Goal: Task Accomplishment & Management: Manage account settings

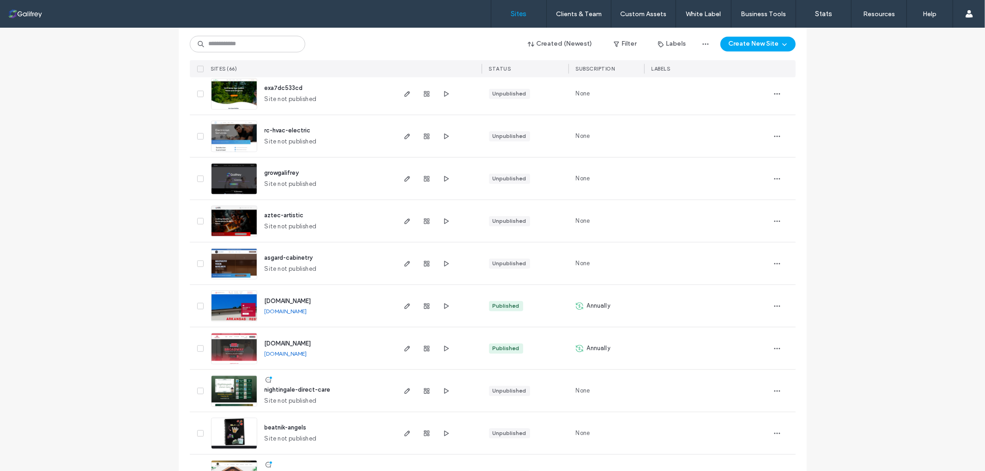
scroll to position [1488, 0]
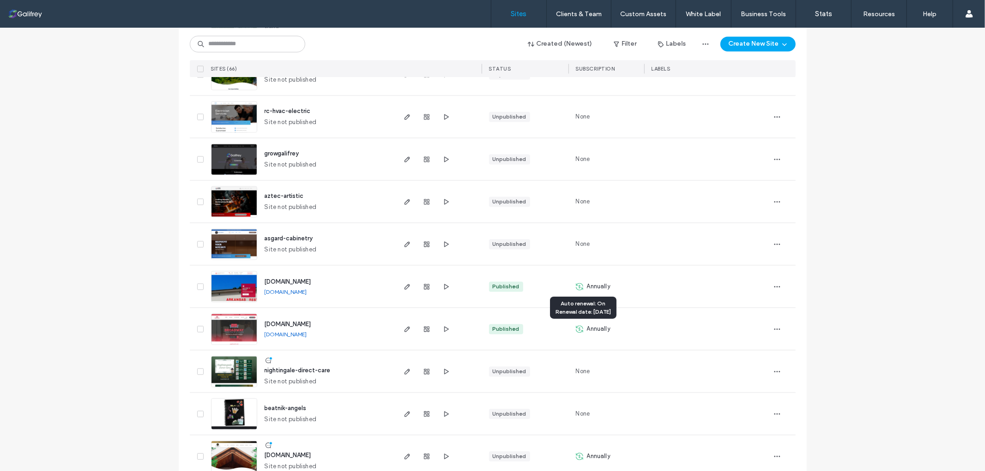
click at [576, 331] on icon at bounding box center [579, 329] width 7 height 7
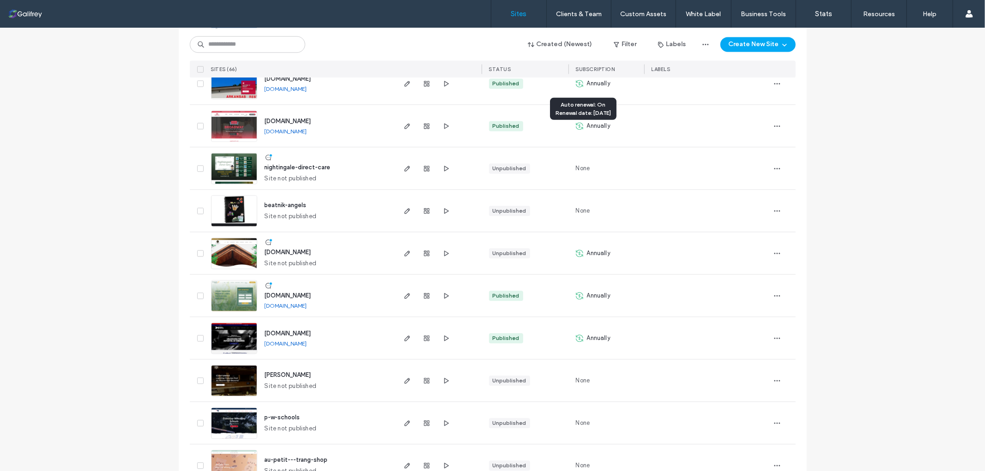
scroll to position [1693, 0]
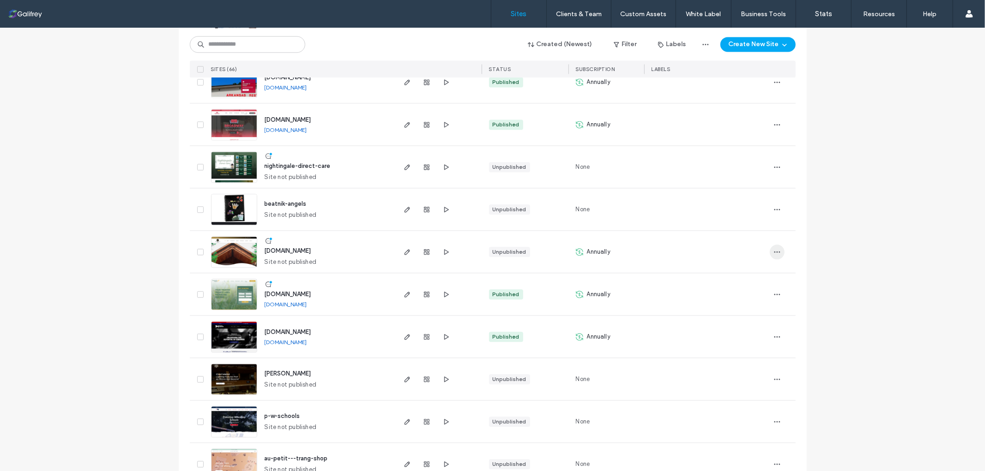
click at [776, 248] on icon "button" at bounding box center [776, 251] width 7 height 7
click at [631, 254] on div "Annually" at bounding box center [606, 252] width 76 height 42
click at [579, 250] on icon at bounding box center [579, 251] width 7 height 7
click at [579, 251] on icon at bounding box center [579, 251] width 7 height 7
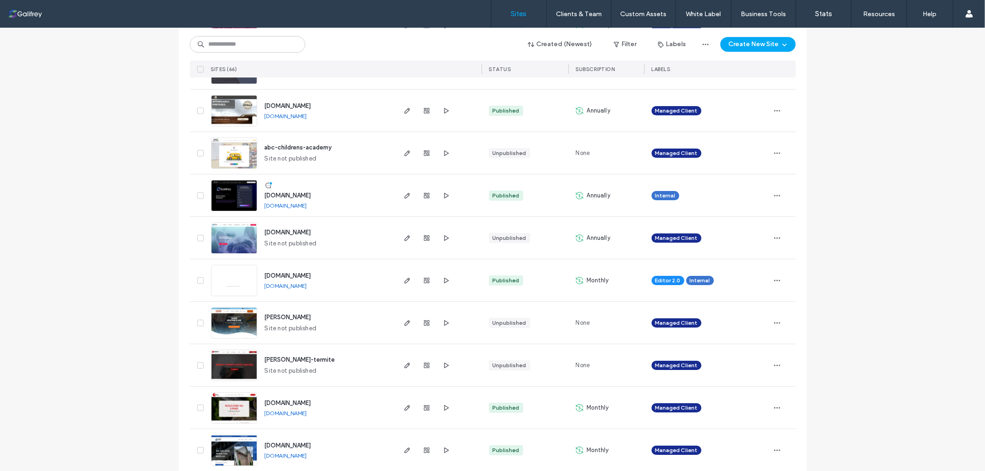
scroll to position [2525, 0]
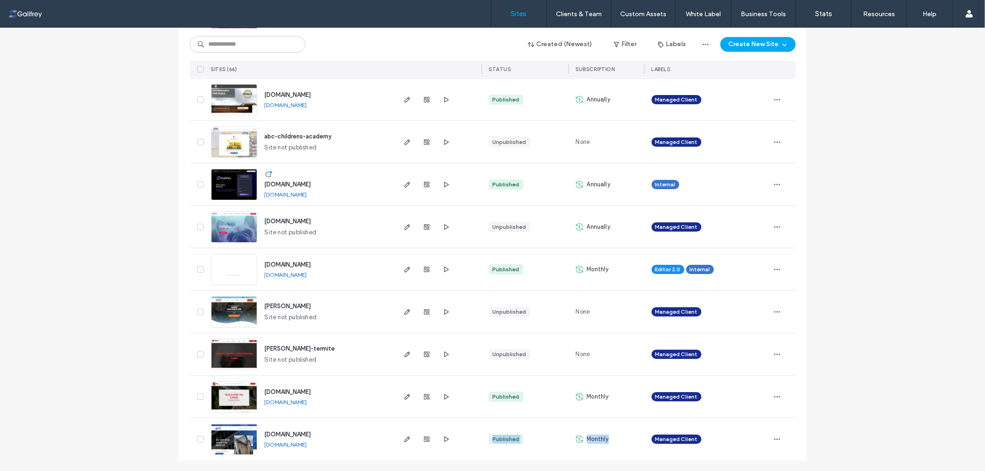
drag, startPoint x: 615, startPoint y: 440, endPoint x: 395, endPoint y: 437, distance: 219.8
click at [395, 437] on div "www.h2oseamlessgutters.com www.h2oseamlessgutters.com Published Monthly Managed…" at bounding box center [493, 439] width 606 height 42
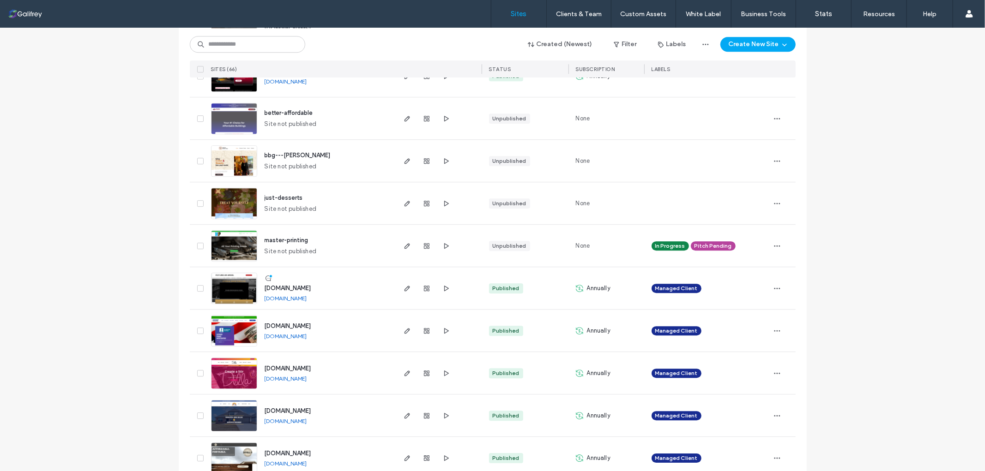
scroll to position [1807, 0]
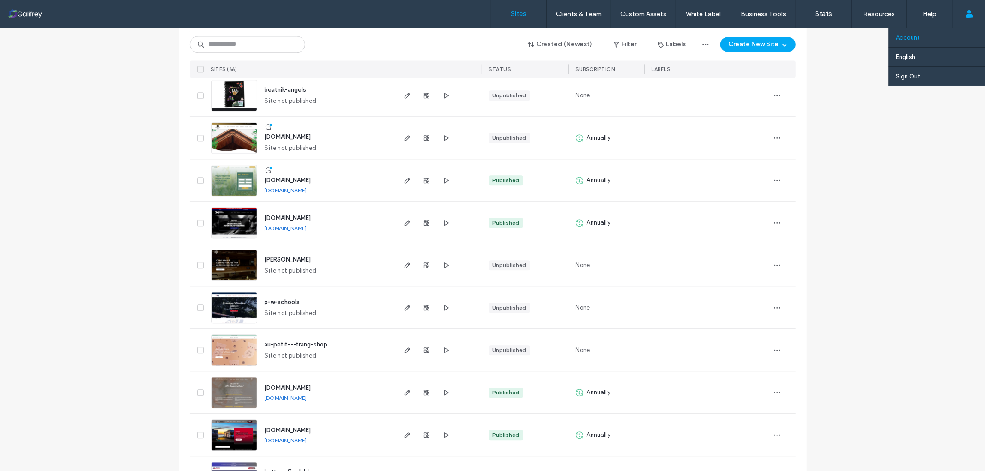
click at [921, 38] on link "Account" at bounding box center [940, 37] width 89 height 19
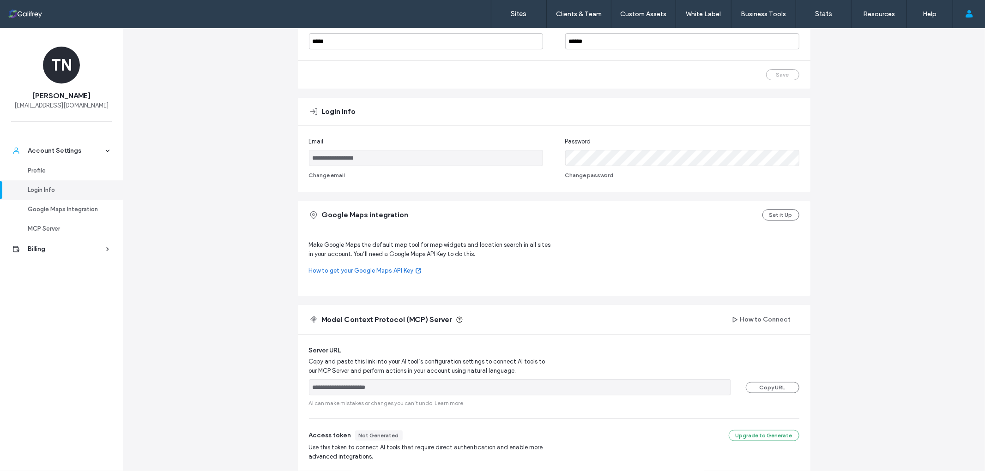
scroll to position [146, 0]
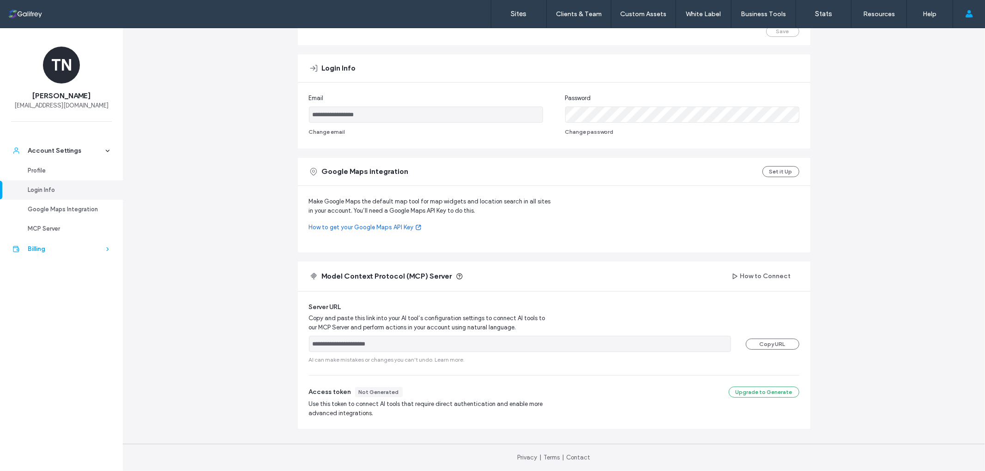
click at [47, 252] on div "Billing" at bounding box center [66, 249] width 76 height 9
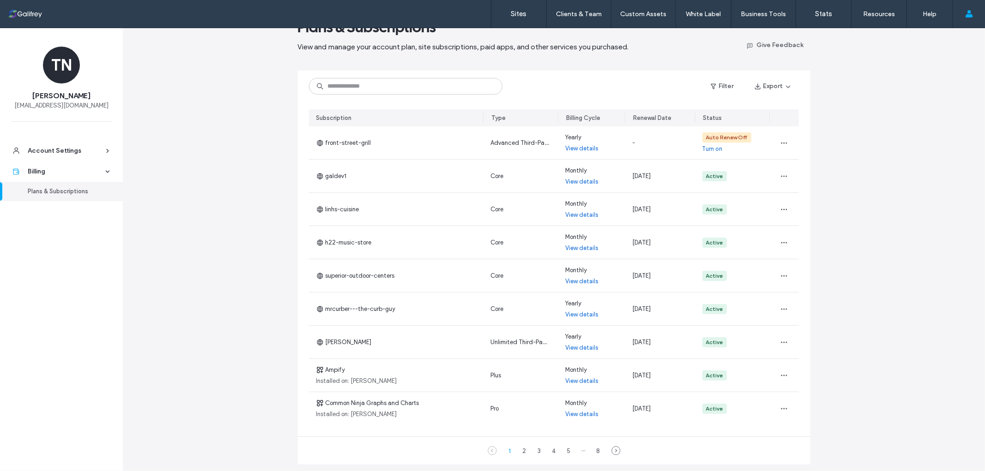
scroll to position [51, 0]
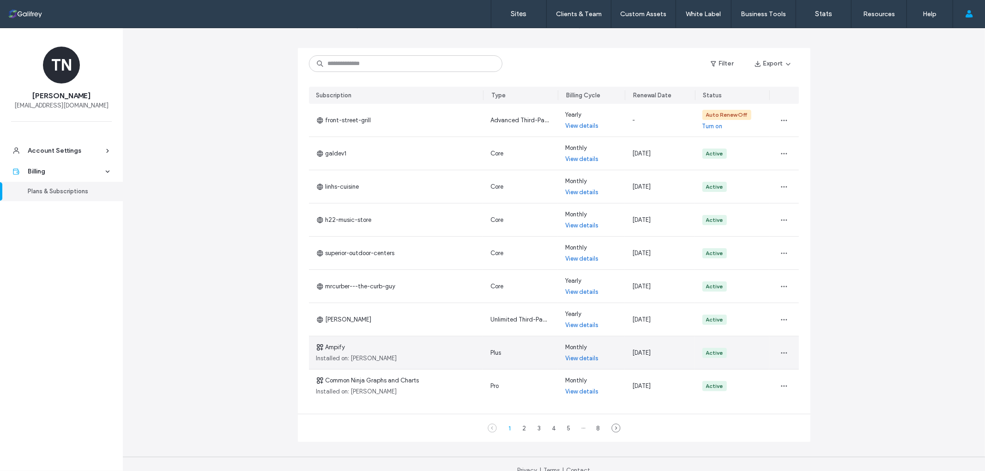
click at [588, 360] on link "View details" at bounding box center [581, 358] width 33 height 9
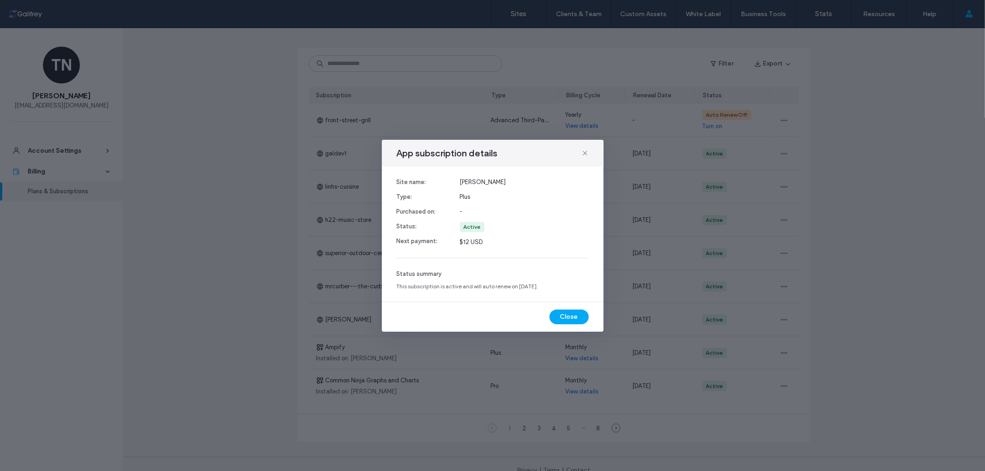
click at [500, 368] on div "App subscription details Site name: Type: Purchased on: Status: Next payment: d…" at bounding box center [492, 235] width 985 height 471
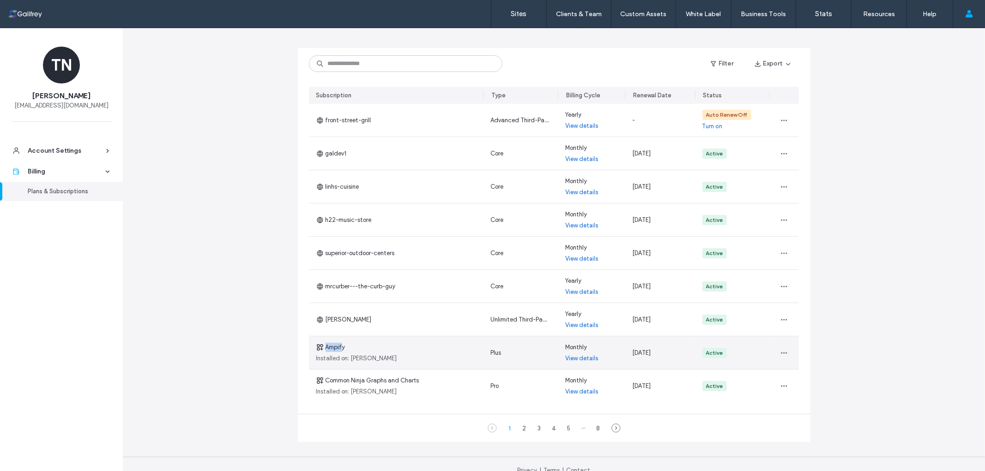
drag, startPoint x: 344, startPoint y: 345, endPoint x: 339, endPoint y: 346, distance: 4.7
click at [339, 346] on div "Ampify Installed on: della-rice" at bounding box center [396, 353] width 175 height 33
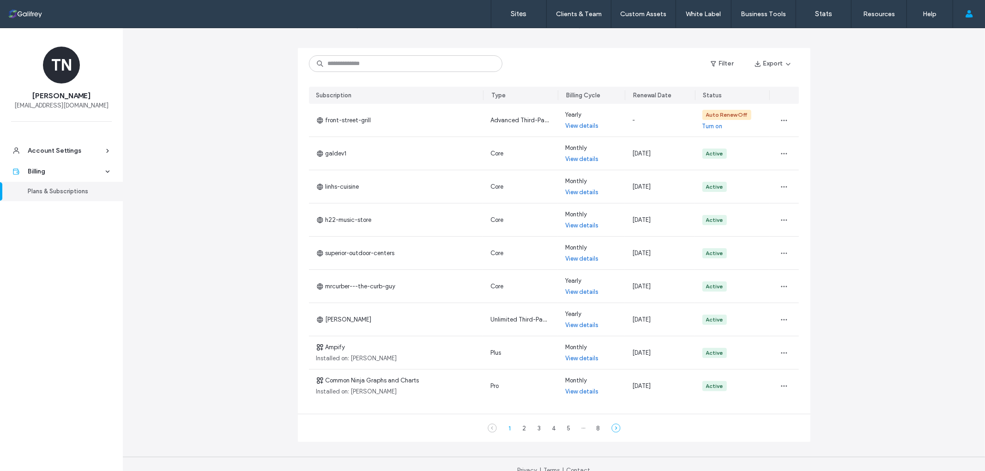
click at [616, 431] on icon at bounding box center [615, 428] width 9 height 9
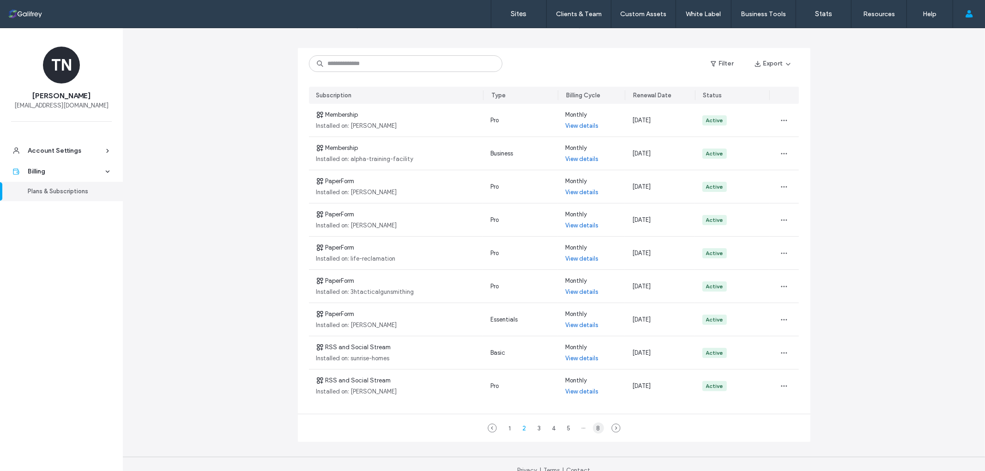
click at [597, 432] on div "8" at bounding box center [598, 428] width 11 height 11
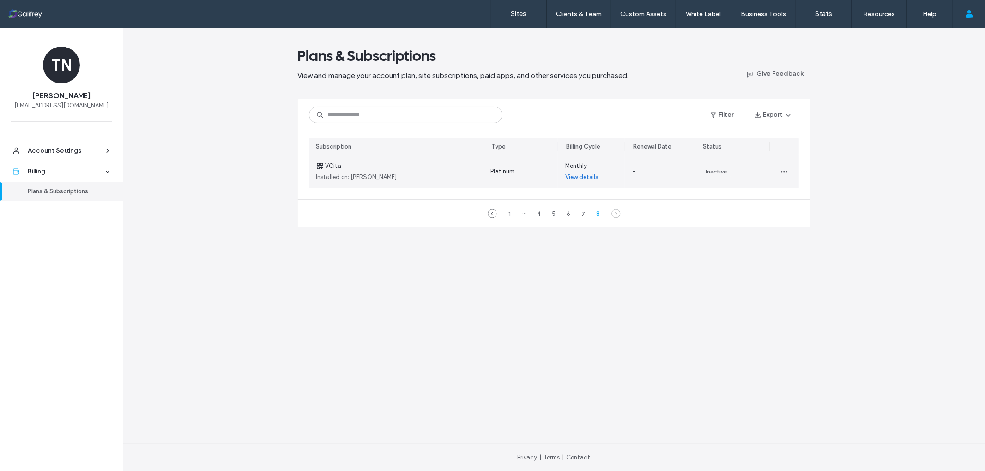
click at [585, 178] on link "View details" at bounding box center [581, 177] width 33 height 9
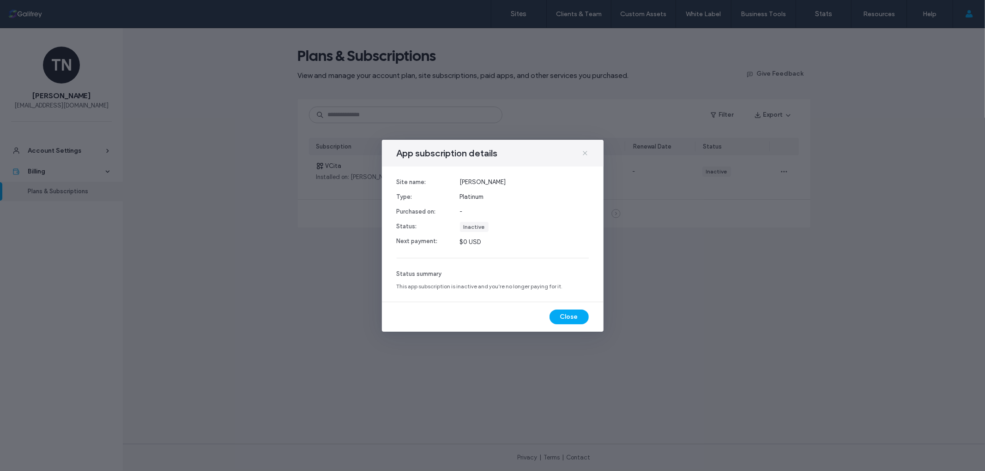
click at [586, 151] on use at bounding box center [585, 153] width 4 height 4
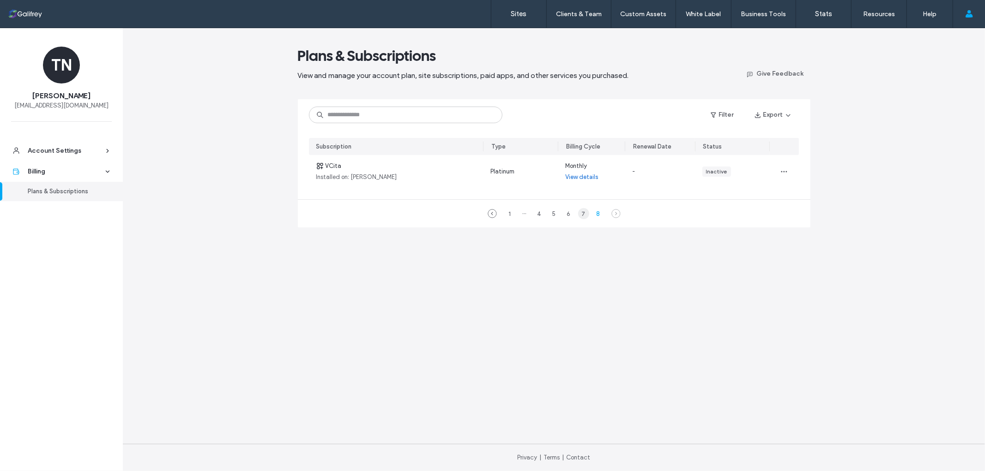
click at [584, 214] on div "7" at bounding box center [583, 213] width 11 height 11
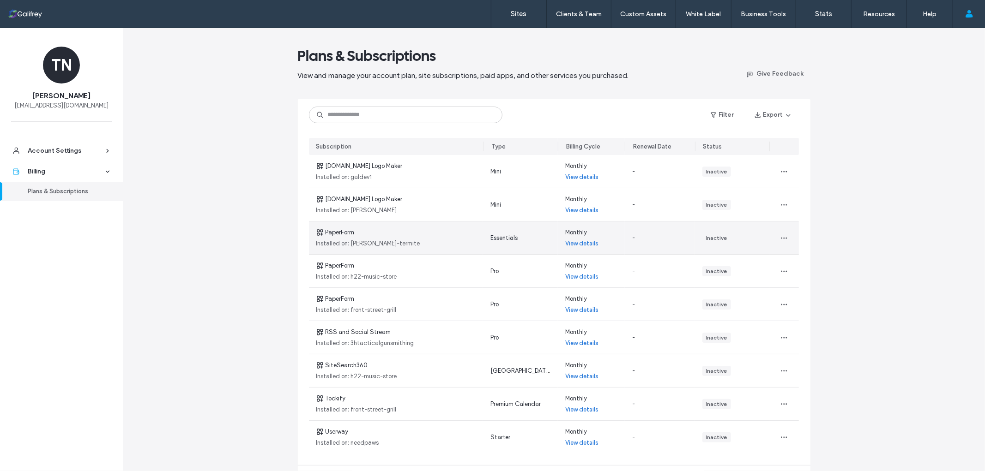
click at [581, 246] on link "View details" at bounding box center [581, 243] width 33 height 9
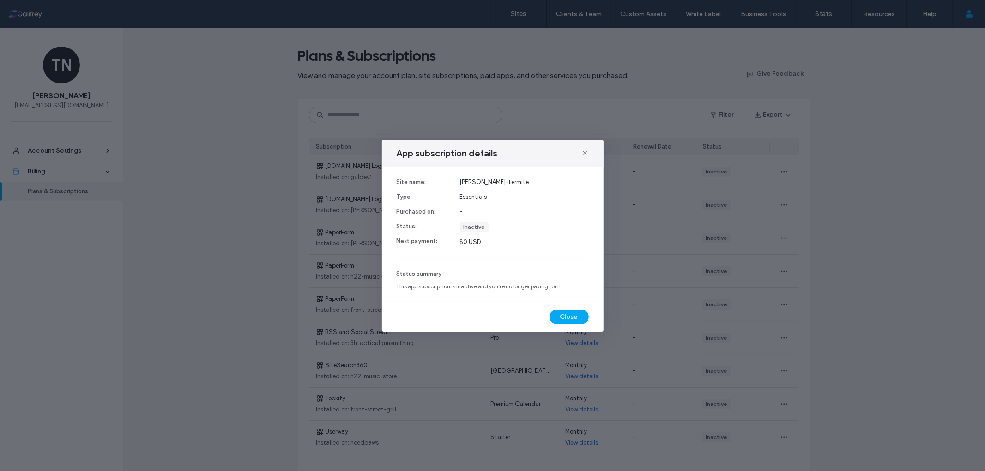
click at [590, 150] on div "App subscription details" at bounding box center [493, 153] width 222 height 27
click at [586, 151] on icon at bounding box center [584, 153] width 7 height 7
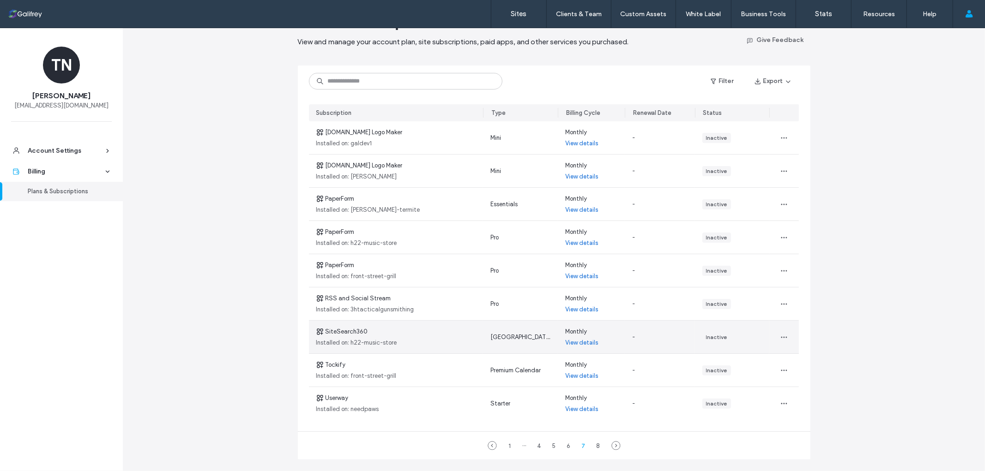
scroll to position [51, 0]
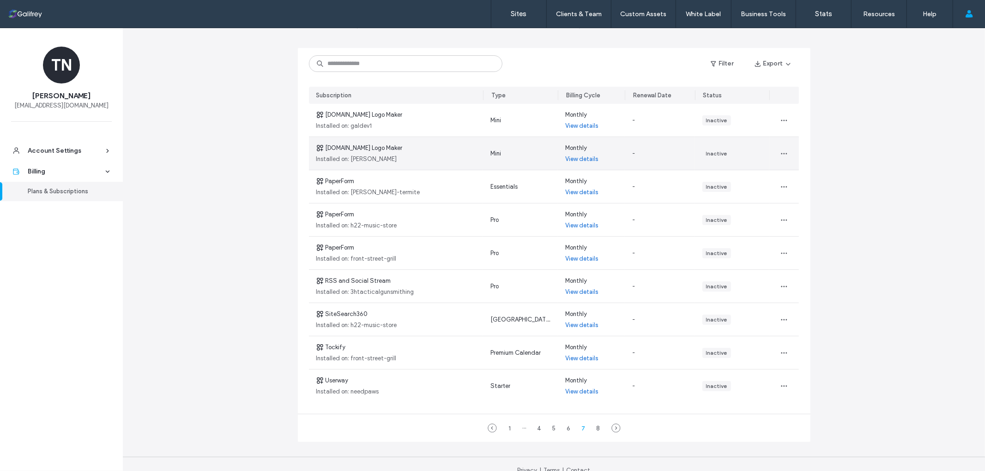
click at [578, 155] on link "View details" at bounding box center [581, 159] width 33 height 9
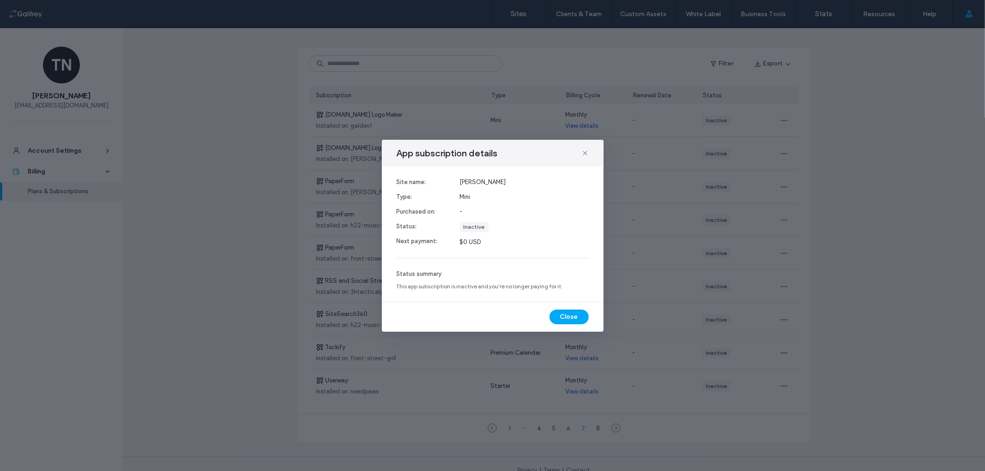
click at [594, 150] on div "App subscription details" at bounding box center [493, 153] width 222 height 27
click at [587, 153] on icon at bounding box center [584, 153] width 7 height 7
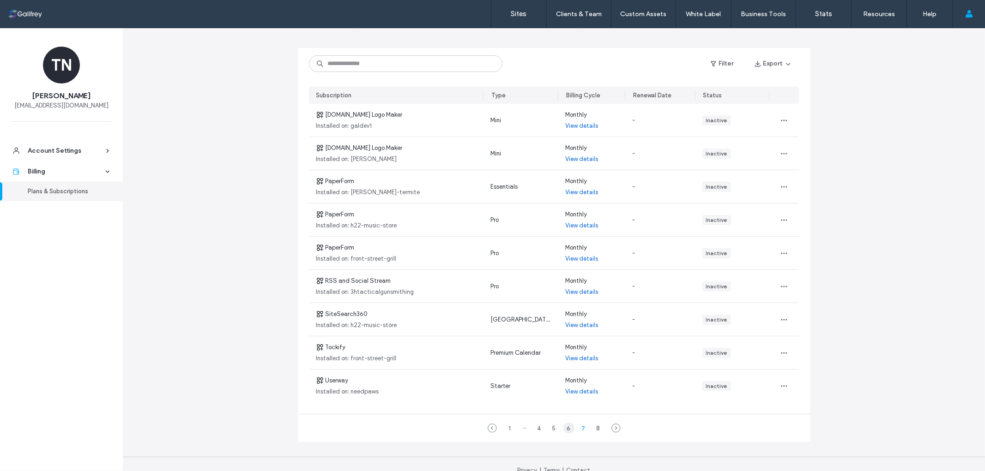
click at [565, 427] on div "6" at bounding box center [568, 428] width 11 height 11
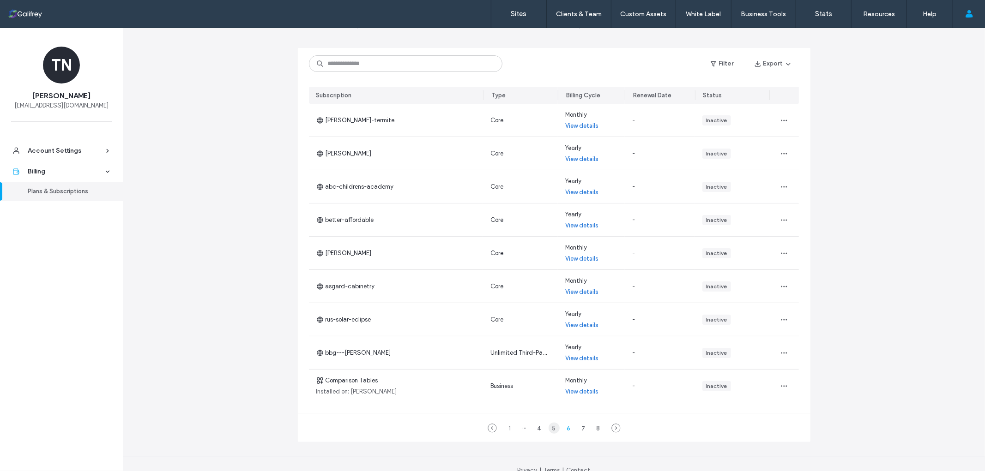
click at [554, 428] on div "5" at bounding box center [554, 428] width 11 height 11
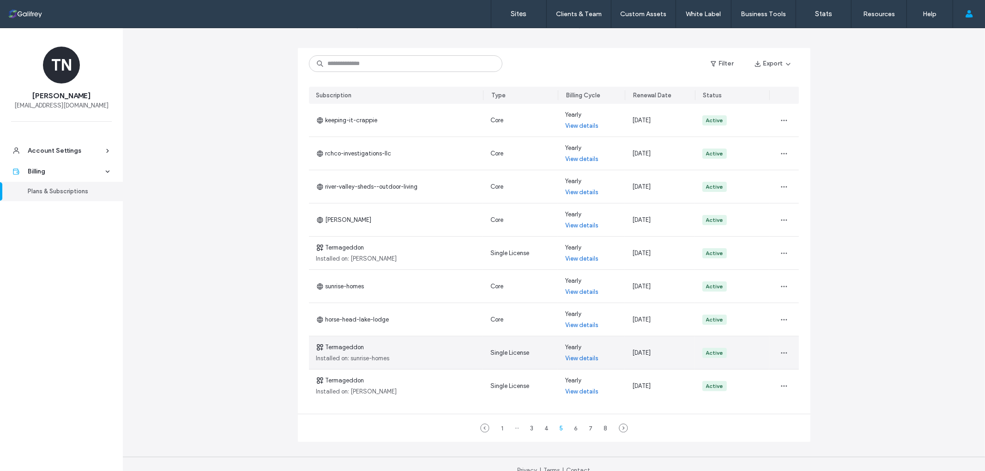
click at [582, 361] on link "View details" at bounding box center [581, 358] width 33 height 9
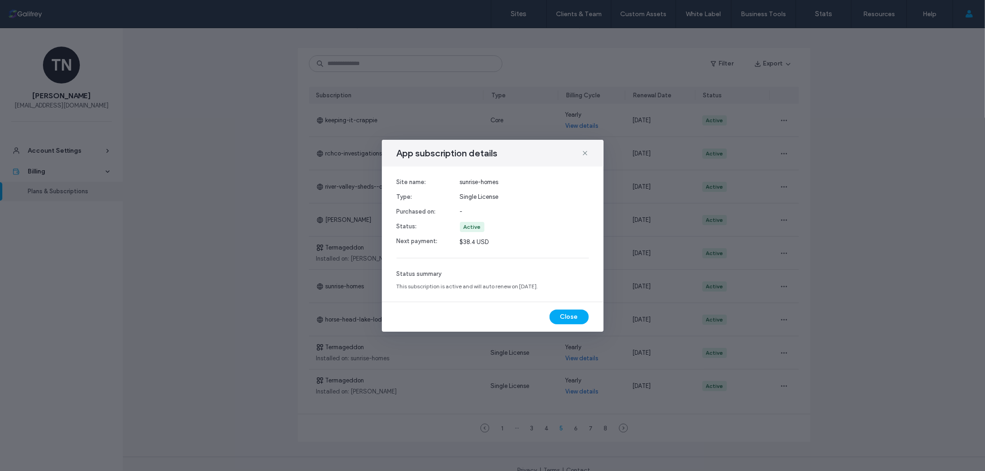
click at [434, 417] on div "App subscription details Site name: Type: Purchased on: Status: Next payment: s…" at bounding box center [492, 235] width 985 height 471
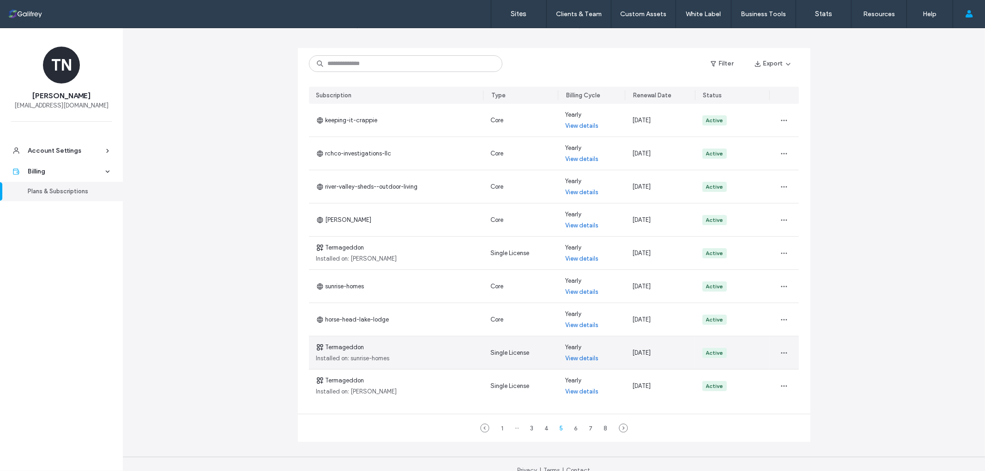
click at [380, 358] on span "Installed on: sunrise-homes" at bounding box center [352, 358] width 73 height 9
click at [365, 345] on div "Termageddon Installed on: sunrise-homes" at bounding box center [396, 353] width 175 height 33
click at [355, 347] on span "Termageddon" at bounding box center [340, 347] width 48 height 9
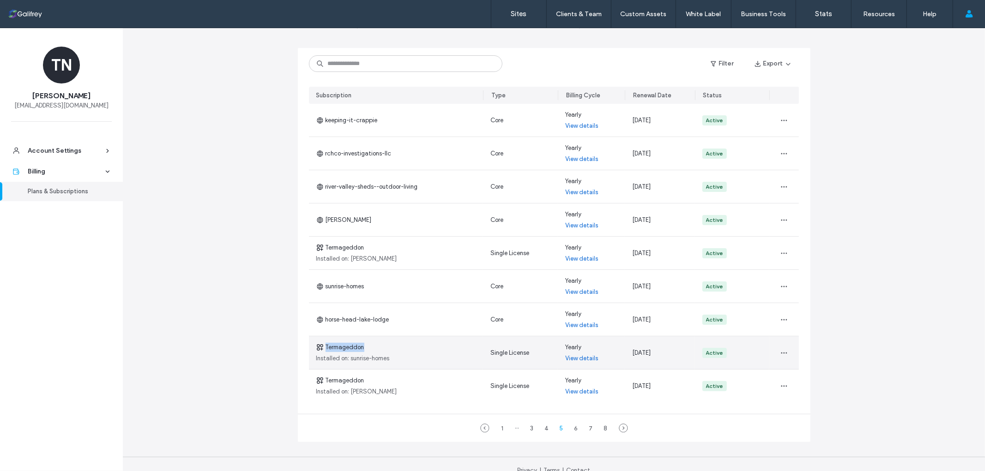
copy span "Termageddon"
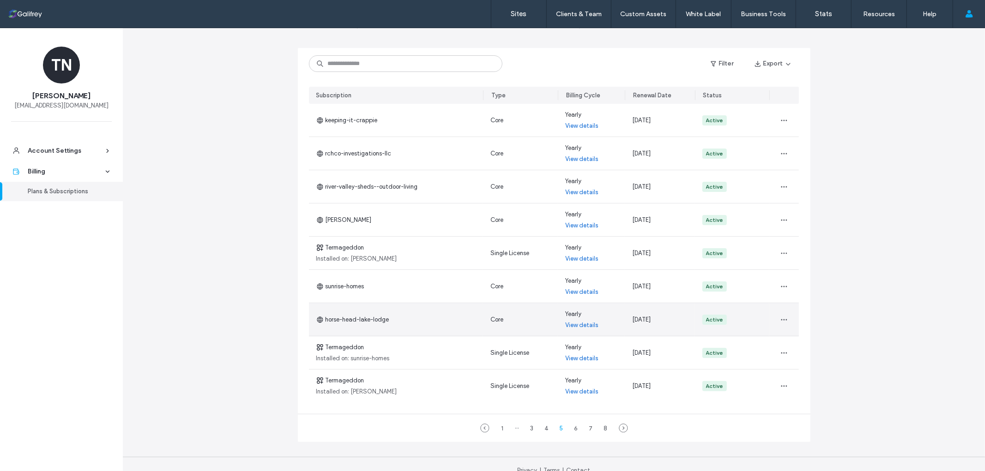
click at [575, 324] on link "View details" at bounding box center [581, 325] width 33 height 9
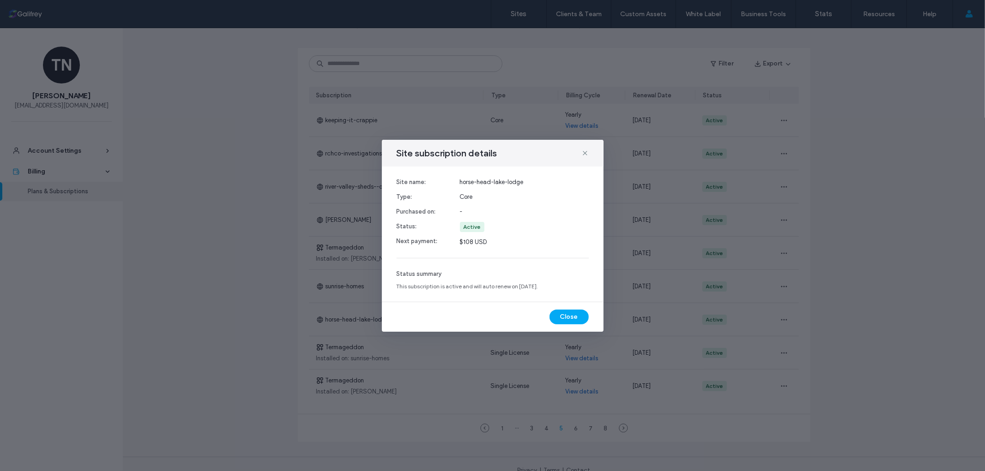
click at [420, 367] on div "Site subscription details Site name: Type: Purchased on: Status: Next payment: …" at bounding box center [492, 235] width 985 height 471
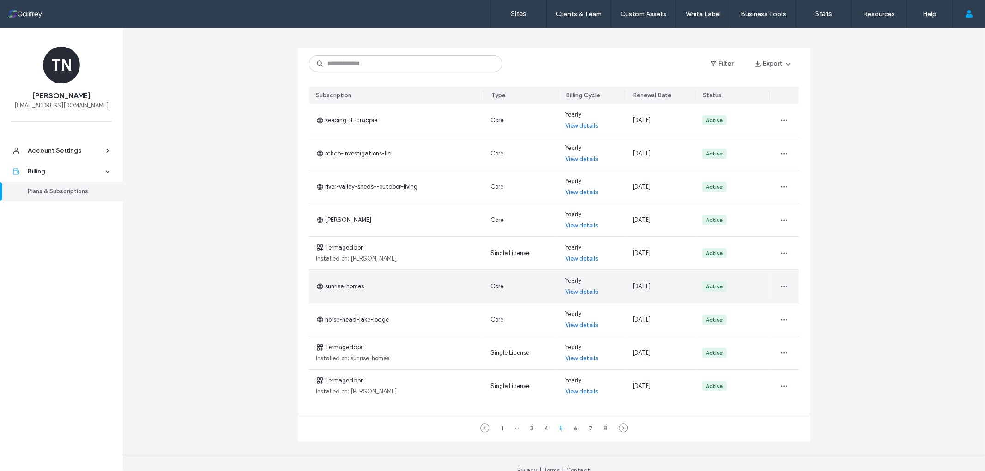
click at [575, 290] on link "View details" at bounding box center [581, 292] width 33 height 9
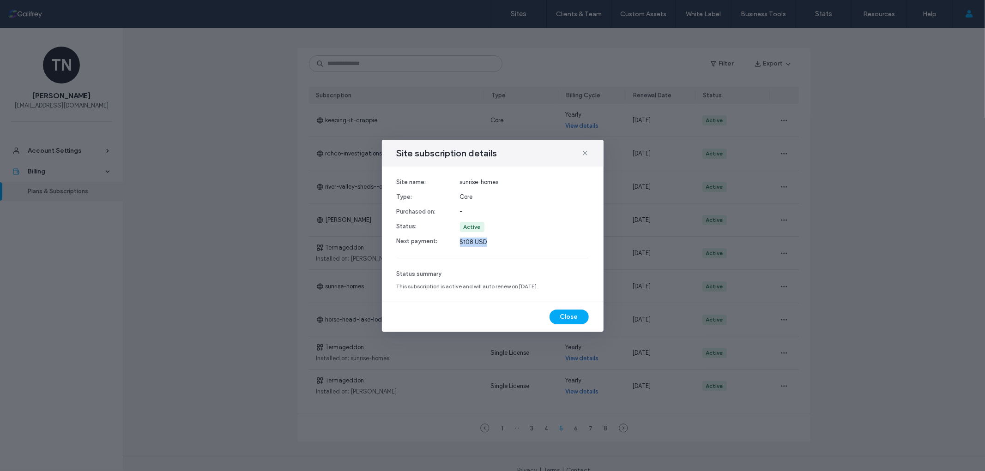
drag, startPoint x: 499, startPoint y: 240, endPoint x: 459, endPoint y: 242, distance: 40.2
click at [460, 242] on span "$108 USD" at bounding box center [524, 242] width 129 height 9
click at [585, 154] on use at bounding box center [585, 153] width 4 height 4
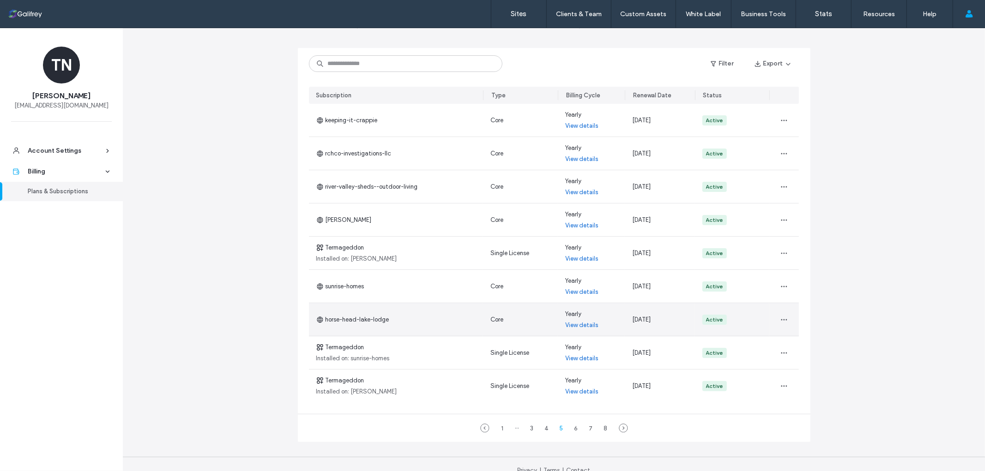
click at [568, 325] on link "View details" at bounding box center [581, 325] width 33 height 9
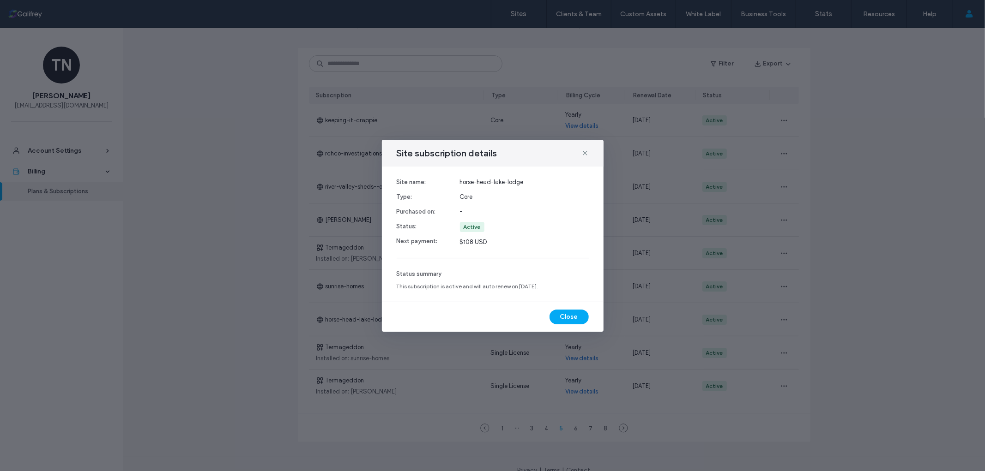
click at [457, 346] on div "Site subscription details Site name: Type: Purchased on: Status: Next payment: …" at bounding box center [492, 235] width 985 height 471
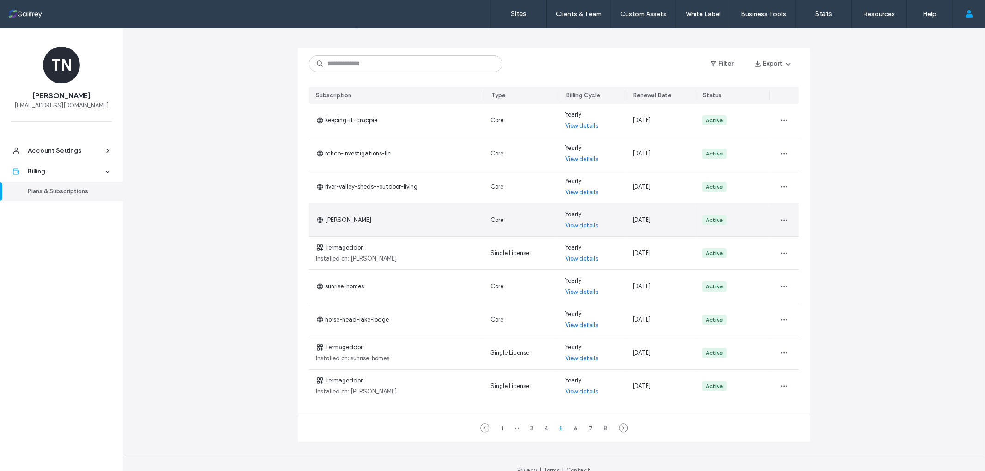
click at [588, 228] on link "View details" at bounding box center [581, 225] width 33 height 9
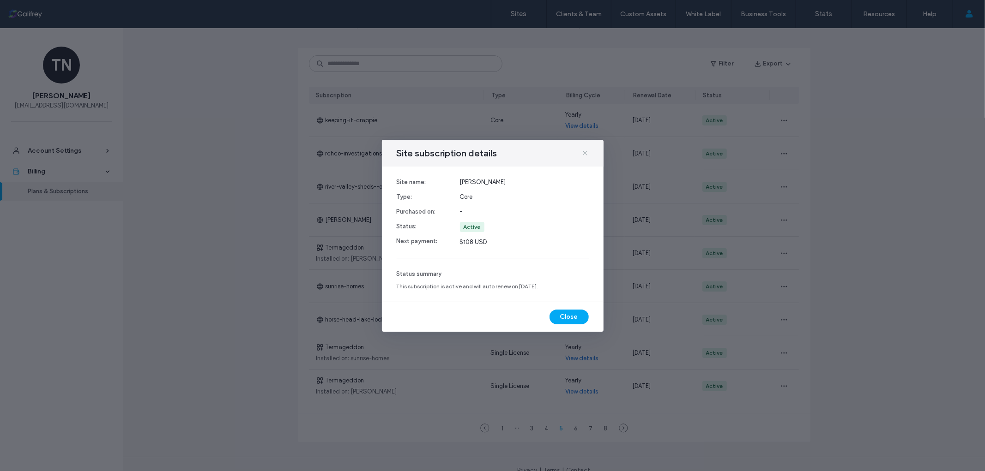
click at [586, 152] on icon at bounding box center [584, 153] width 7 height 7
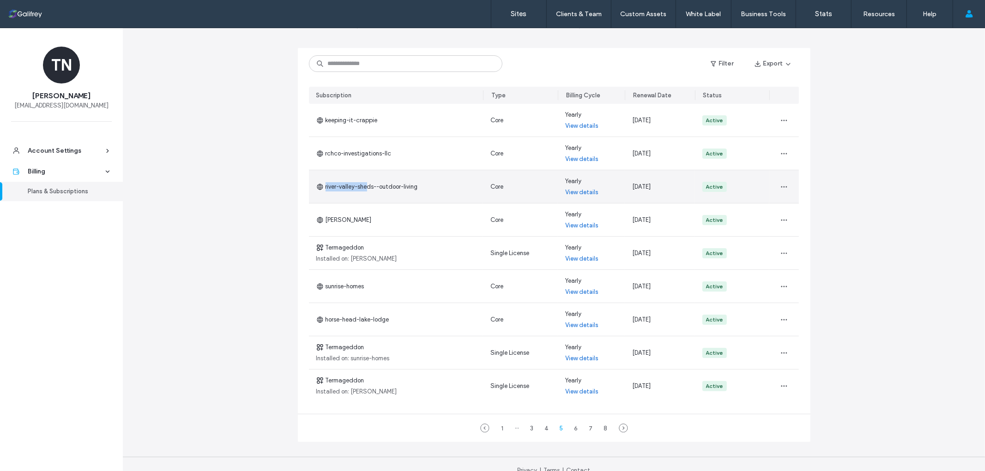
drag, startPoint x: 419, startPoint y: 187, endPoint x: 366, endPoint y: 187, distance: 53.1
click at [366, 187] on div "river-valley-sheds--outdoor-living" at bounding box center [396, 186] width 175 height 33
click at [366, 187] on span "river-valley-sheds--outdoor-living" at bounding box center [367, 186] width 102 height 9
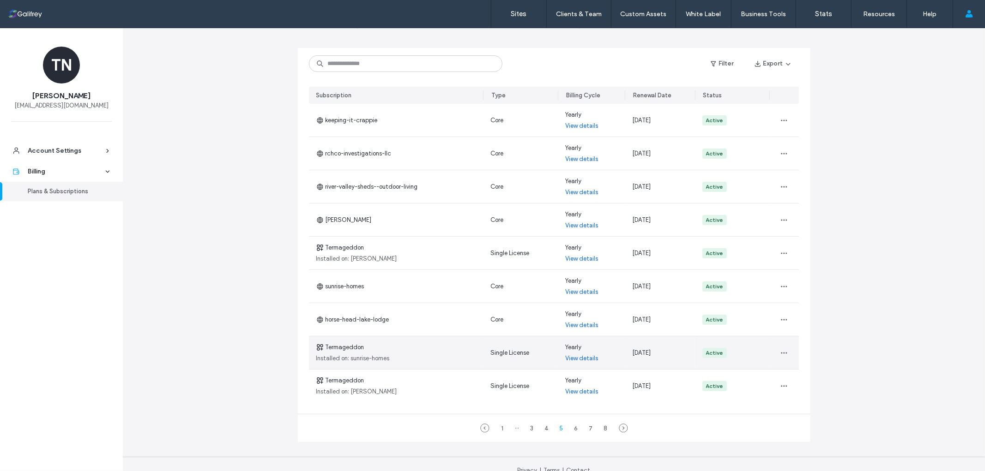
click at [582, 363] on div "Yearly View details" at bounding box center [591, 353] width 67 height 33
click at [584, 361] on link "View details" at bounding box center [581, 358] width 33 height 9
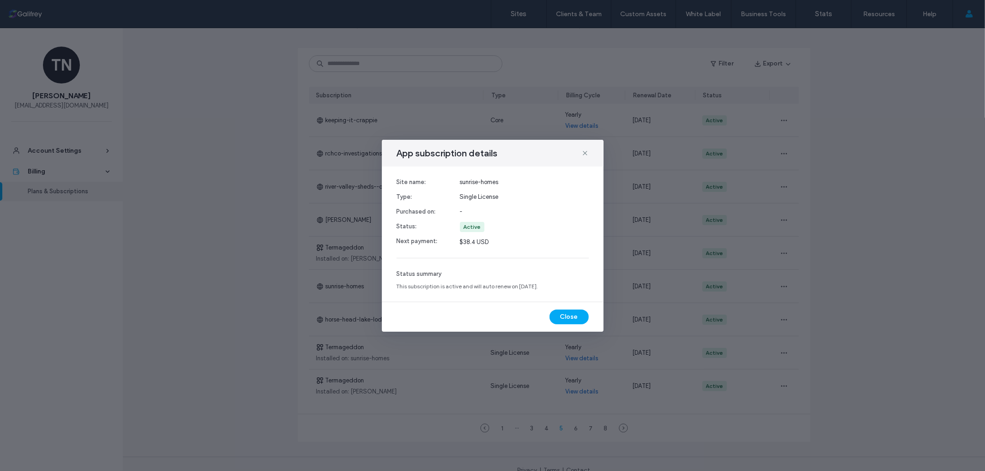
click at [638, 301] on div "App subscription details Site name: Type: Purchased on: Status: Next payment: s…" at bounding box center [492, 235] width 985 height 471
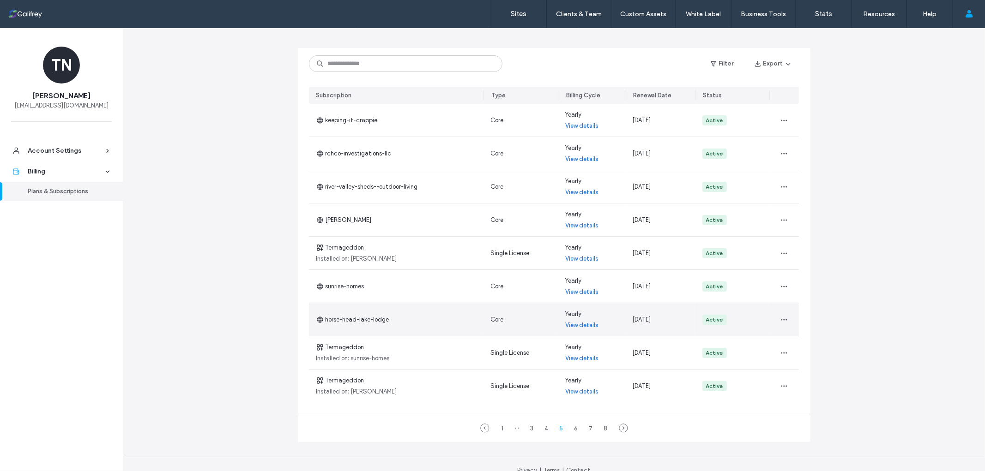
click at [580, 325] on link "View details" at bounding box center [581, 325] width 33 height 9
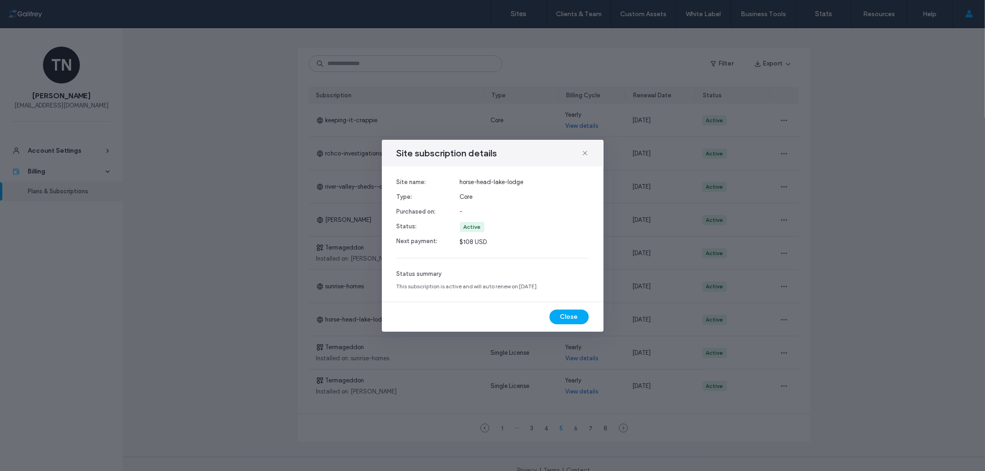
click at [627, 294] on div "Site subscription details Site name: Type: Purchased on: Status: Next payment: …" at bounding box center [492, 235] width 985 height 471
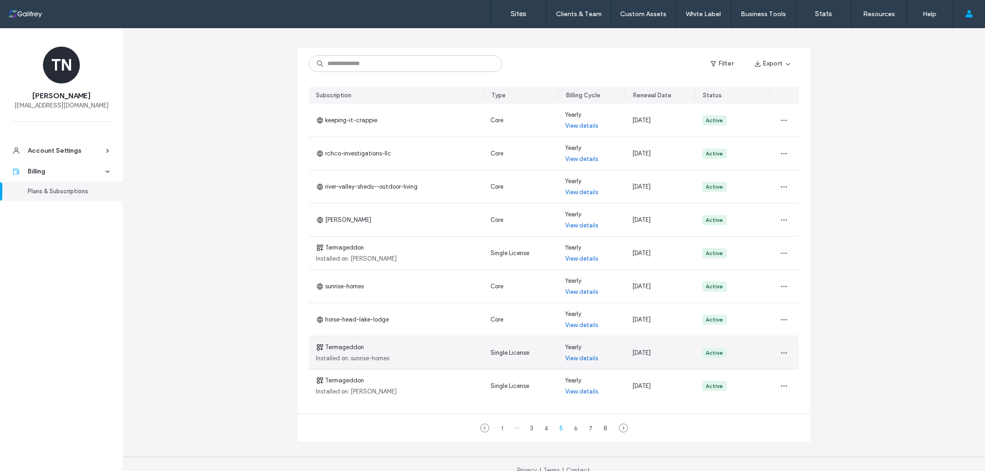
click at [582, 359] on link "View details" at bounding box center [581, 358] width 33 height 9
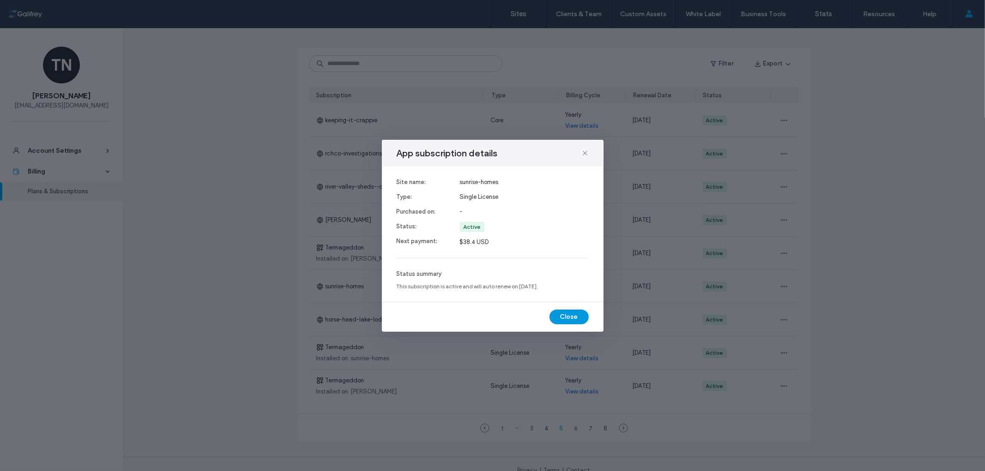
click at [563, 317] on button "Close" at bounding box center [568, 317] width 39 height 15
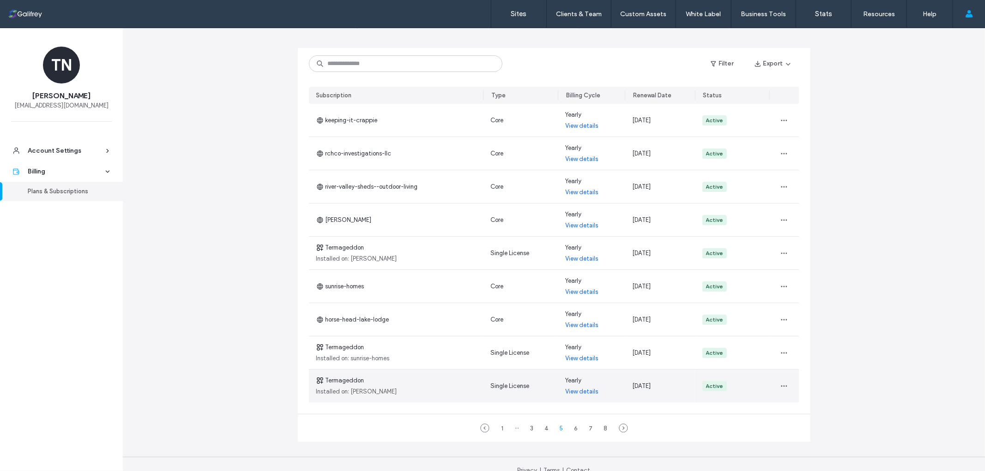
click at [573, 394] on link "View details" at bounding box center [581, 391] width 33 height 9
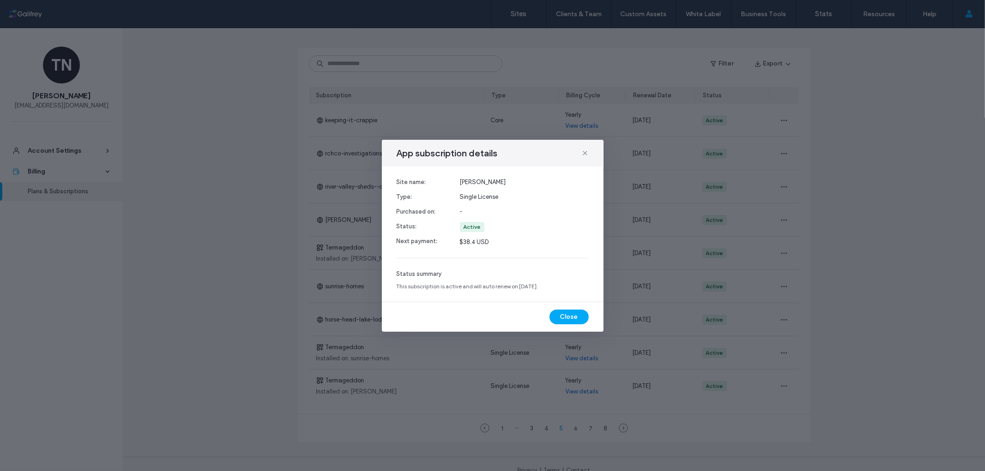
click at [492, 367] on div "App subscription details Site name: Type: Purchased on: Status: Next payment: g…" at bounding box center [492, 235] width 985 height 471
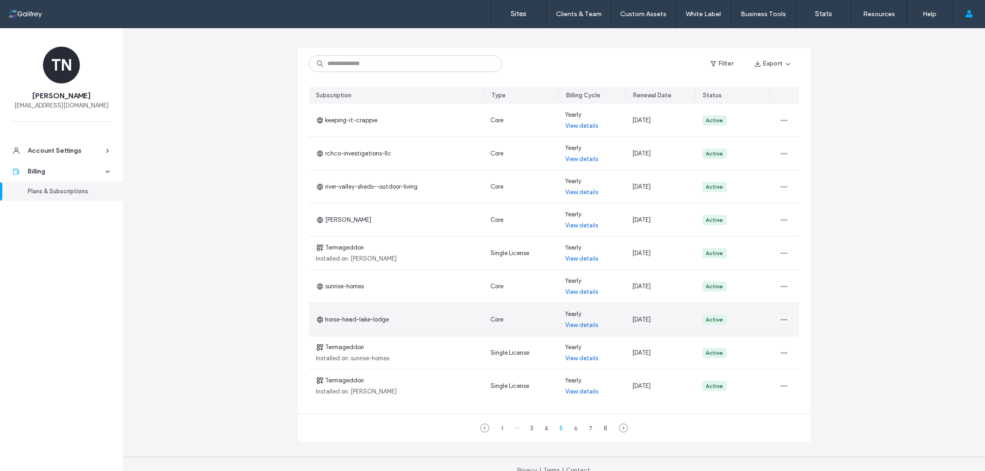
click at [578, 327] on link "View details" at bounding box center [581, 325] width 33 height 9
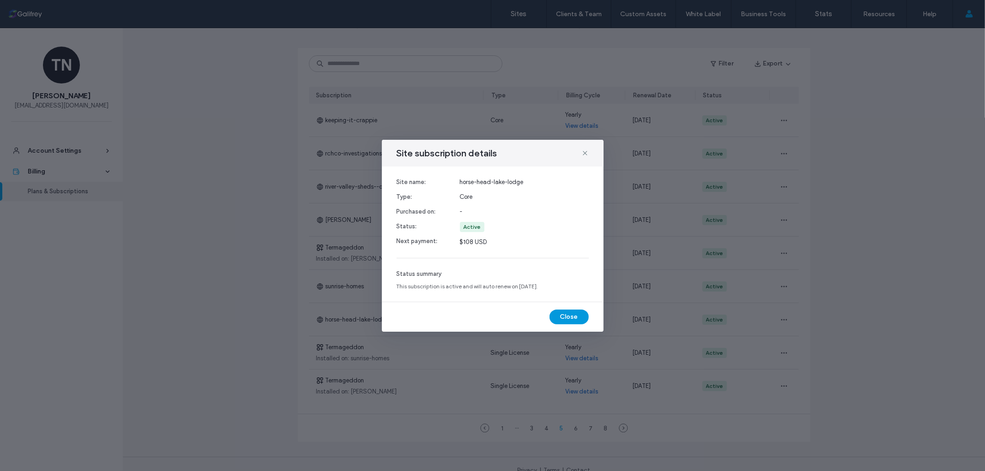
click at [578, 319] on button "Close" at bounding box center [568, 317] width 39 height 15
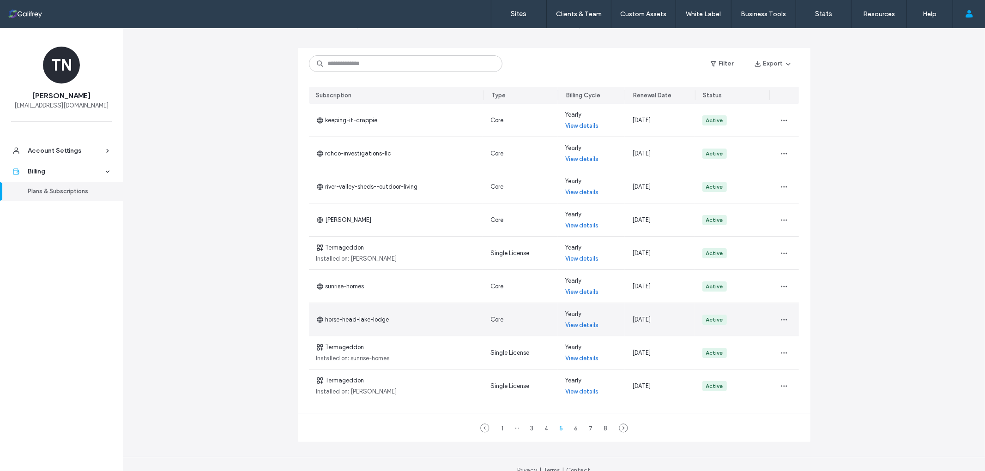
click at [717, 324] on div "Active" at bounding box center [714, 320] width 17 height 8
click at [786, 320] on span "button" at bounding box center [784, 320] width 15 height 15
click at [809, 398] on span "View Payment History" at bounding box center [811, 396] width 59 height 9
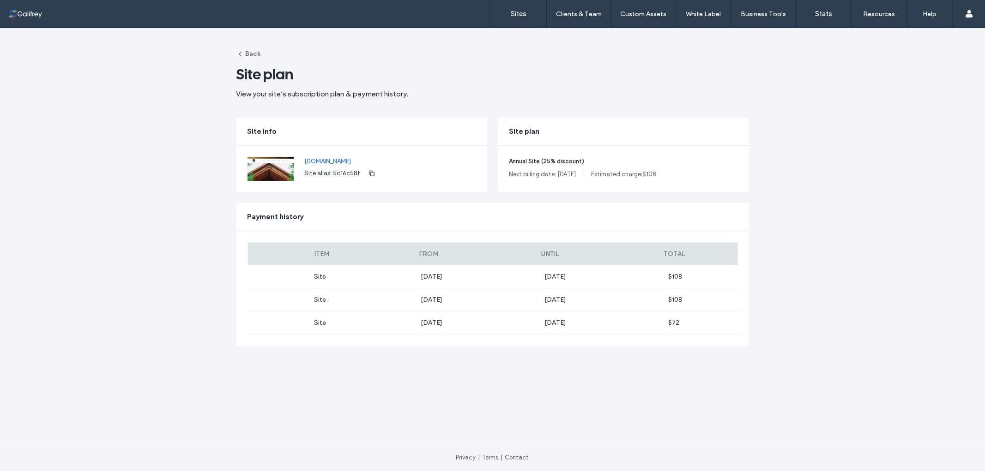
drag, startPoint x: 460, startPoint y: 300, endPoint x: 429, endPoint y: 299, distance: 30.5
click at [429, 299] on label "Aug 1, 2024" at bounding box center [483, 300] width 124 height 8
click at [367, 158] on link "[DOMAIN_NAME]" at bounding box center [342, 161] width 74 height 9
drag, startPoint x: 551, startPoint y: 279, endPoint x: 523, endPoint y: 279, distance: 28.2
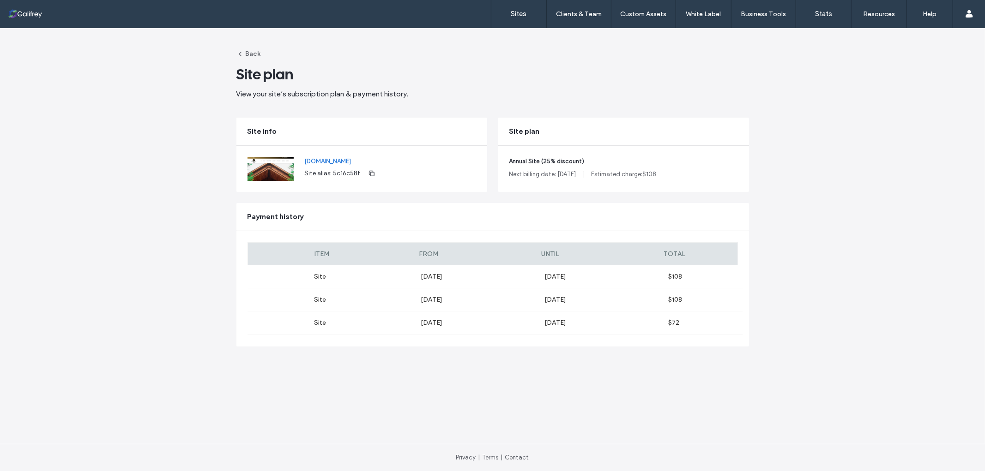
click at [523, 279] on div "Site Aug 1, 2025 Aug 1, 2026 $108" at bounding box center [494, 276] width 495 height 23
click at [523, 279] on label "Aug 1, 2025" at bounding box center [483, 277] width 124 height 8
click at [483, 274] on label "Aug 1, 2025" at bounding box center [483, 277] width 124 height 8
drag, startPoint x: 440, startPoint y: 274, endPoint x: 409, endPoint y: 274, distance: 31.4
click at [409, 274] on div "Site Aug 1, 2025 Aug 1, 2026 $108" at bounding box center [494, 276] width 495 height 23
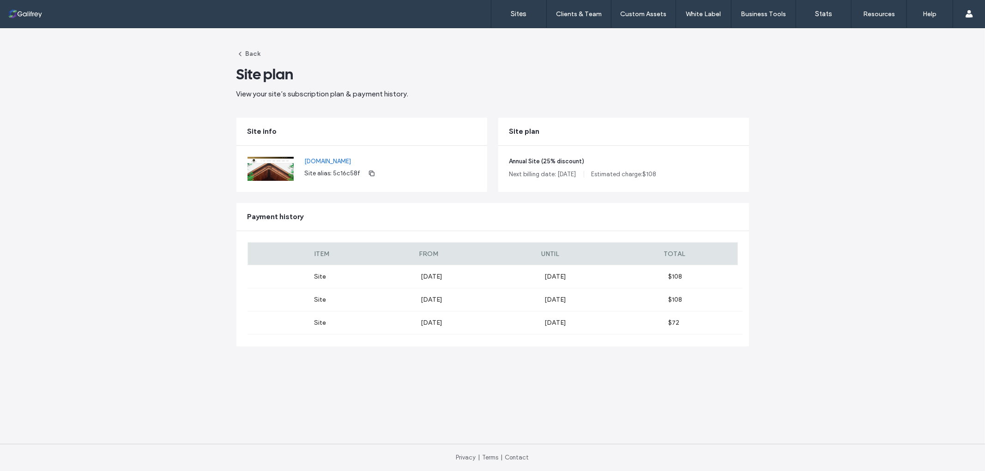
click at [409, 274] on label "Site" at bounding box center [334, 277] width 174 height 8
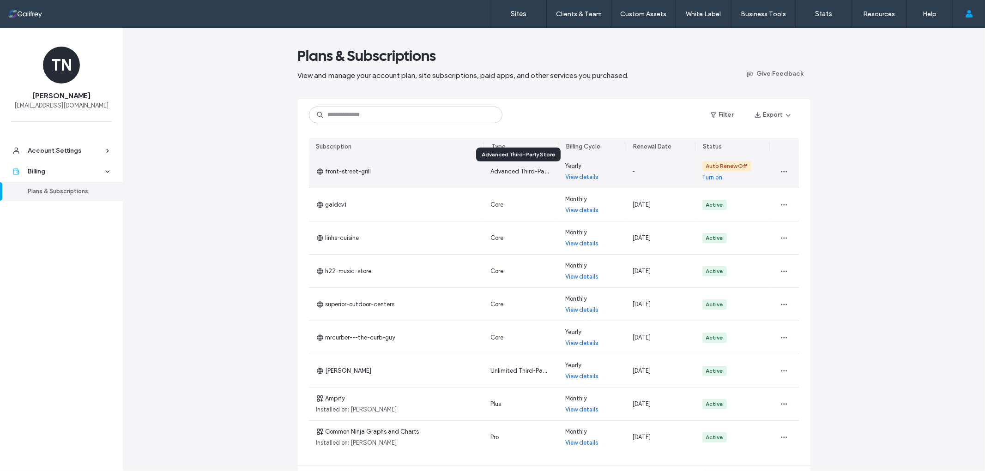
click at [532, 169] on span "Advanced Third-Party Store" at bounding box center [529, 171] width 78 height 7
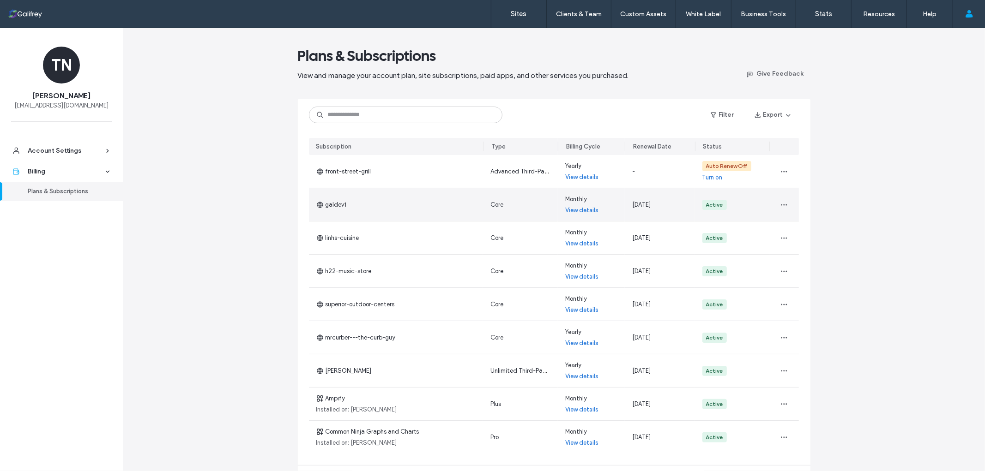
click at [582, 212] on link "View details" at bounding box center [581, 210] width 33 height 9
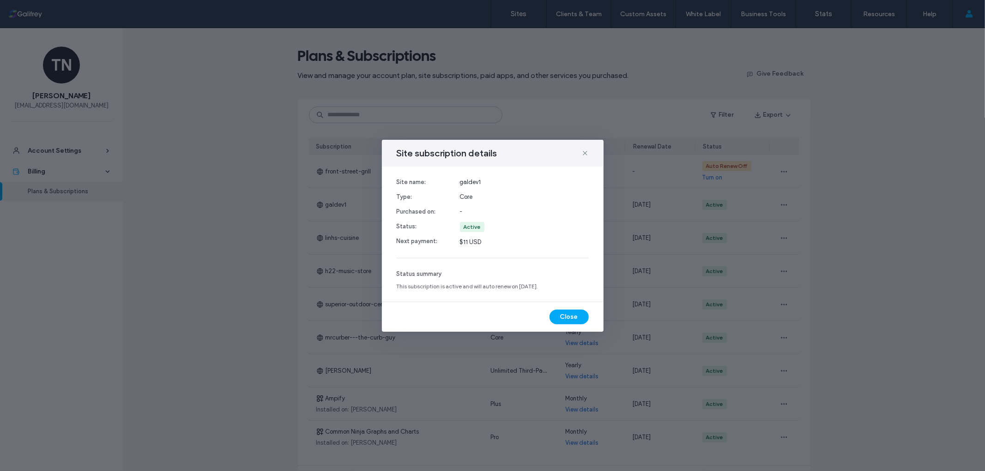
click at [667, 203] on div "Site subscription details Site name: Type: Purchased on: Status: Next payment: …" at bounding box center [492, 235] width 985 height 471
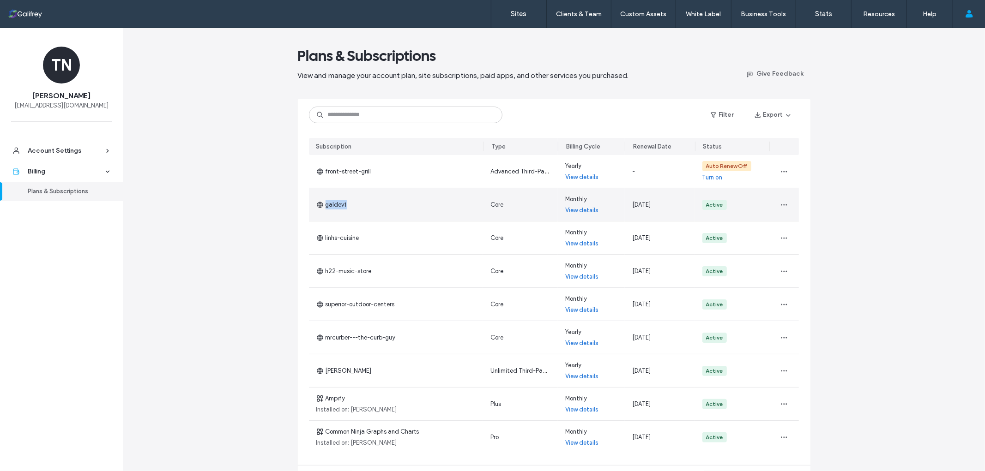
drag, startPoint x: 349, startPoint y: 208, endPoint x: 343, endPoint y: 205, distance: 6.9
click at [343, 205] on div "galdev1" at bounding box center [396, 204] width 175 height 33
drag, startPoint x: 343, startPoint y: 204, endPoint x: 80, endPoint y: 99, distance: 282.4
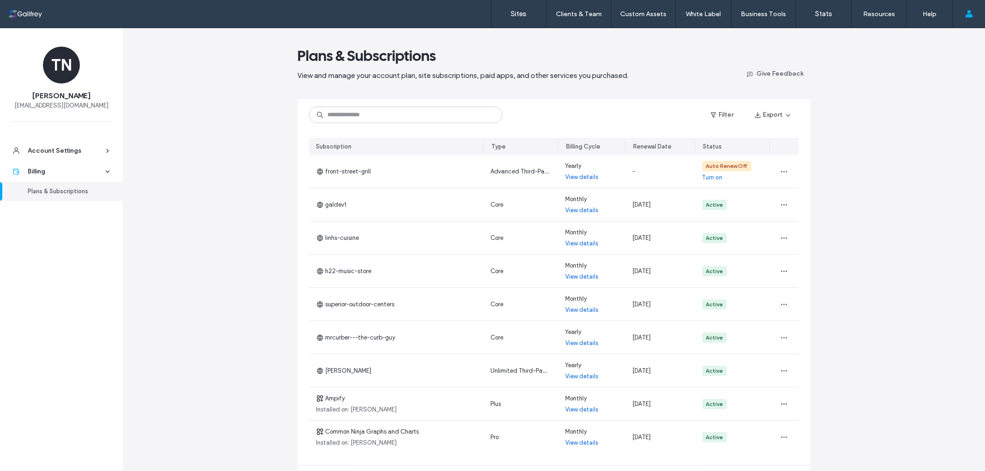
drag, startPoint x: 80, startPoint y: 99, endPoint x: 315, endPoint y: 48, distance: 240.5
click at [301, 51] on span "Plans & Subscriptions" at bounding box center [367, 56] width 139 height 18
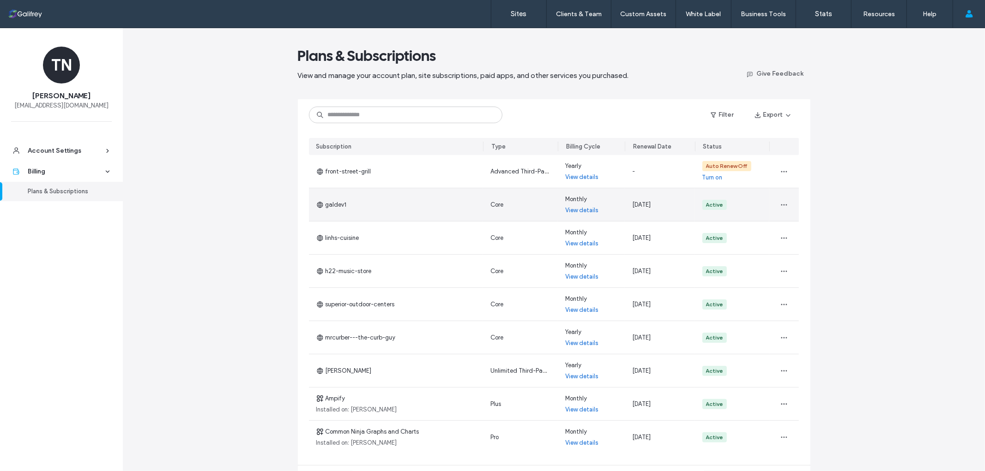
click at [400, 211] on div "galdev1" at bounding box center [396, 204] width 175 height 33
click at [582, 214] on link "View details" at bounding box center [581, 210] width 33 height 9
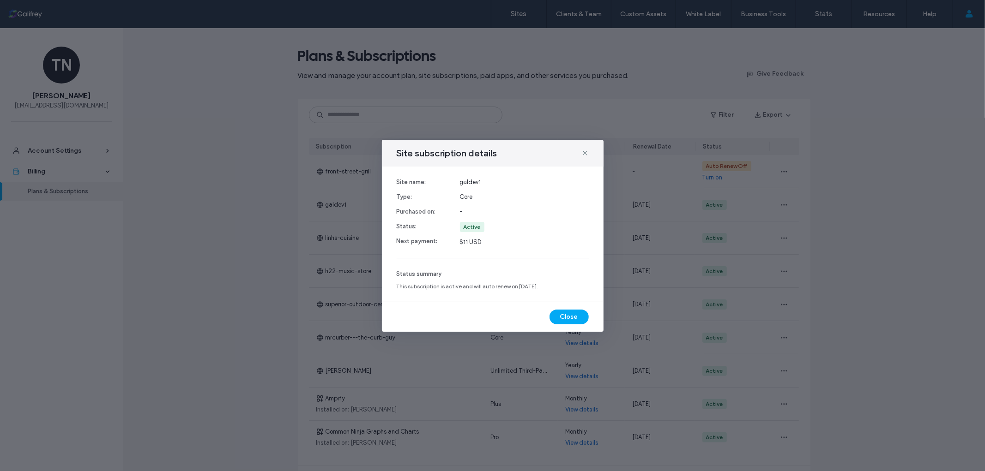
click at [490, 183] on span "galdev1" at bounding box center [524, 182] width 129 height 9
click at [587, 155] on icon at bounding box center [584, 153] width 7 height 7
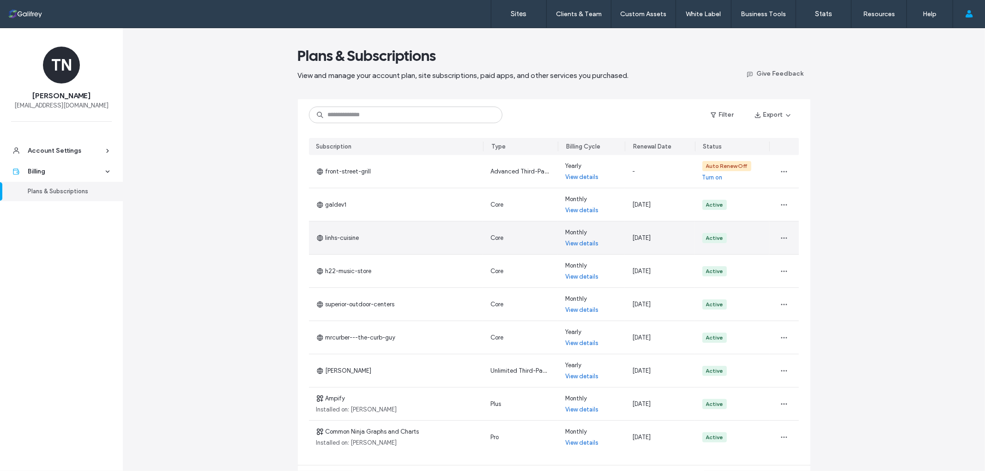
click at [377, 239] on div "linhs-cuisine" at bounding box center [396, 238] width 175 height 33
click at [570, 246] on link "View details" at bounding box center [581, 243] width 33 height 9
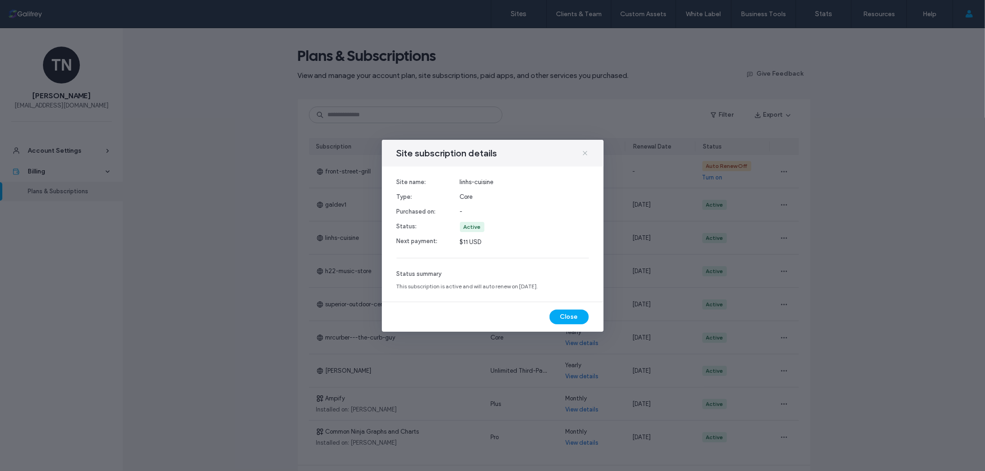
click at [588, 154] on icon at bounding box center [584, 153] width 7 height 7
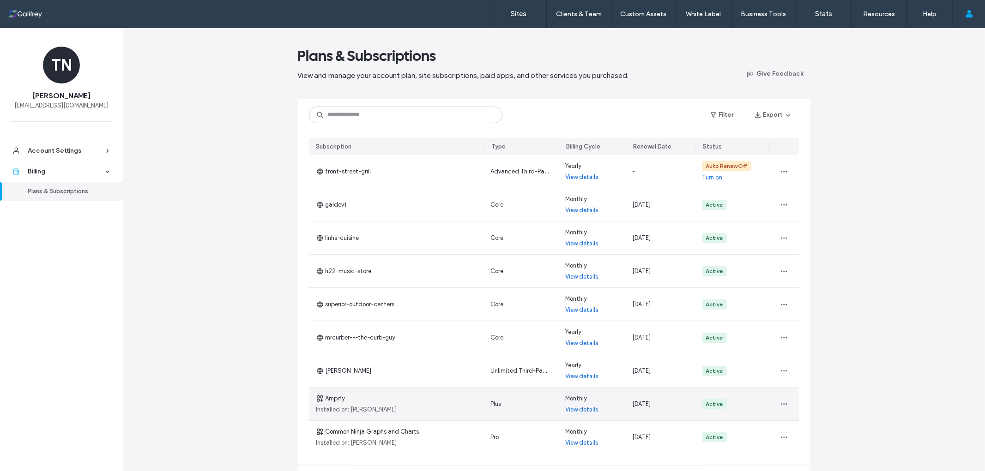
click at [497, 401] on span "Plus" at bounding box center [495, 404] width 11 height 7
click at [584, 405] on link "View details" at bounding box center [581, 409] width 33 height 9
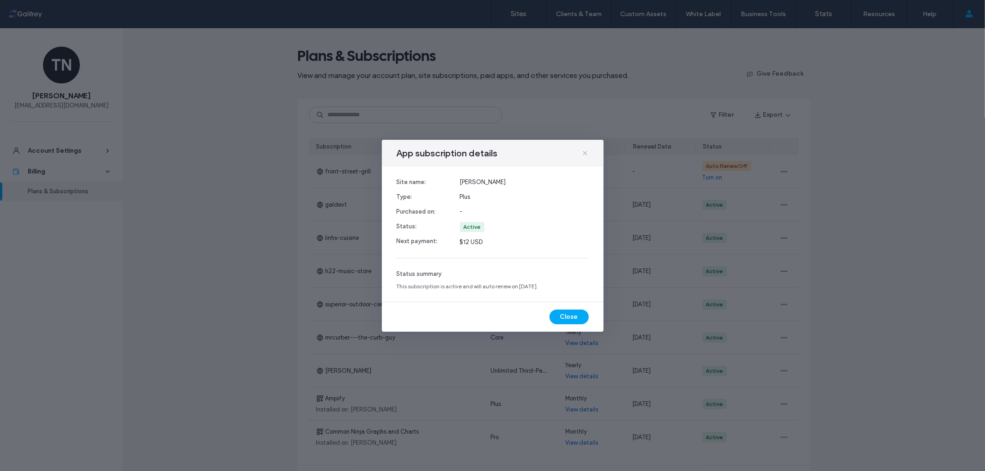
click at [585, 155] on icon at bounding box center [584, 153] width 7 height 7
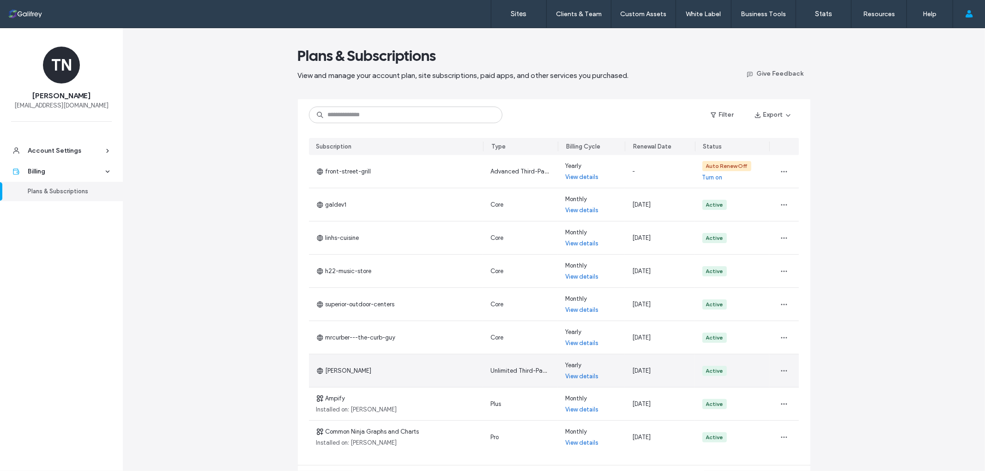
click at [576, 375] on link "View details" at bounding box center [581, 376] width 33 height 9
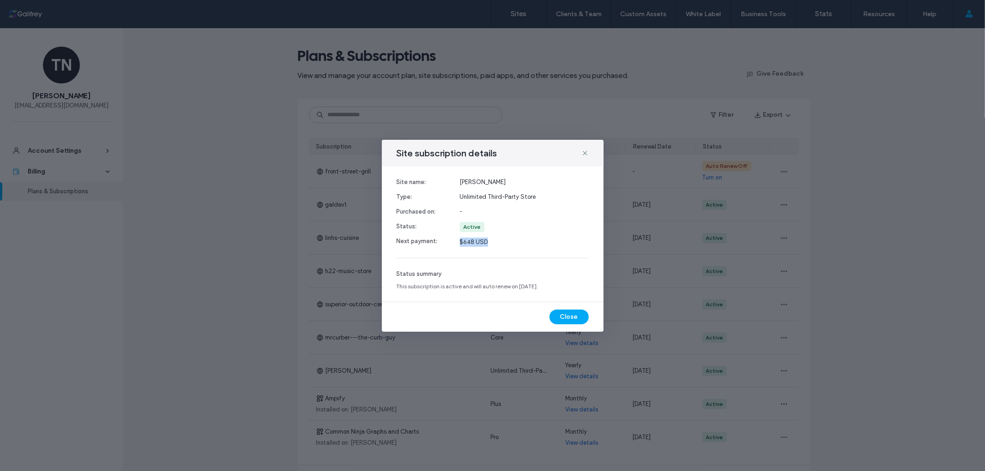
drag, startPoint x: 488, startPoint y: 241, endPoint x: 458, endPoint y: 245, distance: 31.3
click at [450, 243] on div "Site name: Type: Purchased on: Status: Next payment: della-rice Unlimited Third…" at bounding box center [493, 212] width 192 height 69
copy span "$648 USD"
click at [563, 316] on button "Close" at bounding box center [568, 317] width 39 height 15
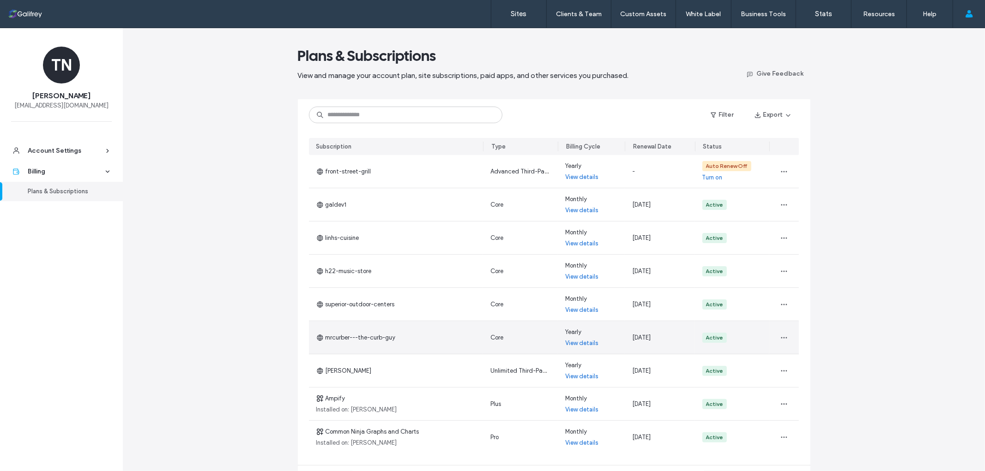
click at [528, 338] on div "Core" at bounding box center [520, 337] width 75 height 33
click at [587, 345] on link "View details" at bounding box center [581, 343] width 33 height 9
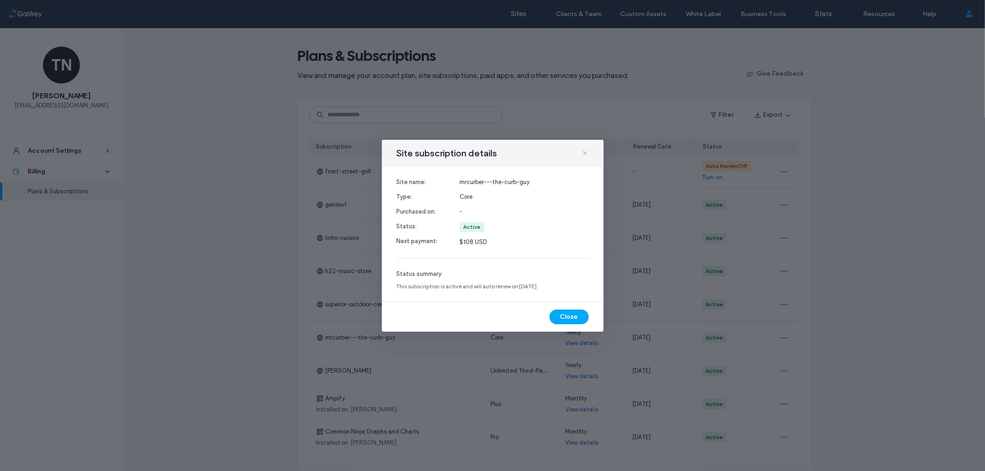
click at [584, 155] on icon at bounding box center [584, 153] width 7 height 7
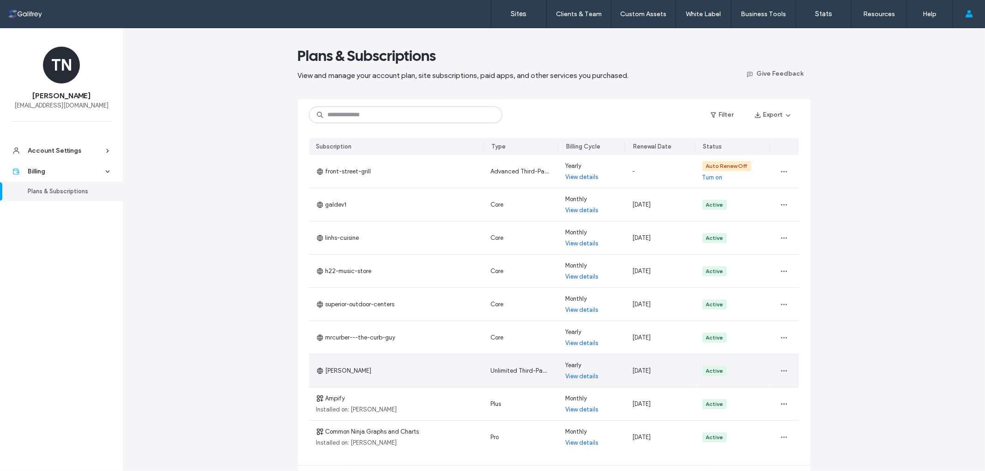
drag, startPoint x: 665, startPoint y: 374, endPoint x: 629, endPoint y: 372, distance: 36.5
click at [629, 372] on div "Oct 11, 2025" at bounding box center [660, 371] width 70 height 33
click at [523, 371] on span "Unlimited Third-Party Store" at bounding box center [528, 371] width 76 height 7
click at [573, 374] on link "View details" at bounding box center [581, 376] width 33 height 9
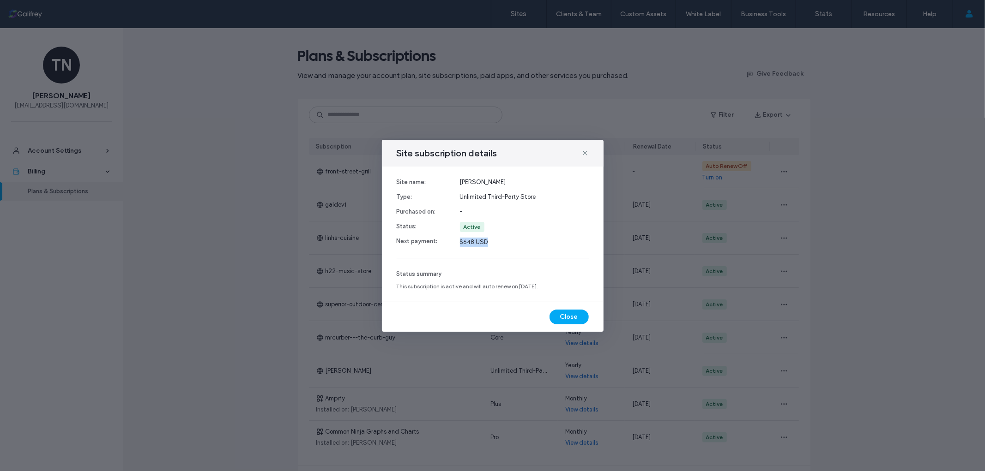
drag, startPoint x: 486, startPoint y: 242, endPoint x: 456, endPoint y: 242, distance: 30.0
click at [456, 242] on div "Site name: Type: Purchased on: Status: Next payment: della-rice Unlimited Third…" at bounding box center [493, 212] width 192 height 69
click at [527, 344] on div "Site subscription details Site name: Type: Purchased on: Status: Next payment: …" at bounding box center [492, 235] width 985 height 471
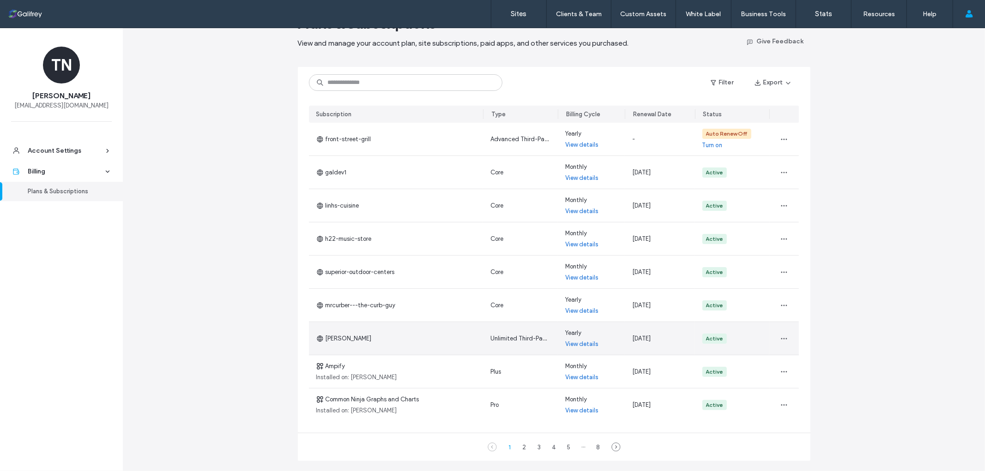
scroll to position [64, 0]
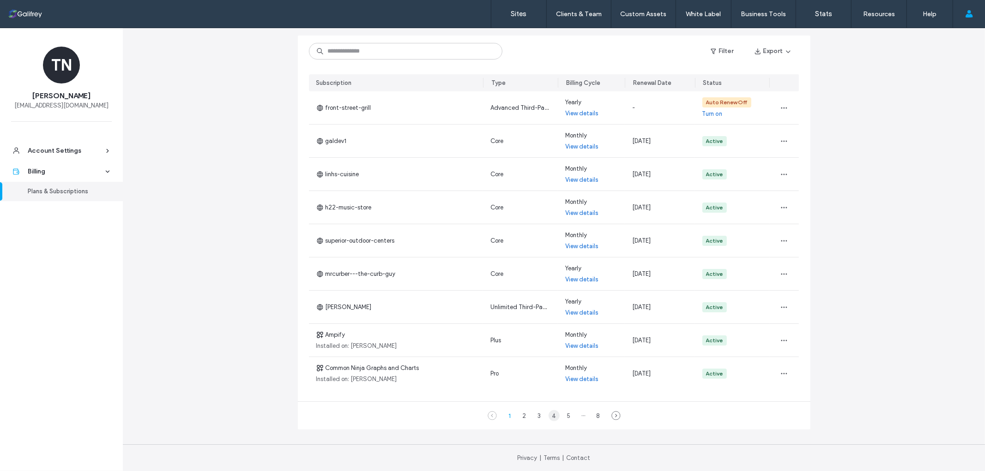
click at [555, 416] on div "4" at bounding box center [554, 415] width 11 height 11
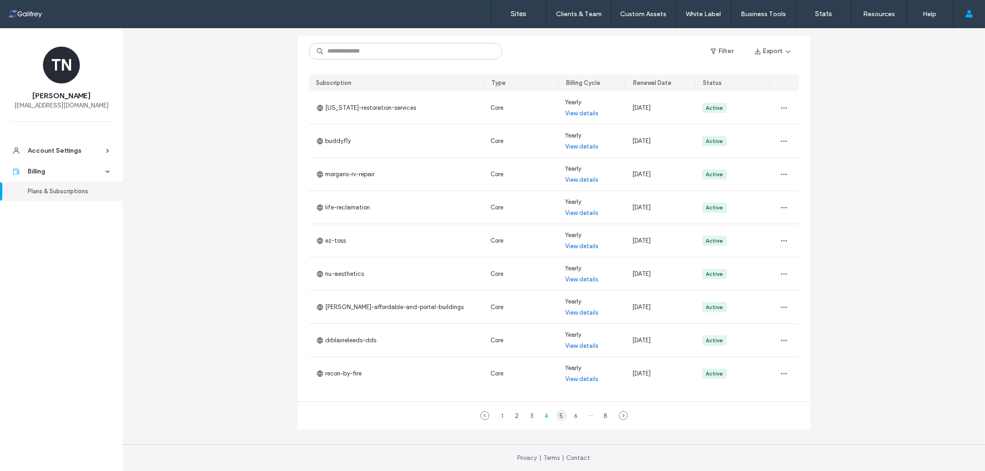
click at [560, 416] on div "5" at bounding box center [561, 415] width 11 height 11
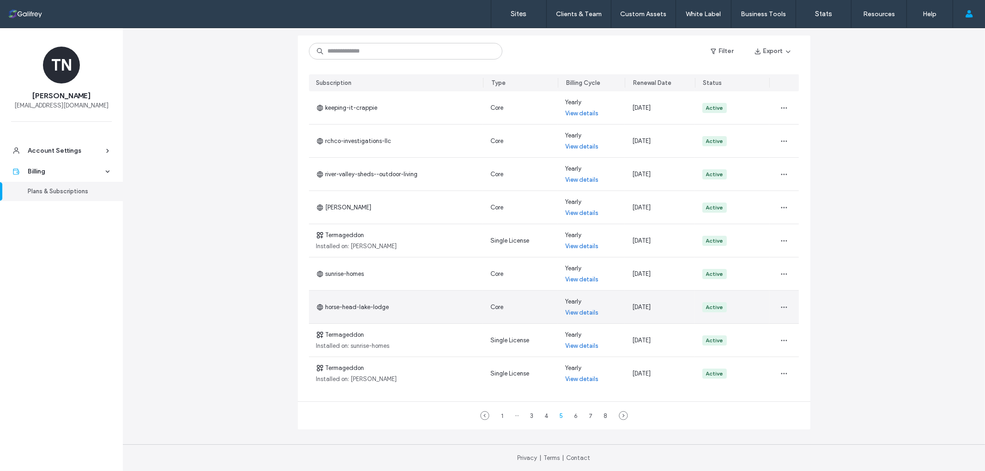
click at [499, 304] on span "Core" at bounding box center [496, 307] width 13 height 7
click at [571, 311] on link "View details" at bounding box center [581, 312] width 33 height 9
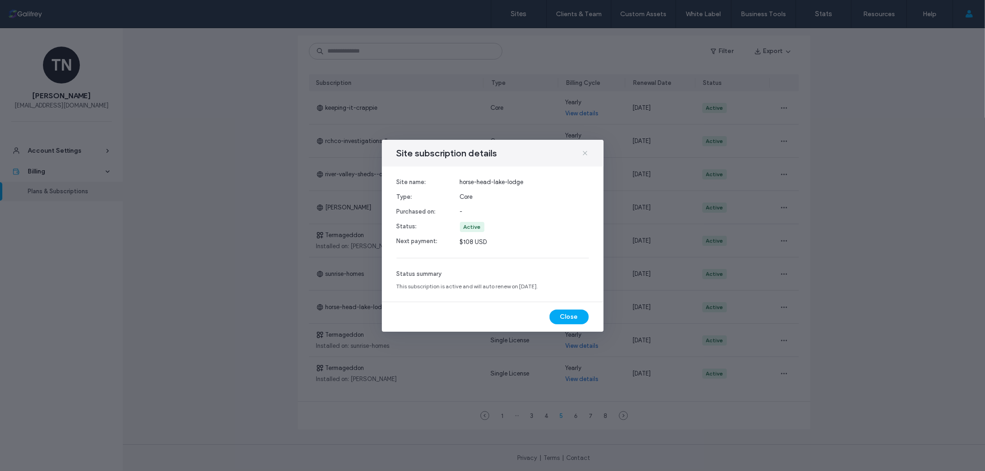
click at [584, 152] on icon at bounding box center [584, 153] width 7 height 7
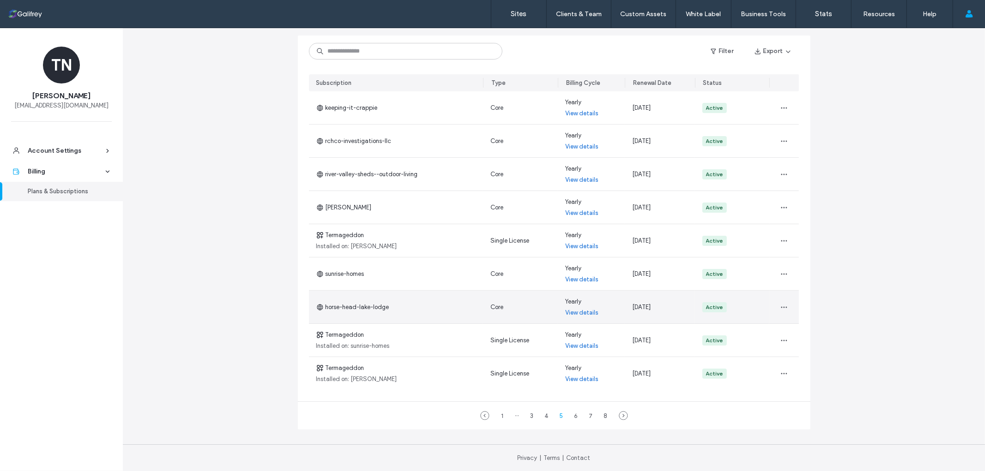
click at [589, 315] on link "View details" at bounding box center [581, 312] width 33 height 9
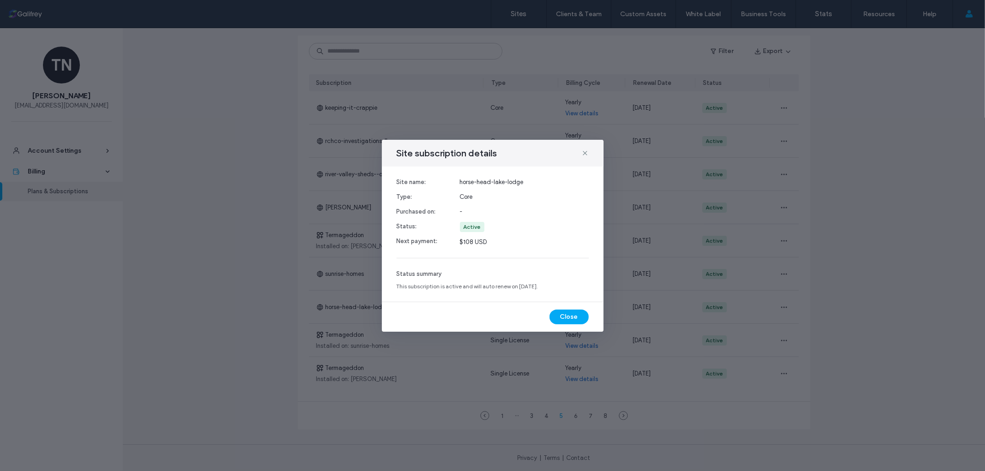
drag, startPoint x: 587, startPoint y: 153, endPoint x: 588, endPoint y: 162, distance: 9.2
click at [588, 162] on div "Site subscription details" at bounding box center [493, 153] width 222 height 27
click at [588, 154] on icon at bounding box center [584, 153] width 7 height 7
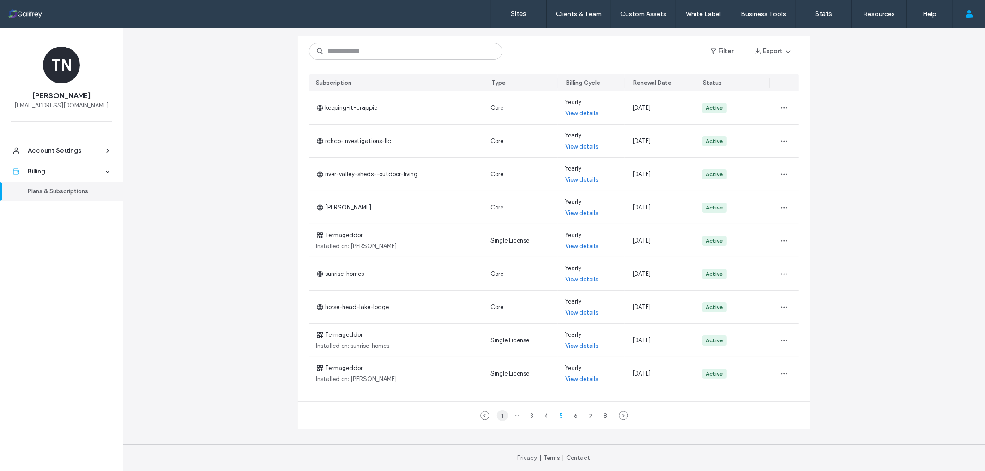
click at [501, 416] on div "1" at bounding box center [502, 415] width 11 height 11
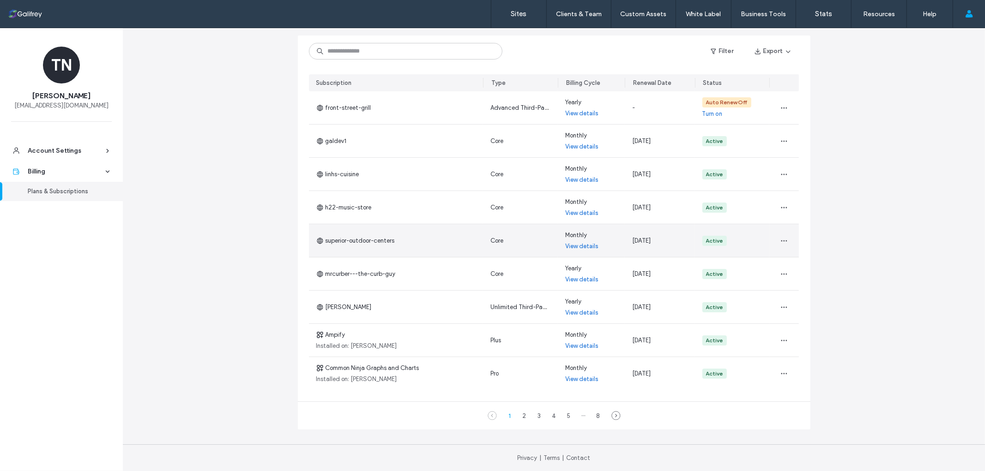
click at [587, 246] on link "View details" at bounding box center [581, 246] width 33 height 9
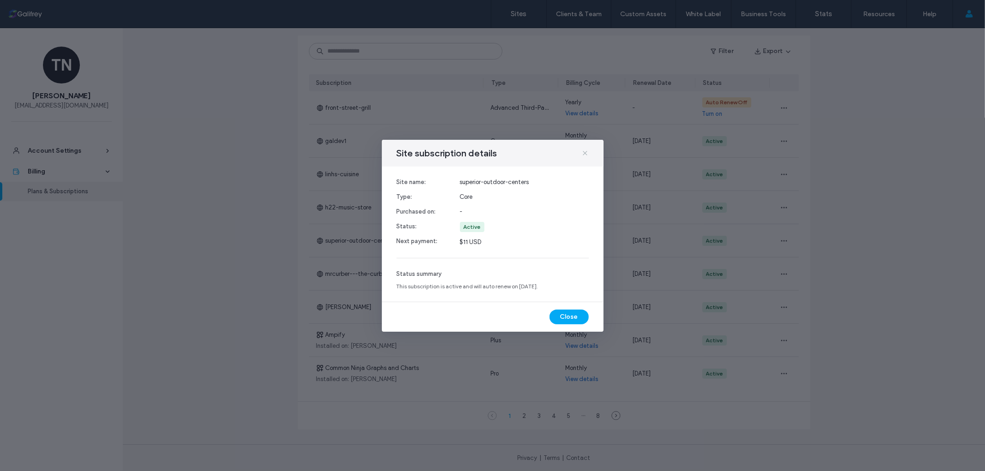
click at [587, 157] on span at bounding box center [584, 153] width 7 height 12
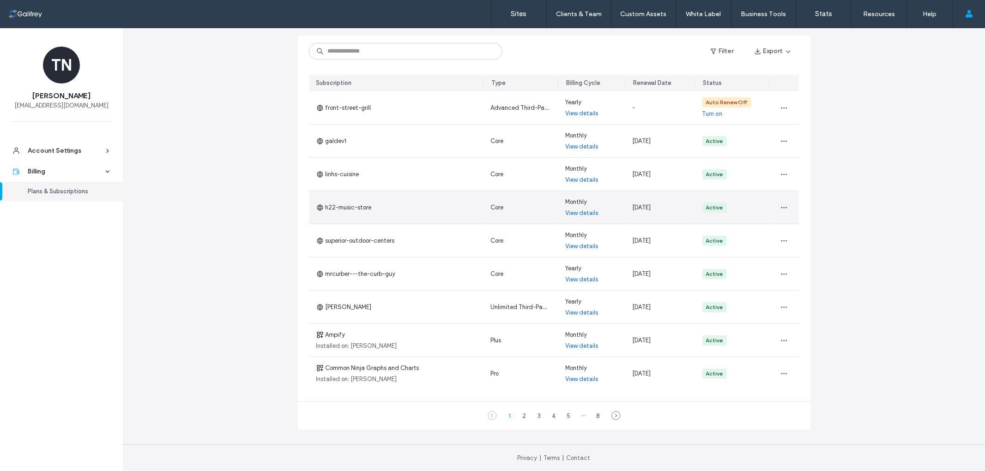
click at [578, 211] on link "View details" at bounding box center [581, 213] width 33 height 9
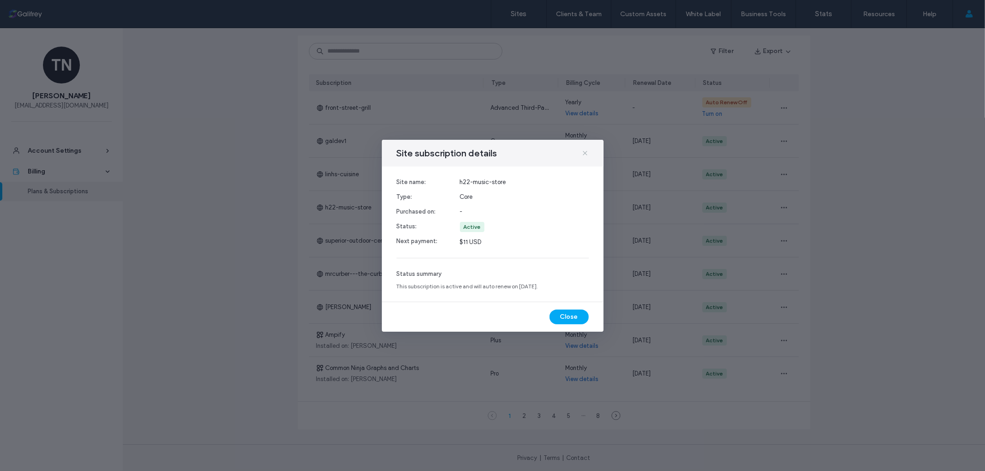
drag, startPoint x: 501, startPoint y: 179, endPoint x: 585, endPoint y: 158, distance: 85.7
click at [507, 179] on span "h22-music-store" at bounding box center [524, 182] width 129 height 9
click at [585, 152] on icon at bounding box center [584, 153] width 7 height 7
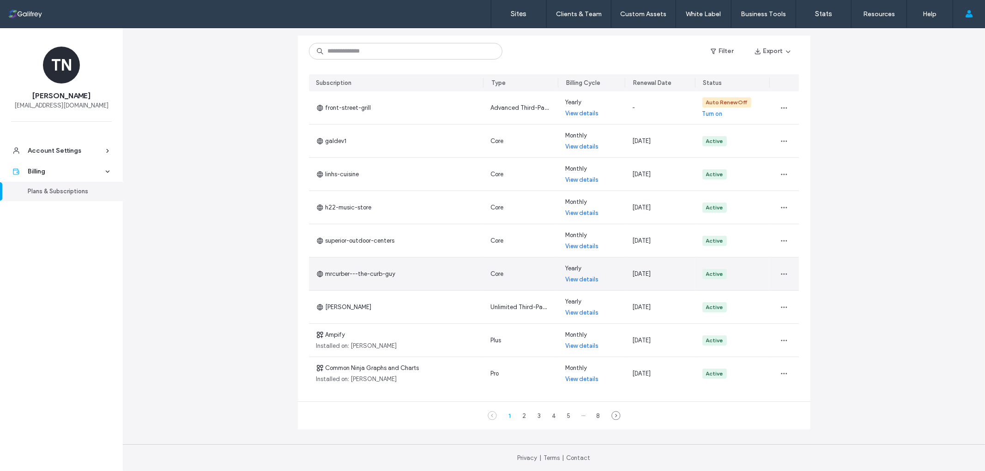
click at [586, 277] on link "View details" at bounding box center [581, 279] width 33 height 9
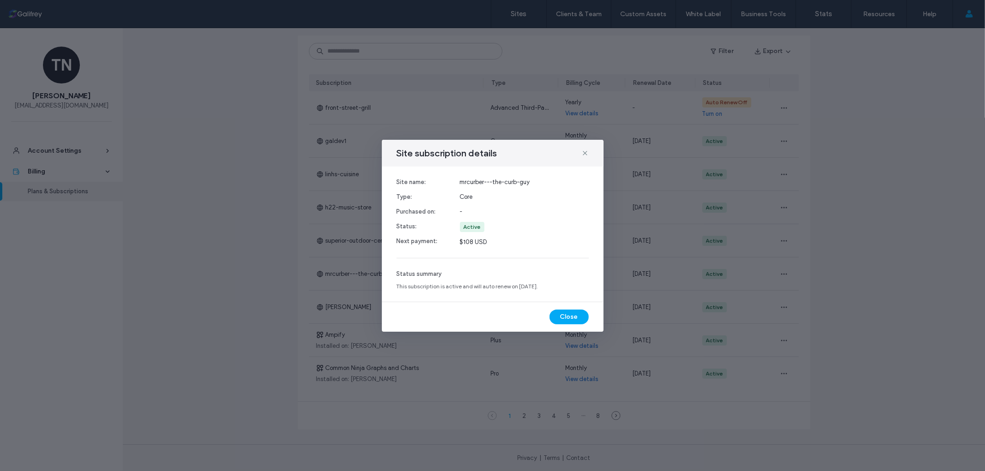
click at [657, 294] on div "Site subscription details Site name: Type: Purchased on: Status: Next payment: …" at bounding box center [492, 235] width 985 height 471
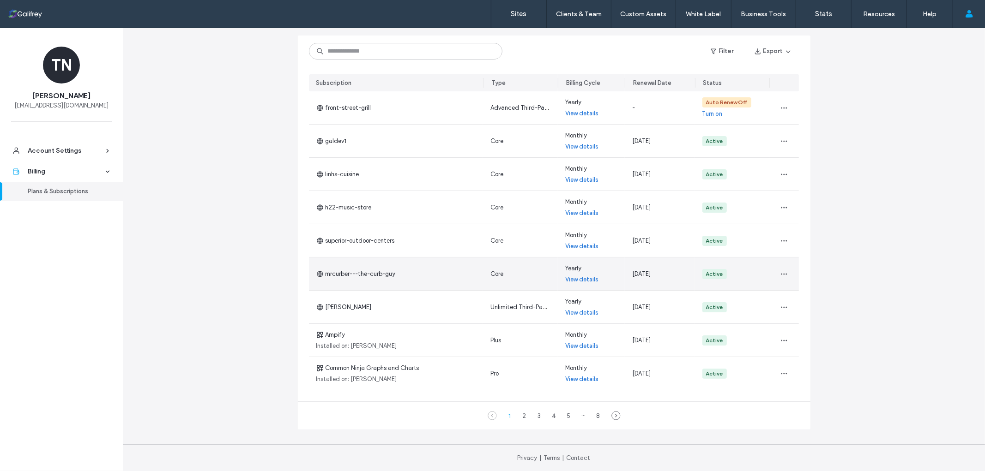
click at [434, 278] on div "mrcurber---the-curb-guy" at bounding box center [396, 274] width 175 height 33
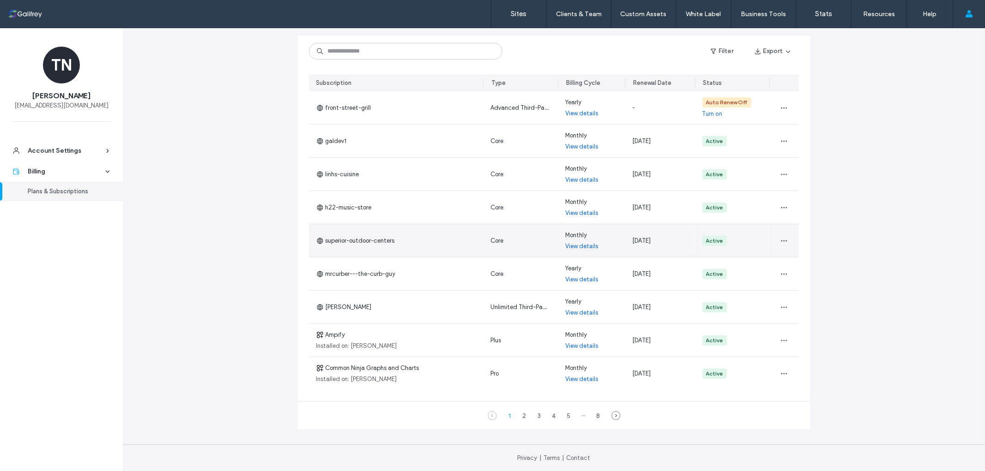
click at [440, 243] on div "superior-outdoor-centers" at bounding box center [396, 240] width 175 height 33
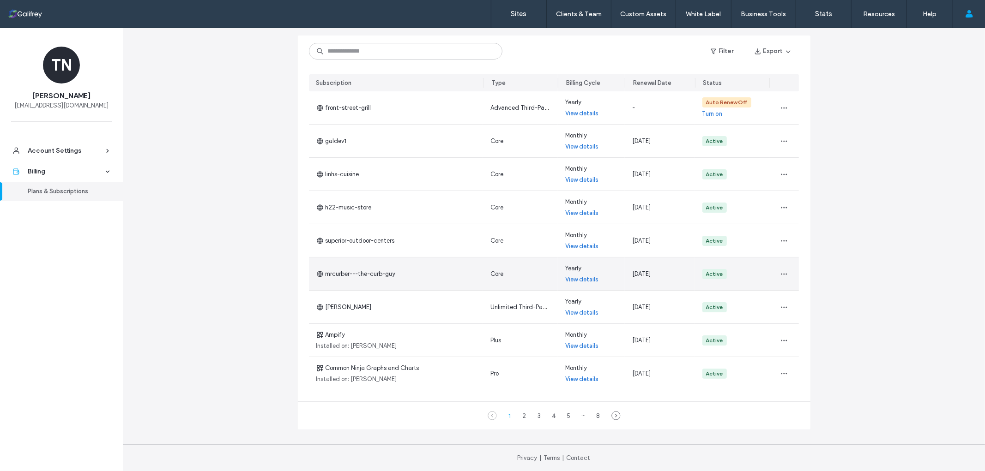
click at [439, 285] on div "mrcurber---the-curb-guy" at bounding box center [396, 274] width 175 height 33
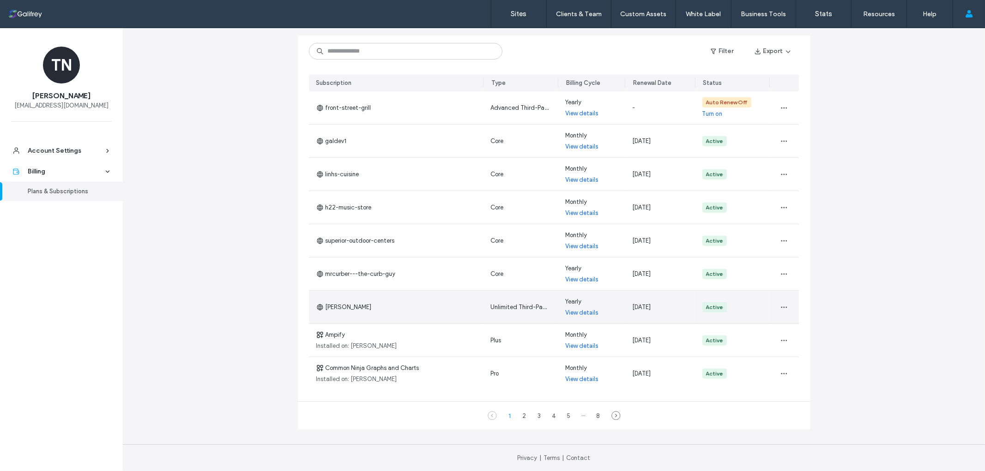
click at [417, 314] on div "della-rice" at bounding box center [396, 307] width 175 height 33
click at [411, 320] on div "della-rice" at bounding box center [396, 307] width 175 height 33
click at [501, 318] on div "Unlimited Third-Party Store" at bounding box center [520, 307] width 75 height 33
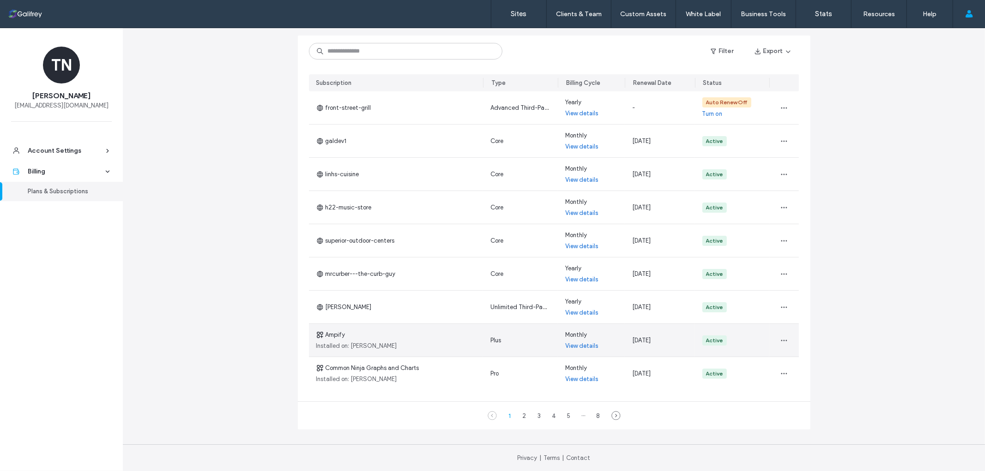
click at [358, 344] on span "Installed on: della-rice" at bounding box center [356, 346] width 81 height 9
click at [584, 344] on link "View details" at bounding box center [581, 346] width 33 height 9
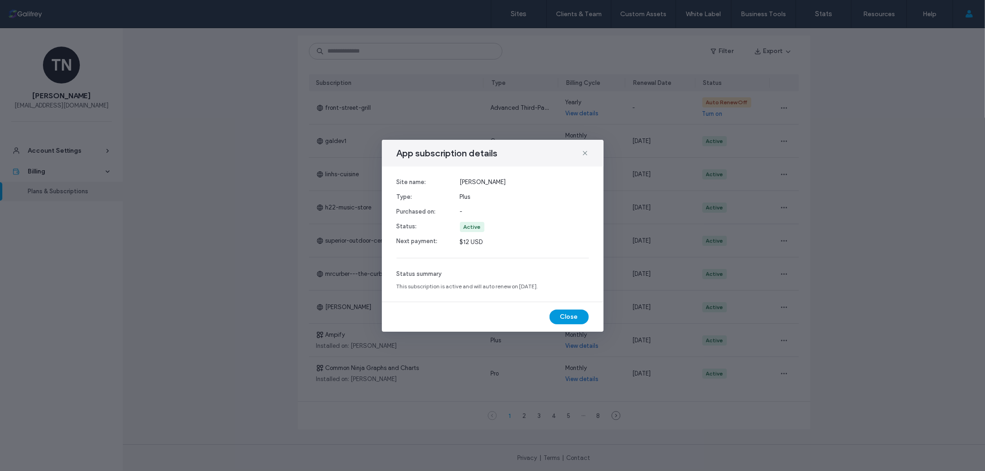
click at [569, 314] on button "Close" at bounding box center [568, 317] width 39 height 15
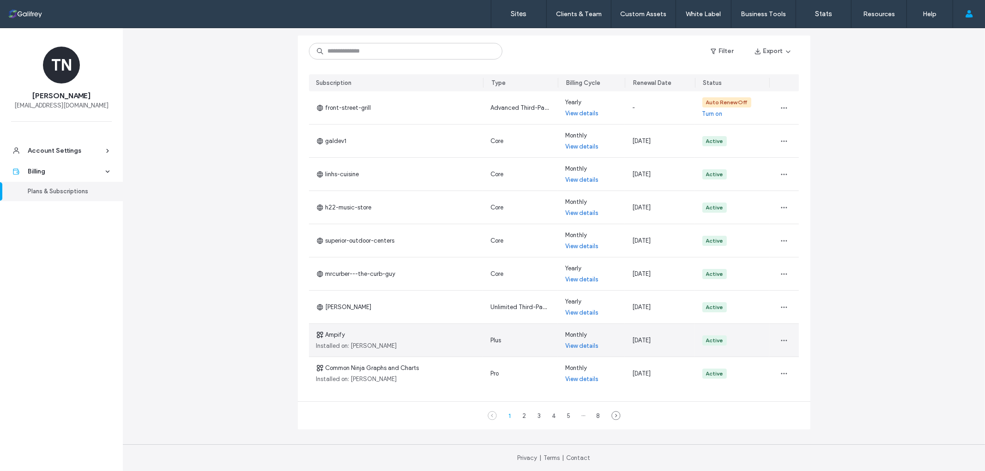
click at [579, 346] on link "View details" at bounding box center [581, 346] width 33 height 9
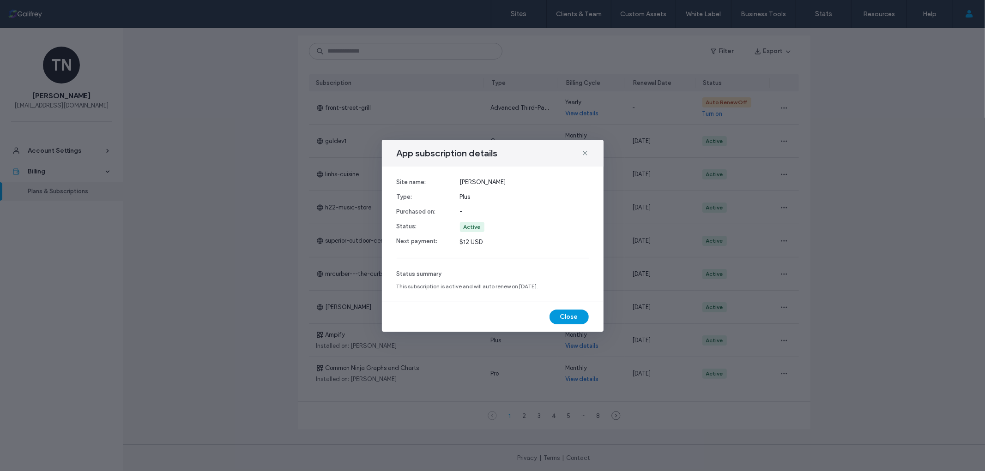
click at [577, 316] on button "Close" at bounding box center [568, 317] width 39 height 15
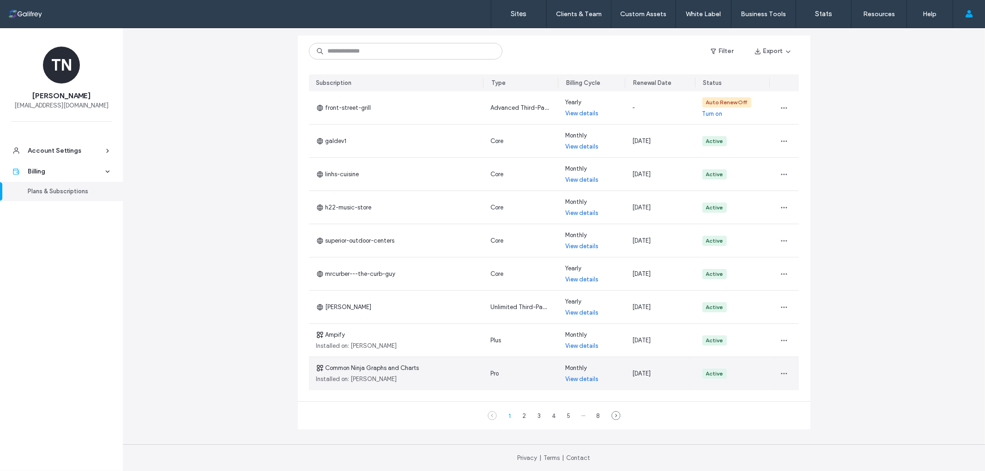
click at [393, 375] on div "Common Ninja Graphs and Charts Installed on: galifrey" at bounding box center [396, 373] width 175 height 33
click at [344, 384] on div "Common Ninja Graphs and Charts Installed on: galifrey" at bounding box center [396, 373] width 175 height 33
click at [385, 377] on div "Common Ninja Graphs and Charts Installed on: galifrey" at bounding box center [396, 373] width 175 height 33
click at [494, 376] on span "Pro" at bounding box center [494, 373] width 8 height 7
click at [592, 377] on link "View details" at bounding box center [581, 379] width 33 height 9
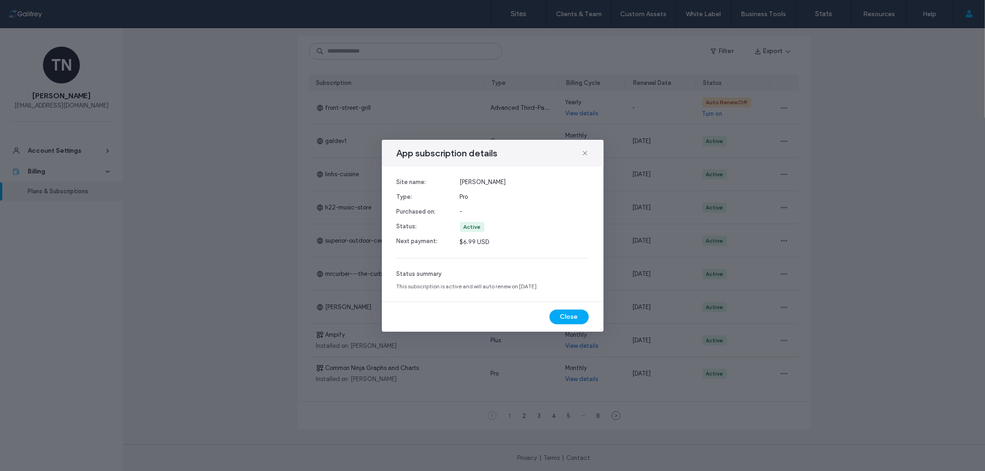
click at [505, 250] on div "Site name: Type: Purchased on: Status: Next payment: galifrey Pro - Active $6.9…" at bounding box center [493, 234] width 222 height 135
click at [585, 154] on use at bounding box center [585, 153] width 4 height 4
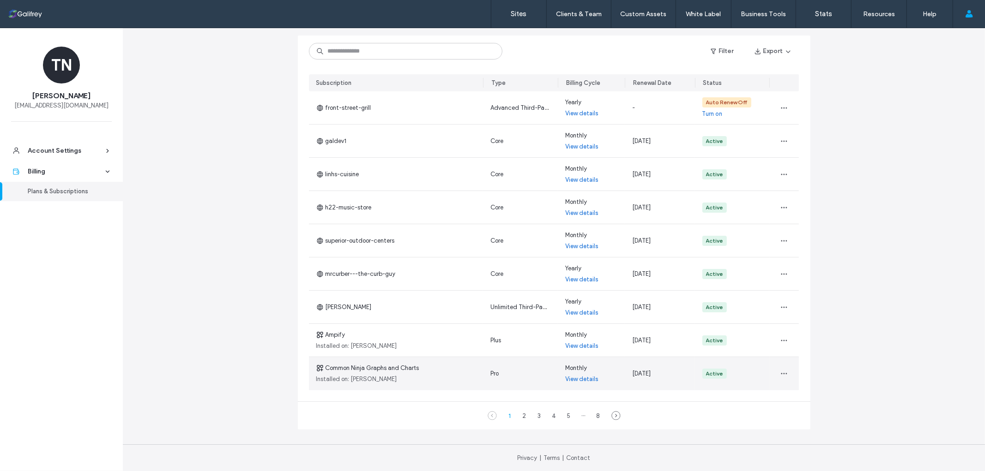
drag, startPoint x: 411, startPoint y: 362, endPoint x: 324, endPoint y: 363, distance: 87.7
click at [324, 363] on div "Common Ninja Graphs and Charts Installed on: galifrey" at bounding box center [396, 373] width 175 height 33
click at [324, 366] on span "Common Ninja Graphs and Charts" at bounding box center [367, 368] width 103 height 9
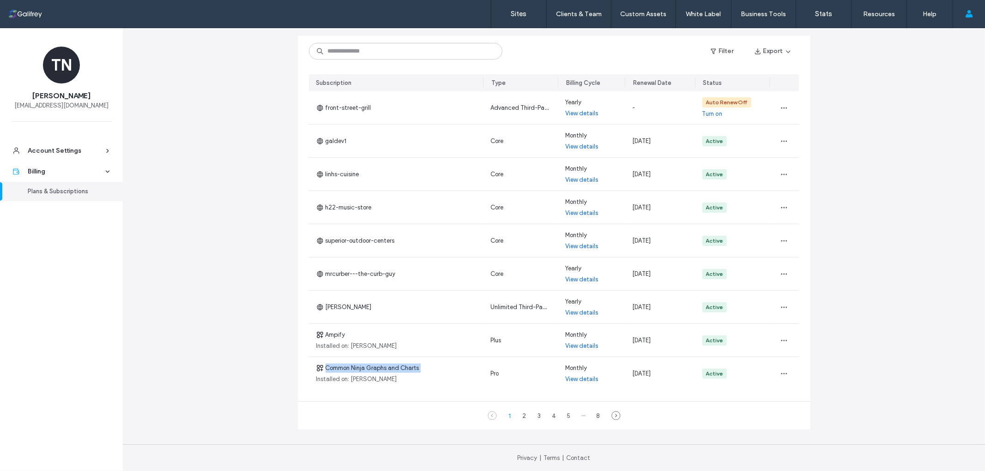
copy span "Common Ninja Graphs and Charts"
click at [524, 417] on div "2" at bounding box center [524, 415] width 11 height 11
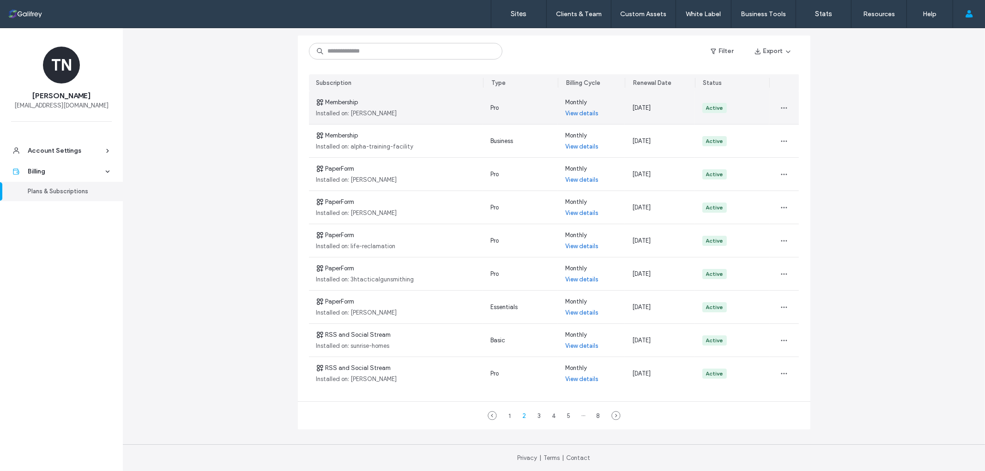
click at [571, 109] on link "View details" at bounding box center [581, 113] width 33 height 9
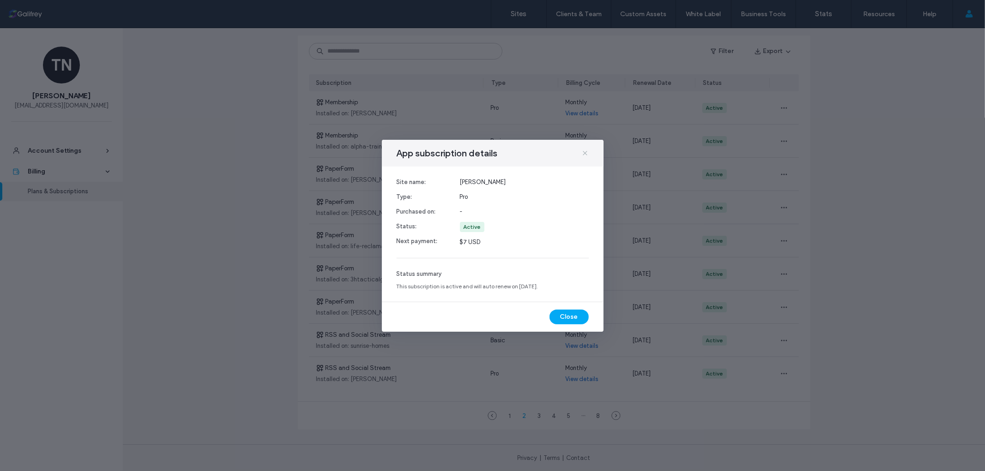
click at [585, 152] on icon at bounding box center [584, 153] width 7 height 7
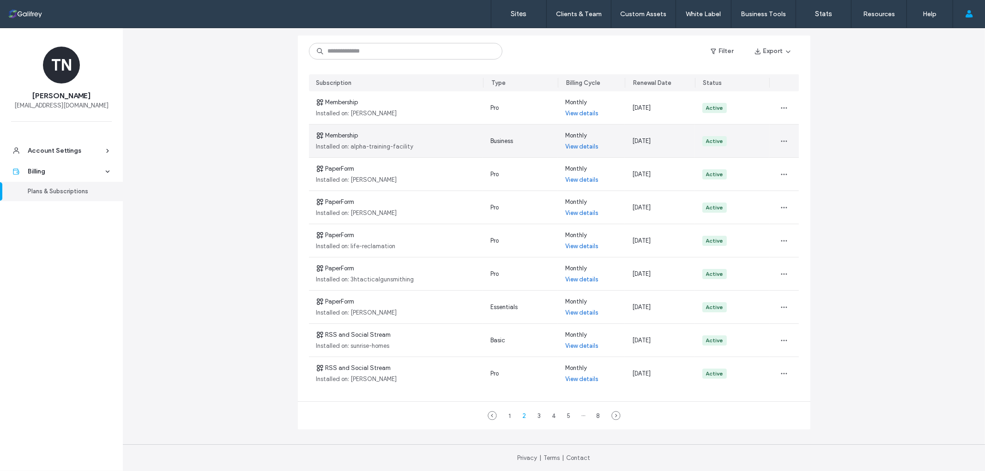
click at [575, 145] on link "View details" at bounding box center [581, 146] width 33 height 9
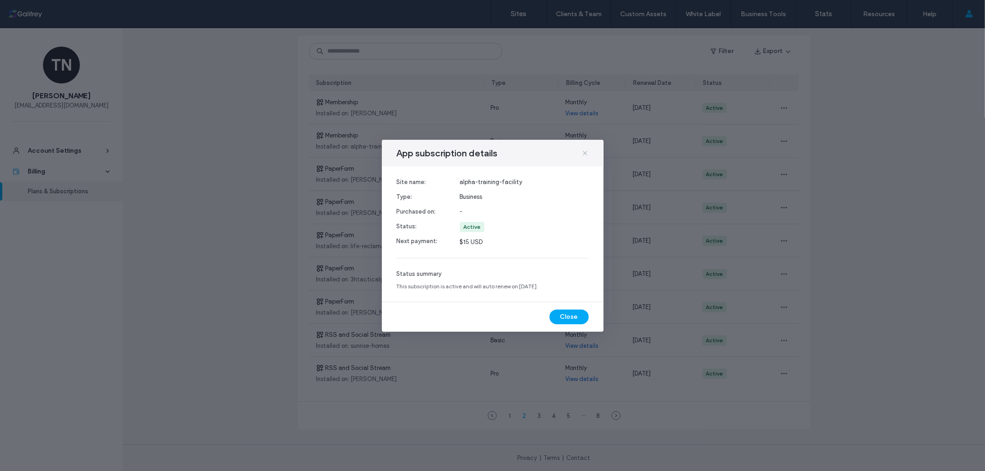
click at [587, 151] on icon at bounding box center [584, 153] width 7 height 7
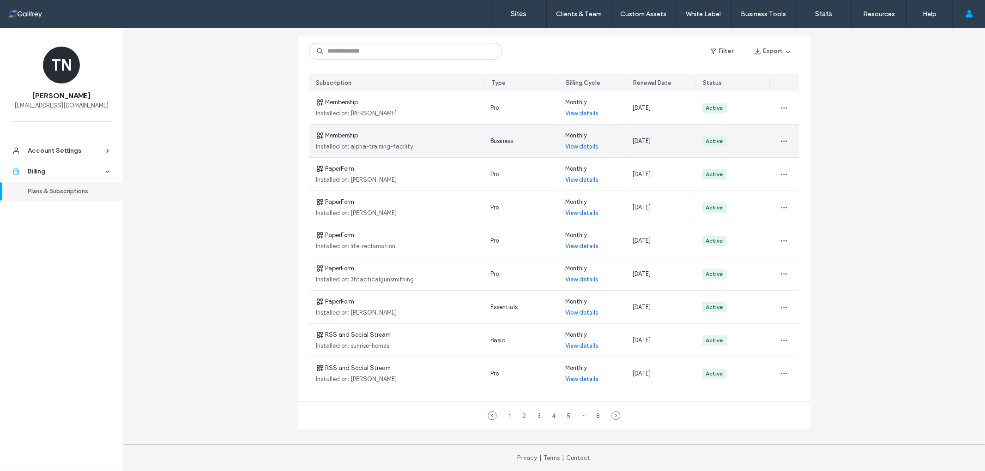
click at [565, 147] on link "View details" at bounding box center [581, 146] width 33 height 9
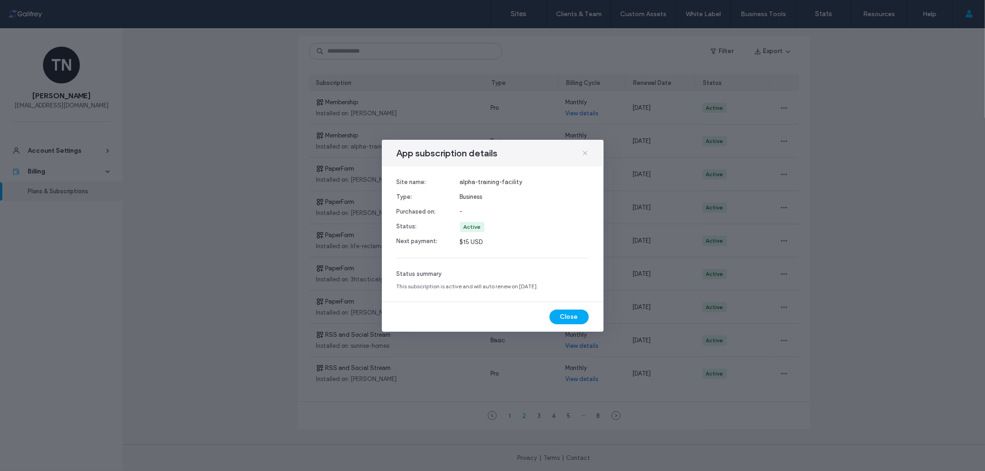
click at [583, 152] on icon at bounding box center [584, 153] width 7 height 7
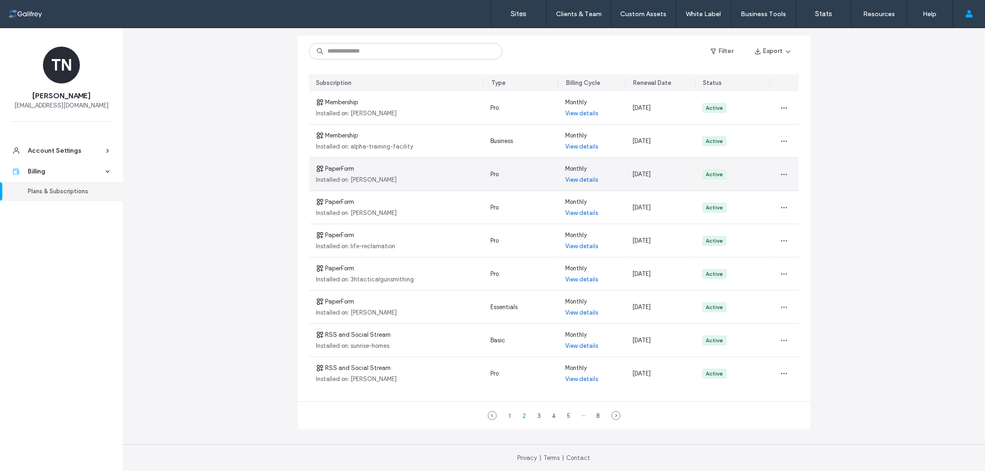
click at [591, 178] on link "View details" at bounding box center [581, 179] width 33 height 9
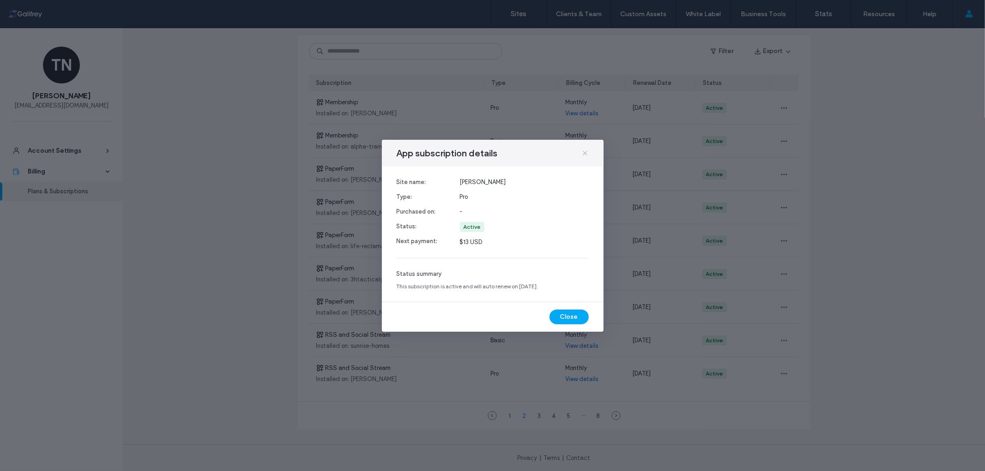
click at [585, 155] on icon at bounding box center [584, 153] width 7 height 7
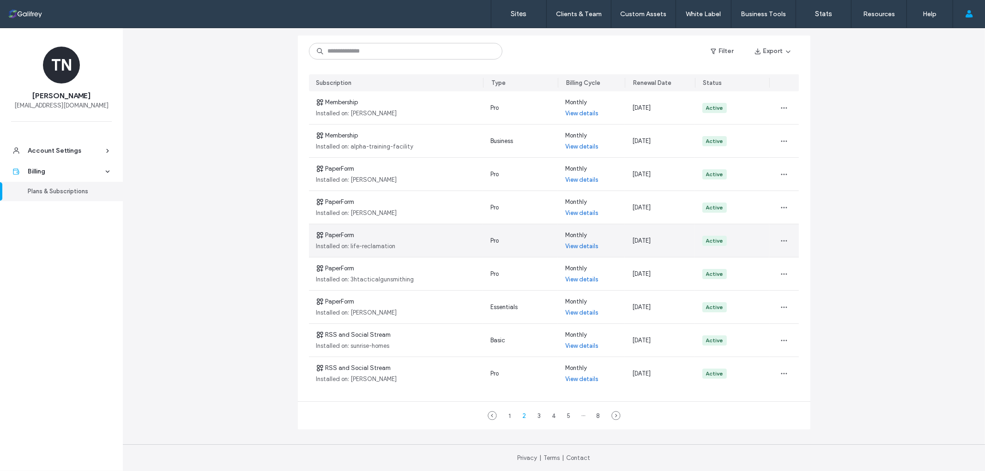
click at [573, 247] on link "View details" at bounding box center [581, 246] width 33 height 9
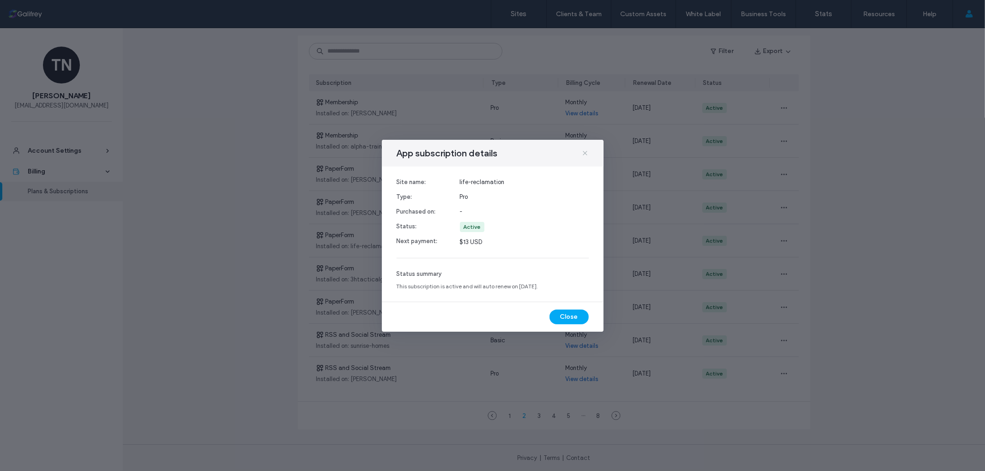
click at [583, 156] on icon at bounding box center [584, 153] width 7 height 7
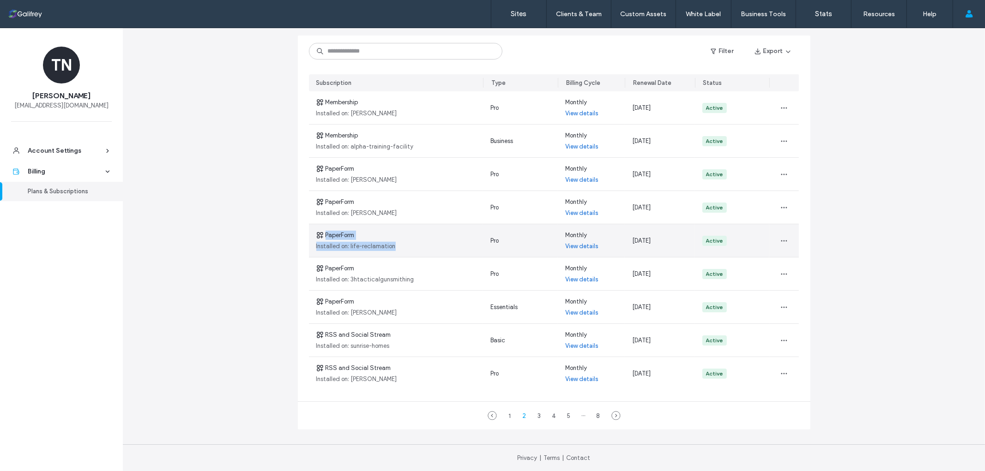
drag, startPoint x: 396, startPoint y: 247, endPoint x: 323, endPoint y: 233, distance: 74.3
click at [323, 233] on div "PaperForm Installed on: life-reclamation" at bounding box center [396, 240] width 175 height 33
click at [582, 246] on link "View details" at bounding box center [581, 246] width 33 height 9
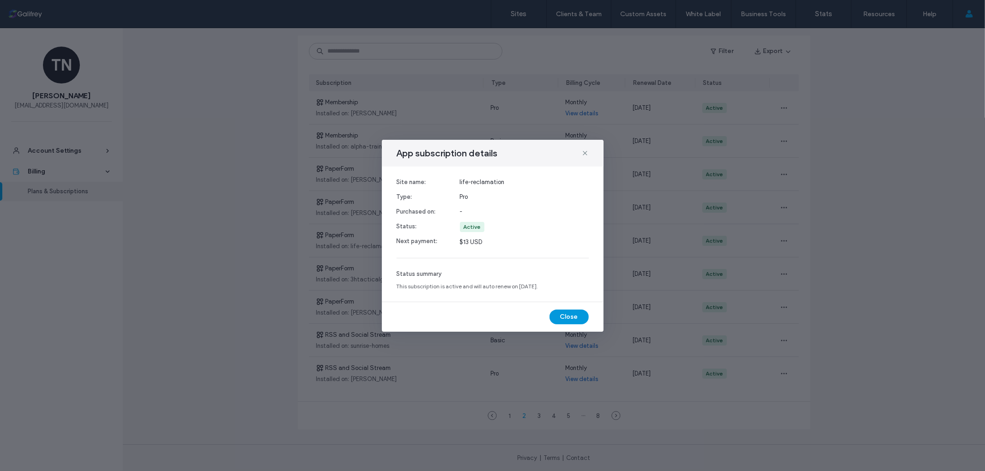
click at [575, 320] on button "Close" at bounding box center [568, 317] width 39 height 15
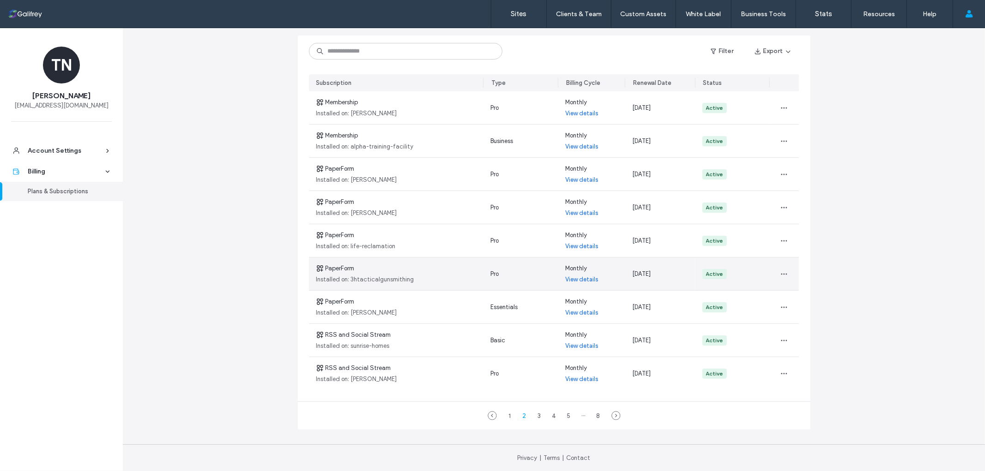
click at [394, 280] on span "Installed on: 3htacticalgunsmithing" at bounding box center [365, 279] width 98 height 9
copy span "3htacticalgunsmithing"
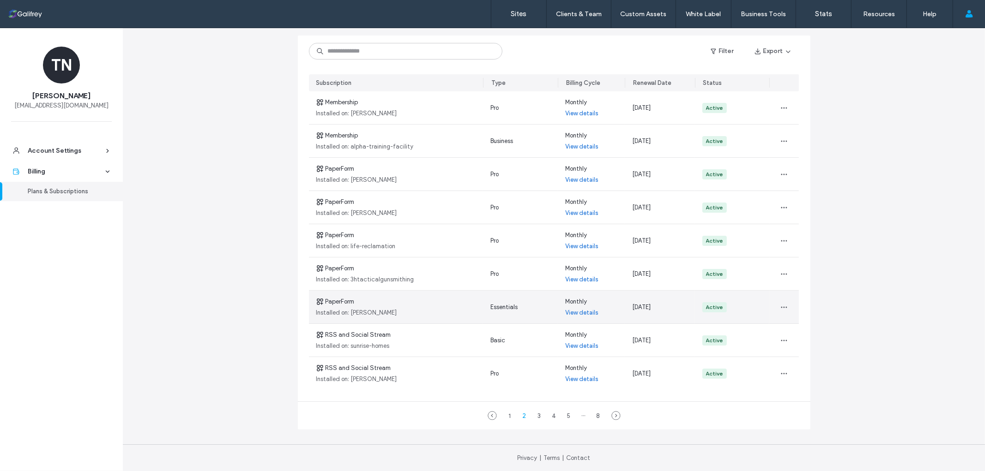
click at [577, 317] on div "Monthly View details" at bounding box center [591, 307] width 67 height 33
click at [579, 316] on link "View details" at bounding box center [581, 312] width 33 height 9
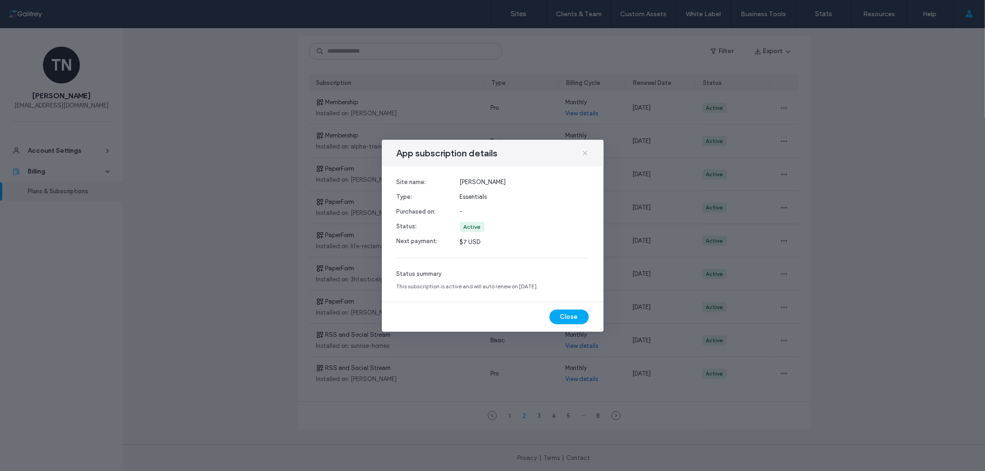
click at [586, 154] on use at bounding box center [585, 153] width 4 height 4
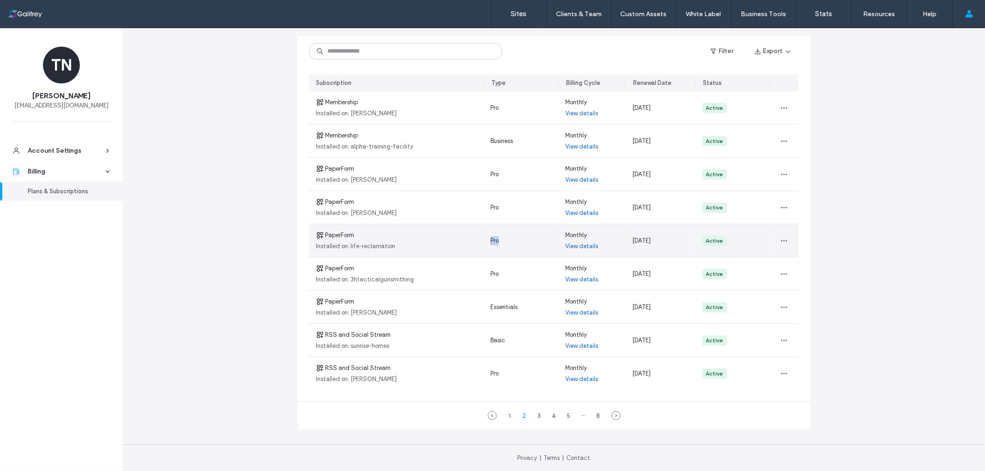
drag, startPoint x: 506, startPoint y: 241, endPoint x: 487, endPoint y: 239, distance: 19.5
click at [487, 239] on div "Pro" at bounding box center [520, 240] width 75 height 33
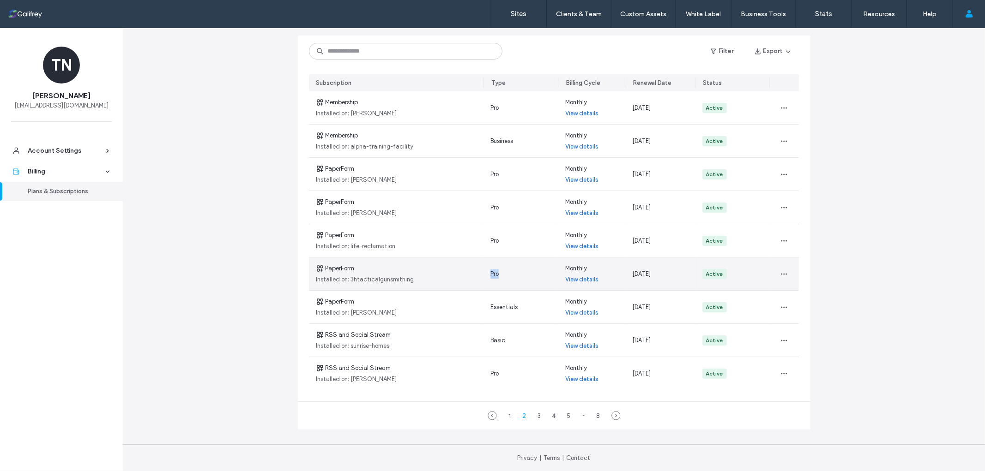
drag, startPoint x: 500, startPoint y: 273, endPoint x: 485, endPoint y: 276, distance: 15.6
click at [485, 276] on div "Pro" at bounding box center [520, 274] width 75 height 33
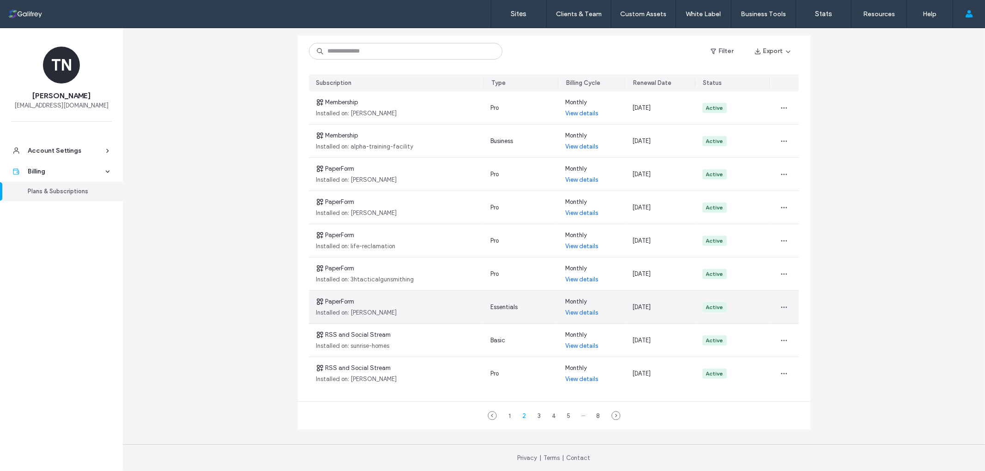
click at [579, 312] on link "View details" at bounding box center [581, 312] width 33 height 9
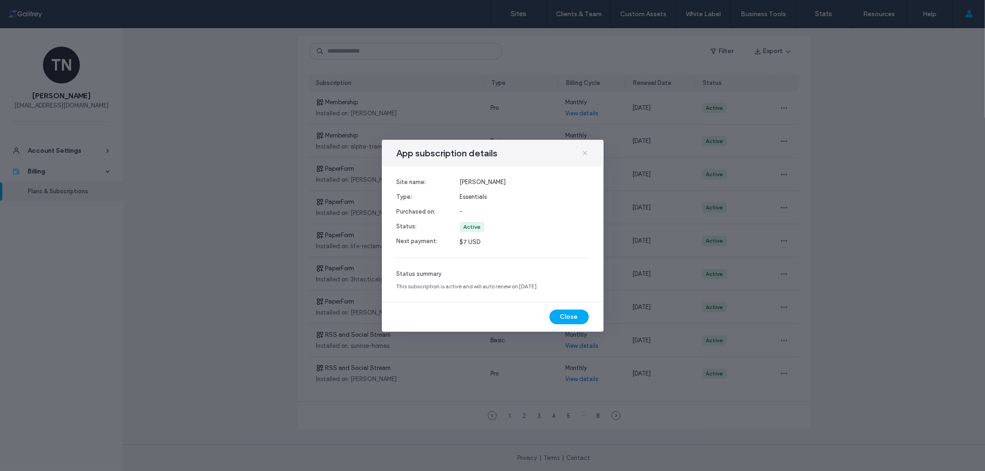
click at [583, 155] on use at bounding box center [585, 153] width 4 height 4
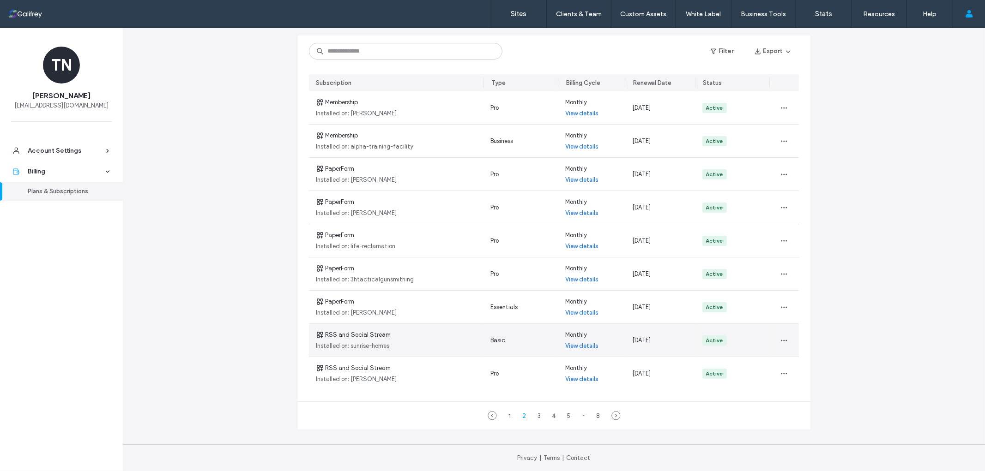
click at [574, 343] on link "View details" at bounding box center [581, 346] width 33 height 9
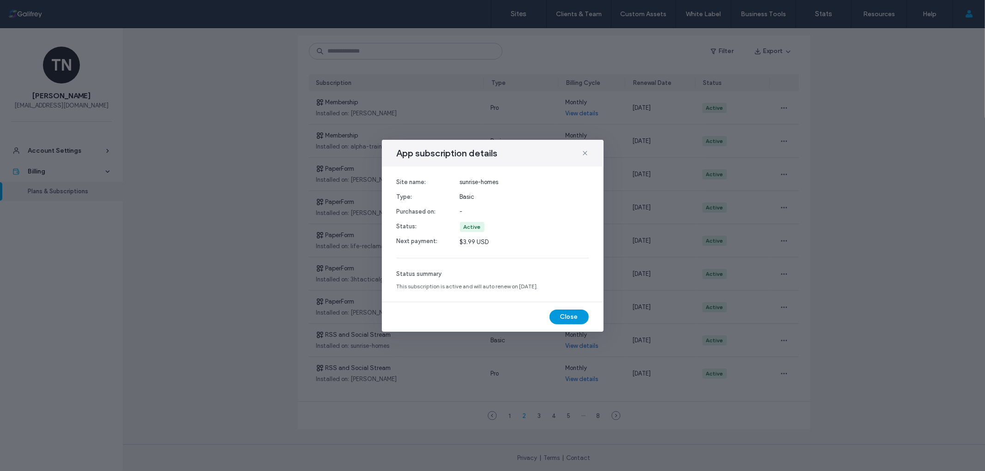
click at [570, 318] on button "Close" at bounding box center [568, 317] width 39 height 15
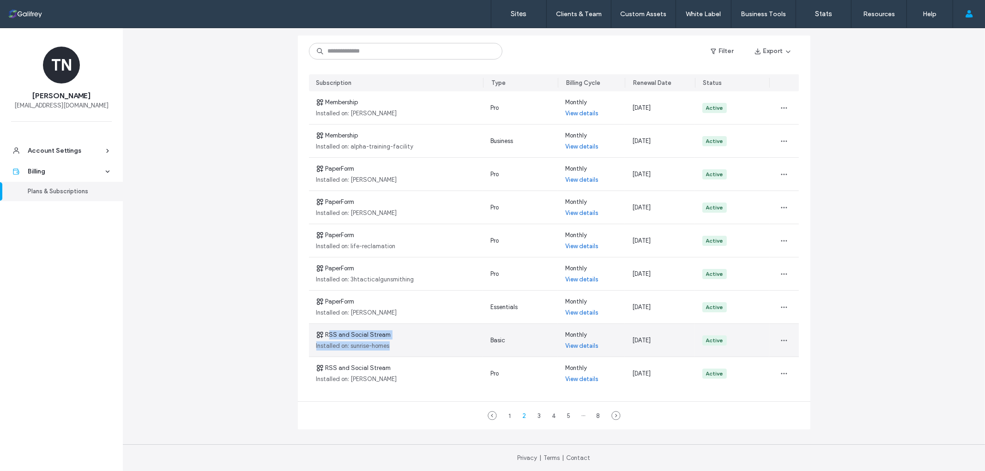
drag, startPoint x: 395, startPoint y: 336, endPoint x: 326, endPoint y: 335, distance: 69.3
click at [326, 335] on div "RSS and Social Stream Installed on: sunrise-homes" at bounding box center [396, 340] width 175 height 33
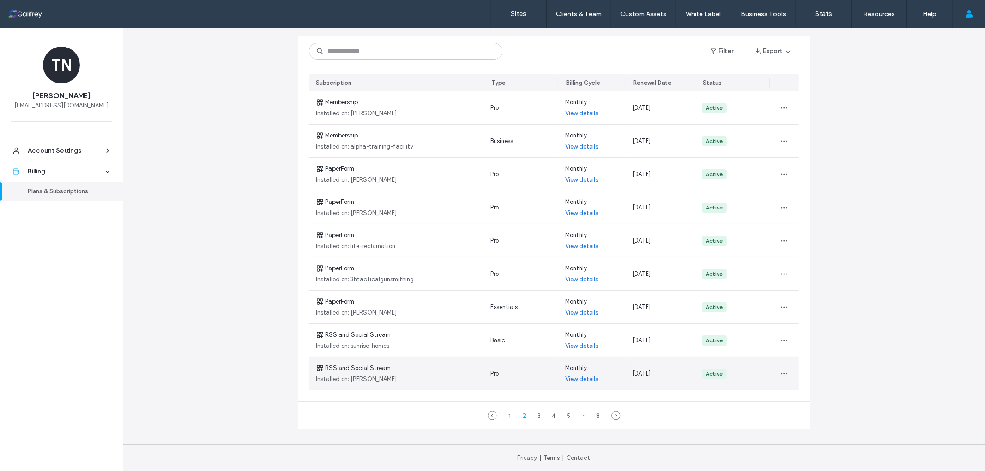
click at [590, 380] on link "View details" at bounding box center [581, 379] width 33 height 9
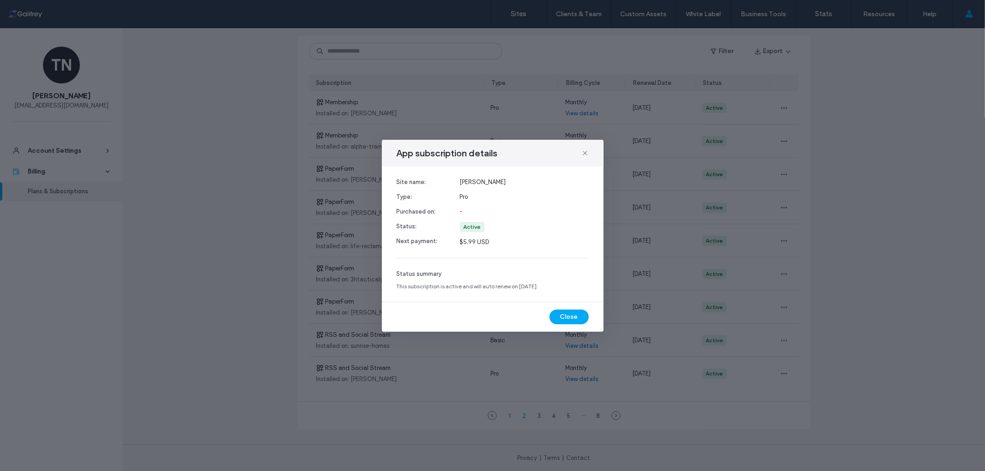
click at [567, 314] on button "Close" at bounding box center [568, 317] width 39 height 15
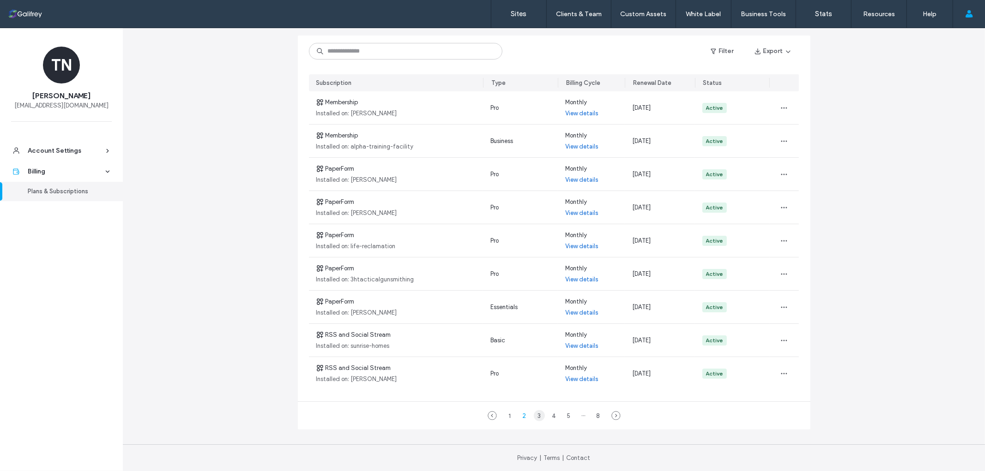
click at [537, 415] on div "3" at bounding box center [539, 415] width 11 height 11
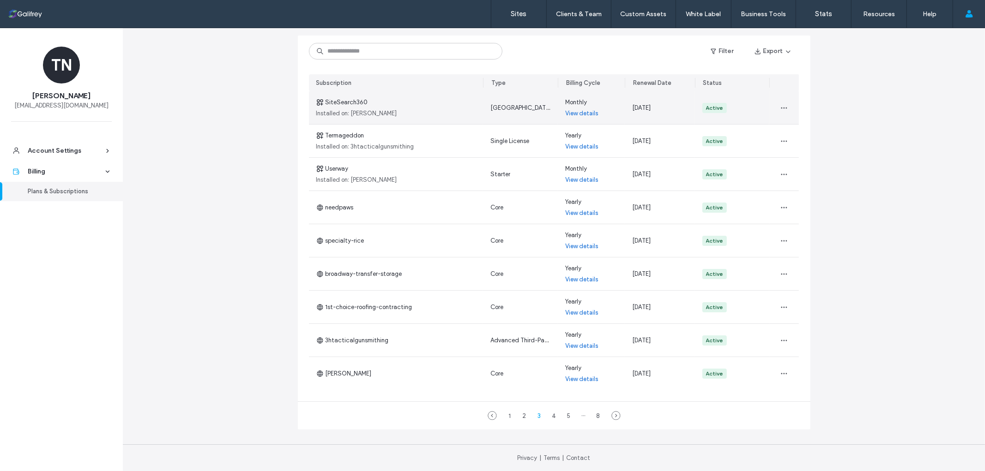
click at [593, 112] on link "View details" at bounding box center [581, 113] width 33 height 9
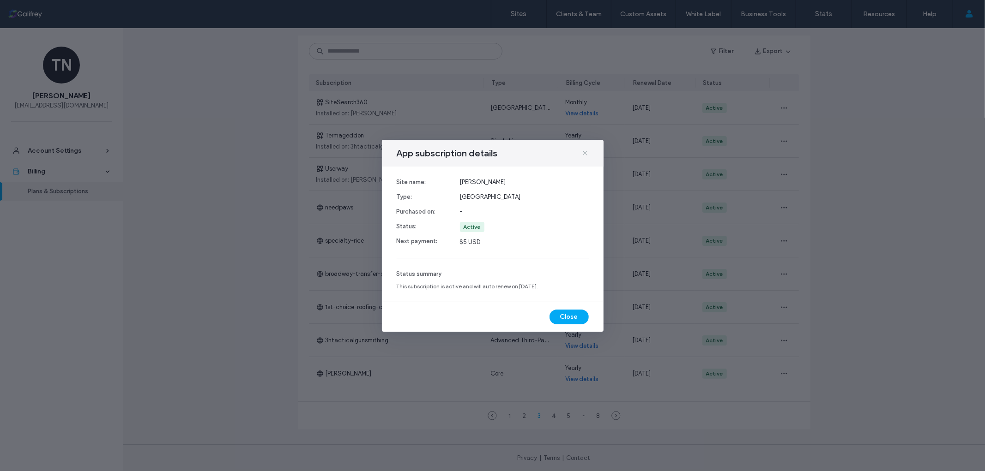
click at [584, 150] on icon at bounding box center [584, 153] width 7 height 7
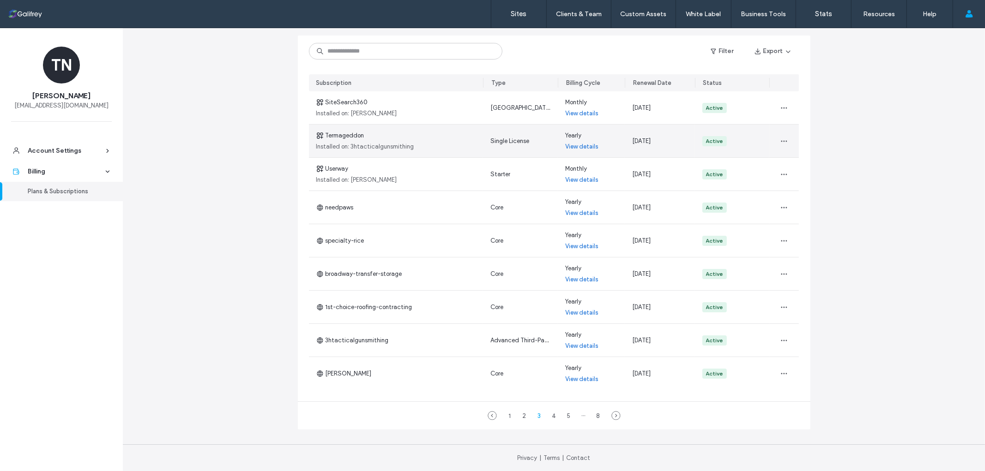
click at [588, 149] on link "View details" at bounding box center [581, 146] width 33 height 9
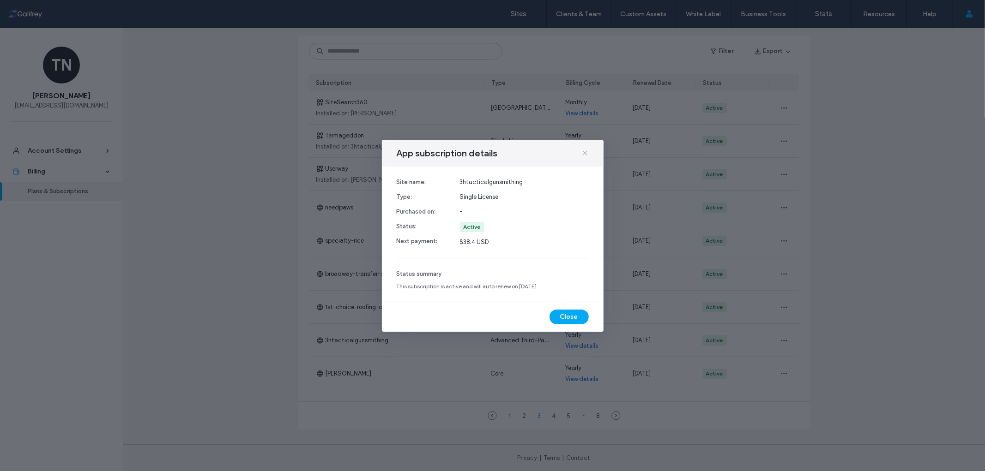
click at [587, 150] on icon at bounding box center [584, 153] width 7 height 7
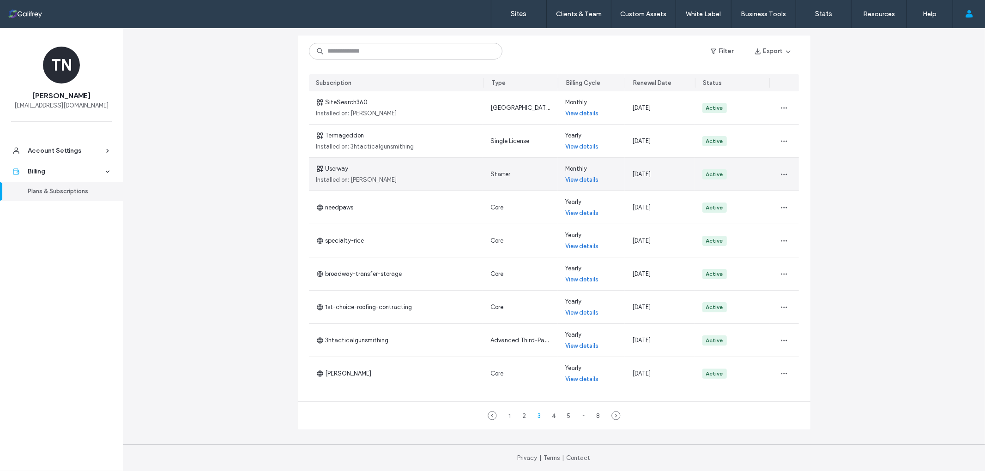
click at [568, 182] on link "View details" at bounding box center [581, 179] width 33 height 9
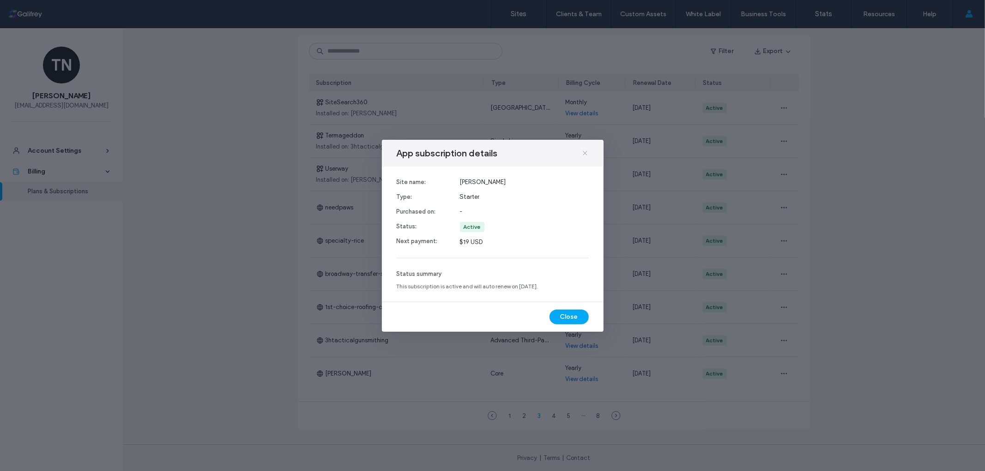
click at [584, 151] on icon at bounding box center [584, 153] width 7 height 7
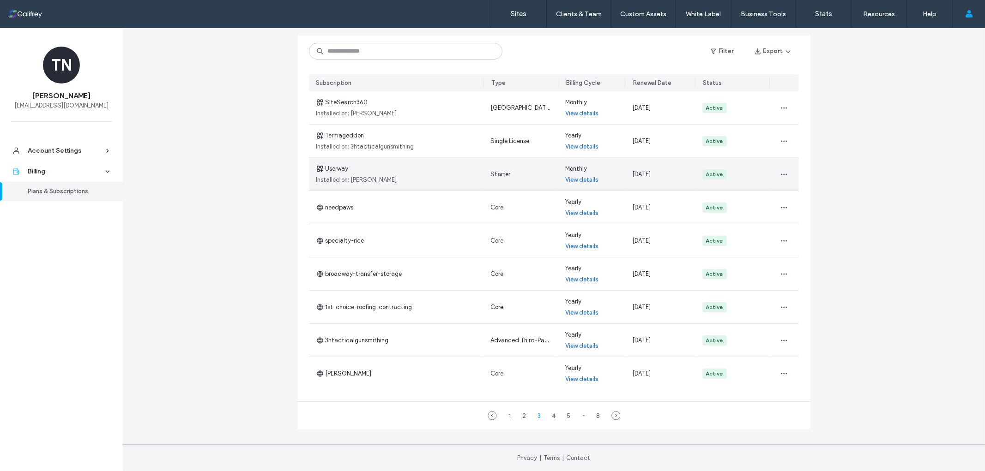
click at [331, 167] on span "Userway" at bounding box center [332, 168] width 32 height 9
click at [570, 181] on link "View details" at bounding box center [581, 179] width 33 height 9
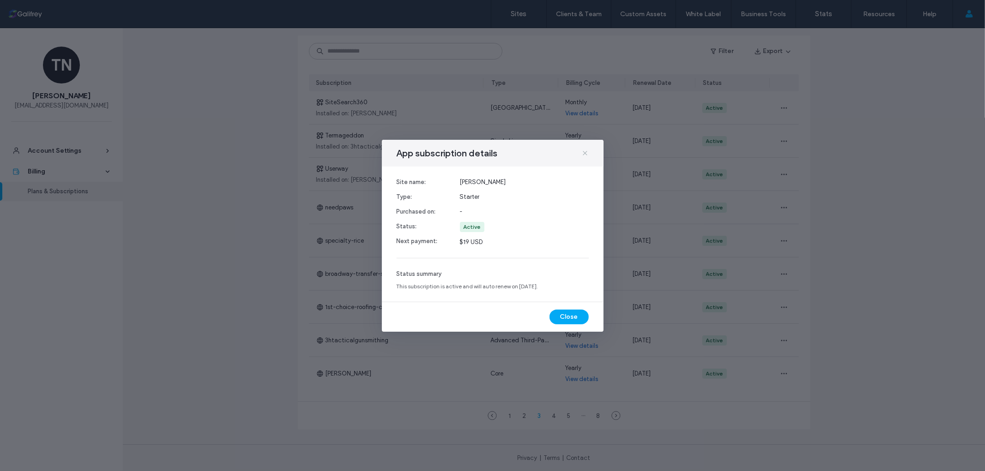
click at [584, 151] on icon at bounding box center [584, 153] width 7 height 7
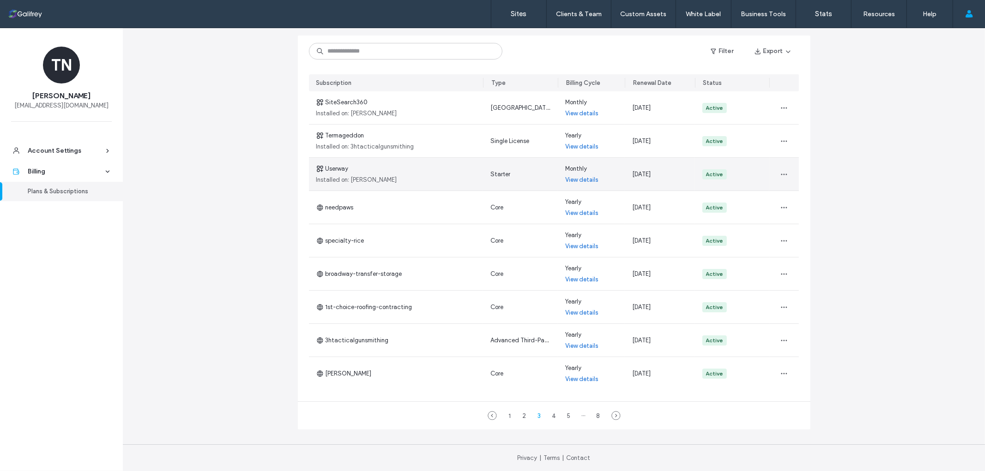
drag, startPoint x: 373, startPoint y: 177, endPoint x: 504, endPoint y: 179, distance: 130.7
click at [379, 177] on div "Userway Installed on: della-rice" at bounding box center [396, 174] width 175 height 33
click at [580, 179] on link "View details" at bounding box center [581, 179] width 33 height 9
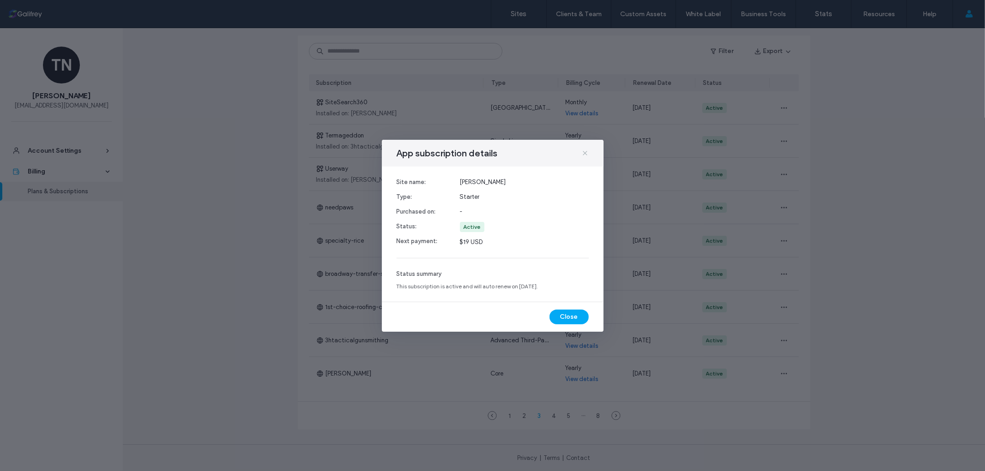
click at [588, 151] on icon at bounding box center [584, 153] width 7 height 7
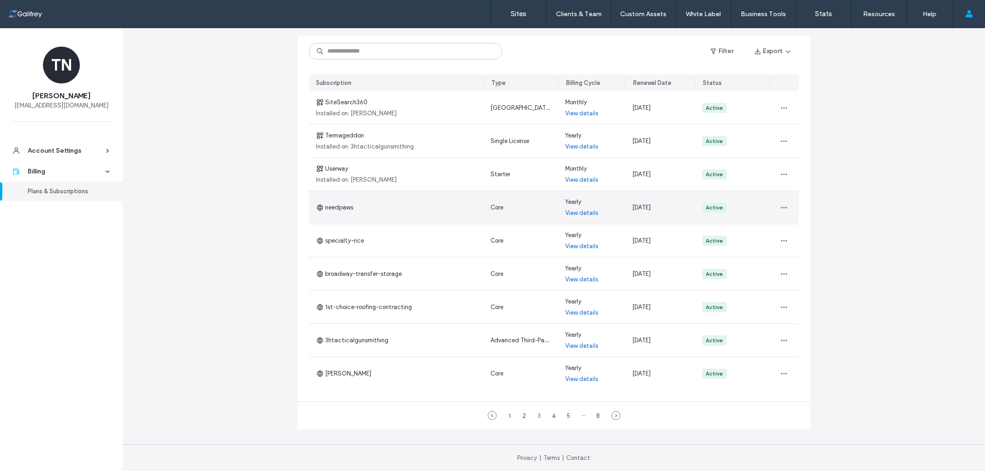
click at [344, 209] on span "needpaws" at bounding box center [334, 207] width 37 height 9
click at [351, 208] on div "needpaws" at bounding box center [396, 207] width 175 height 33
click at [568, 213] on link "View details" at bounding box center [581, 213] width 33 height 9
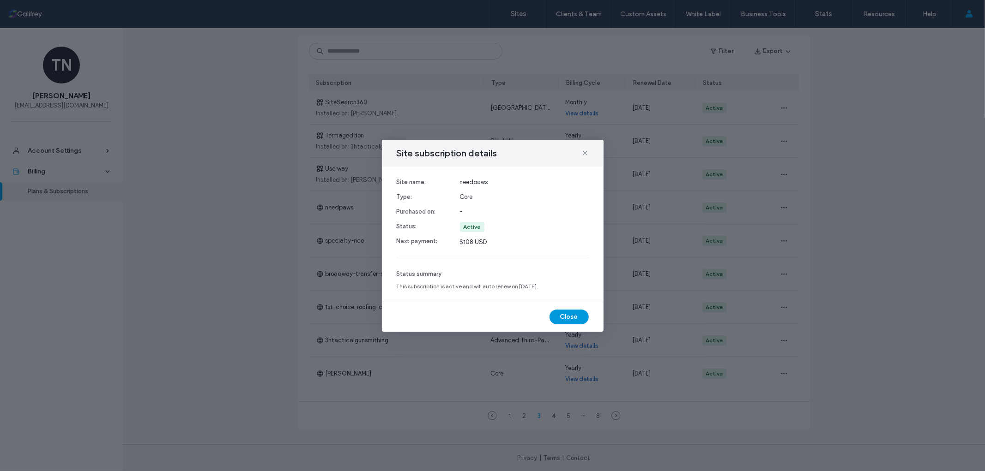
click at [562, 316] on button "Close" at bounding box center [568, 317] width 39 height 15
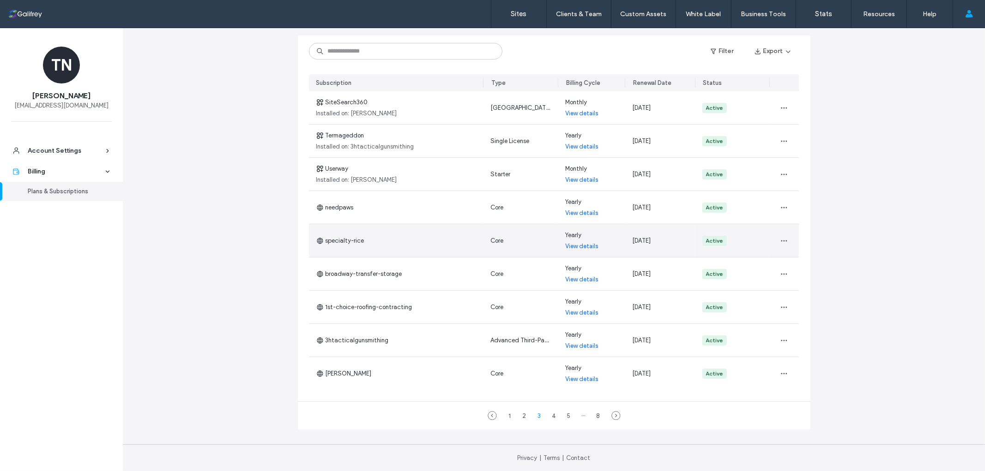
drag, startPoint x: 667, startPoint y: 241, endPoint x: 627, endPoint y: 241, distance: 40.2
click at [627, 241] on div "Nov 11, 2025" at bounding box center [660, 240] width 70 height 33
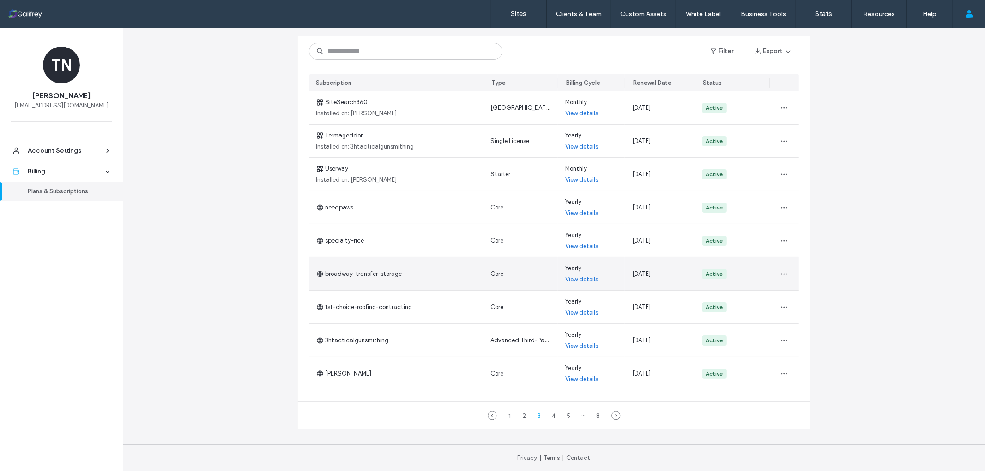
click at [369, 271] on span "broadway-transfer-storage" at bounding box center [359, 274] width 86 height 9
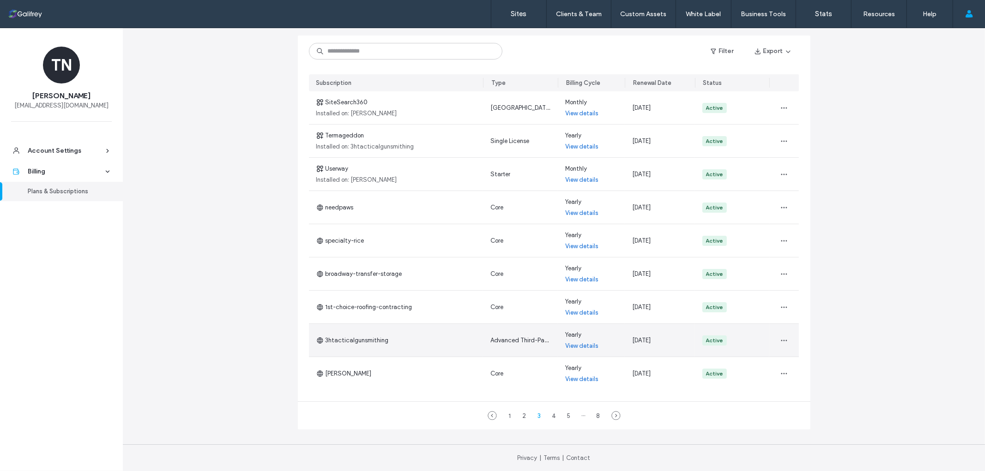
click at [507, 342] on span "Advanced Third-Party Store" at bounding box center [529, 340] width 78 height 7
click at [576, 345] on link "View details" at bounding box center [581, 346] width 33 height 9
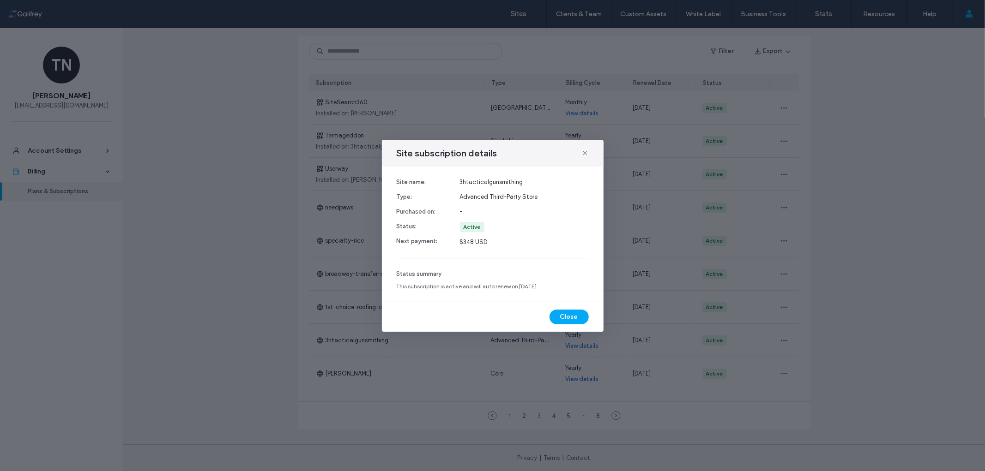
click at [535, 347] on div "Site subscription details Site name: Type: Purchased on: Status: Next payment: …" at bounding box center [492, 235] width 985 height 471
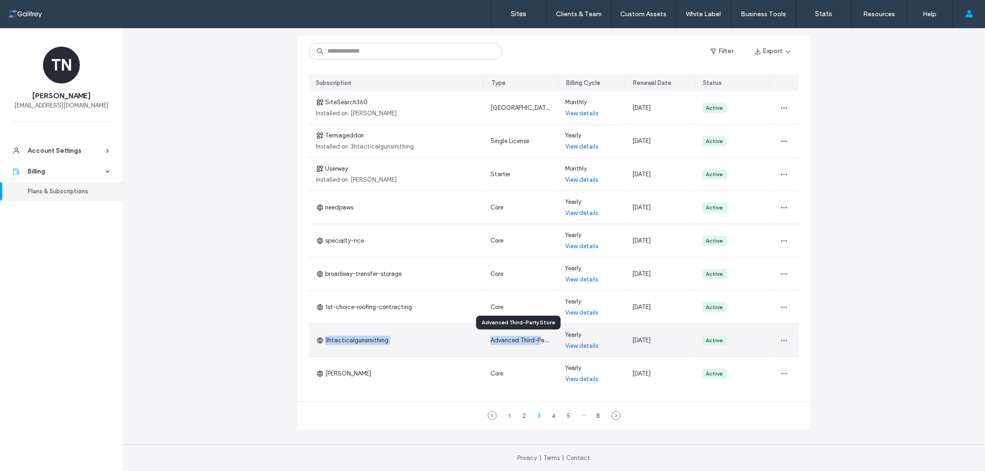
drag, startPoint x: 319, startPoint y: 348, endPoint x: 538, endPoint y: 338, distance: 219.5
click at [538, 338] on section "SiteSearch360 Installed on: galifrey Colombo Monthly View details Oct 11, 2025 …" at bounding box center [554, 240] width 490 height 299
click at [579, 346] on link "View details" at bounding box center [581, 346] width 33 height 9
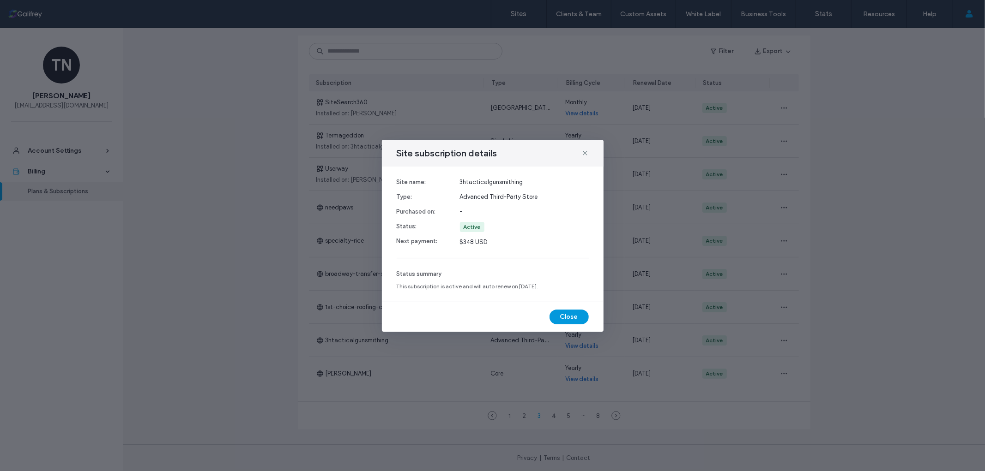
click at [573, 312] on button "Close" at bounding box center [568, 317] width 39 height 15
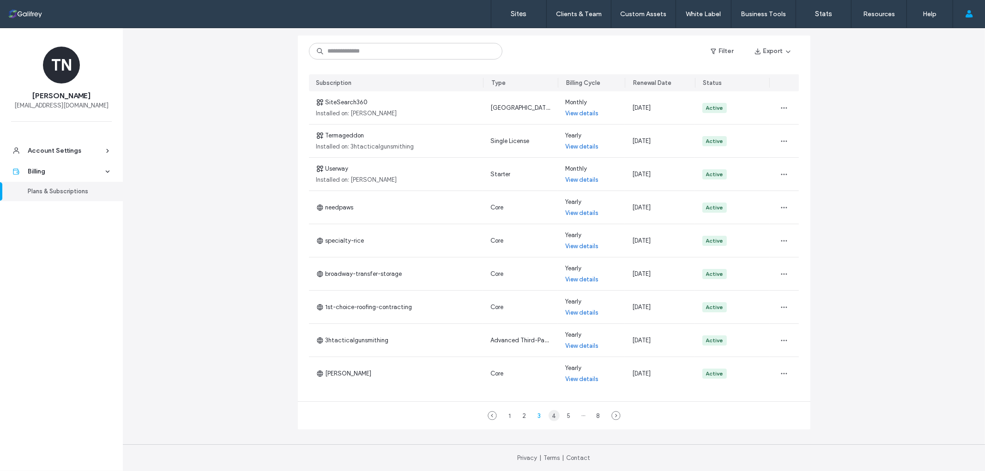
click at [552, 416] on div "4" at bounding box center [554, 415] width 11 height 11
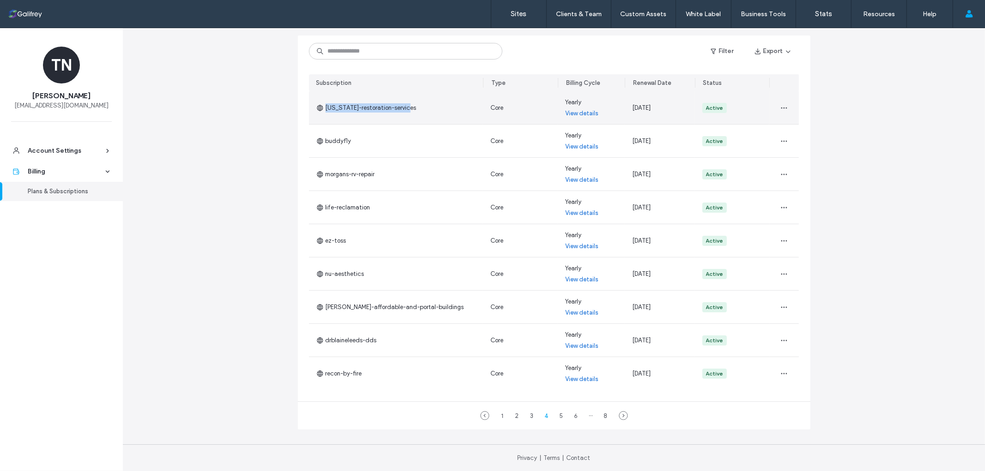
drag, startPoint x: 424, startPoint y: 109, endPoint x: 404, endPoint y: 108, distance: 20.4
click at [404, 108] on div "arkansas-restoration-services" at bounding box center [396, 107] width 175 height 33
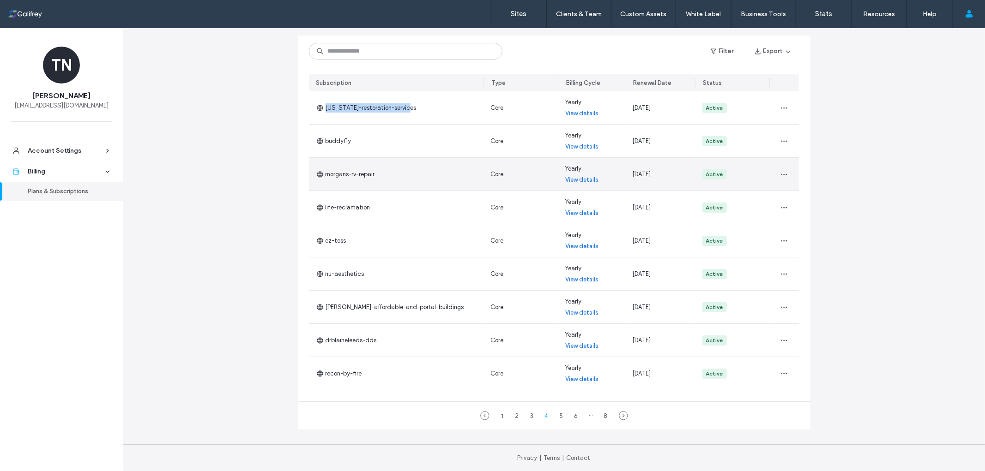
copy span "arkansas-restoration-services"
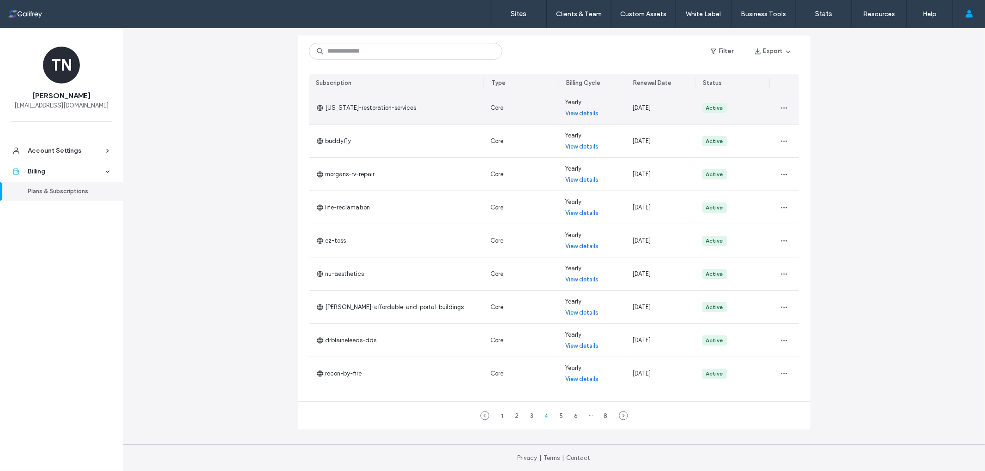
click at [586, 111] on link "View details" at bounding box center [581, 113] width 33 height 9
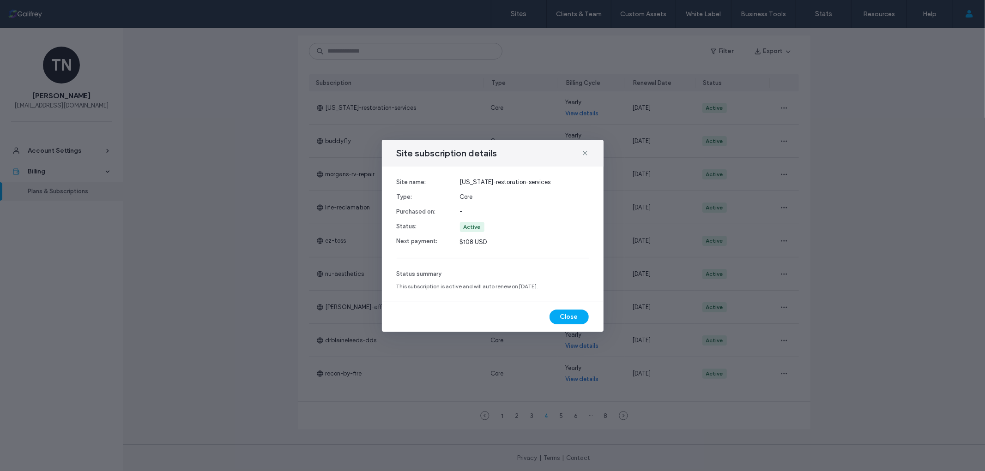
click at [589, 154] on div "Site subscription details" at bounding box center [493, 153] width 222 height 27
click at [585, 154] on icon at bounding box center [584, 153] width 7 height 7
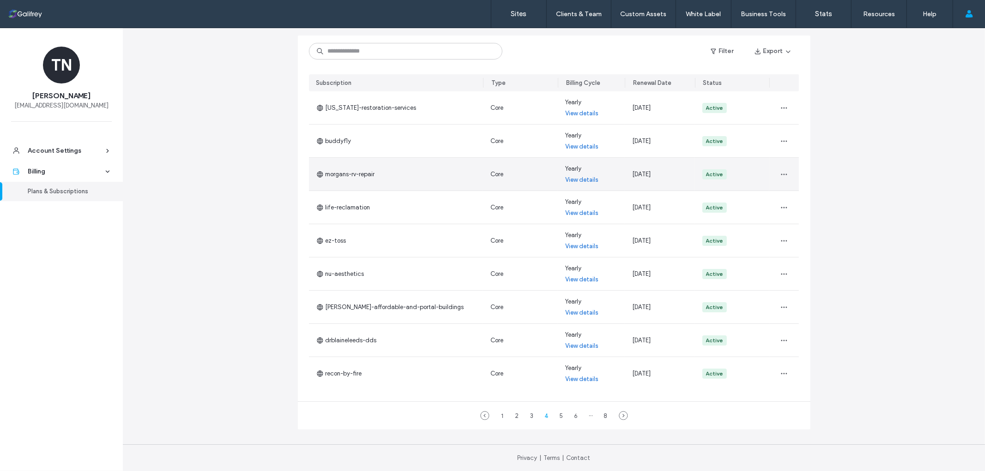
click at [589, 181] on link "View details" at bounding box center [581, 179] width 33 height 9
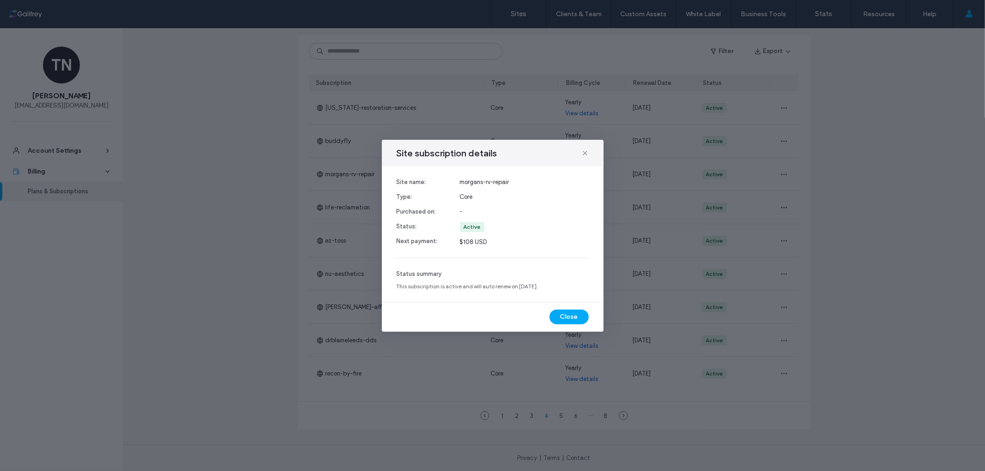
click at [573, 316] on button "Close" at bounding box center [568, 317] width 39 height 15
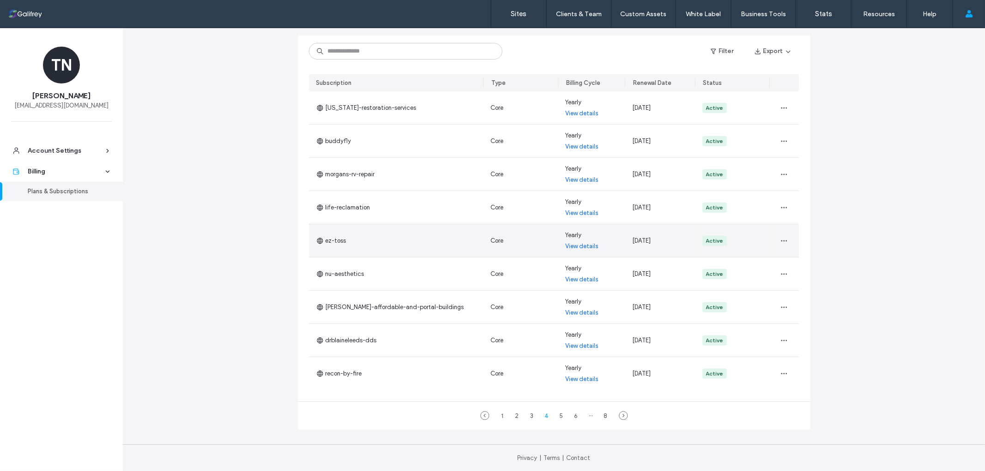
click at [640, 241] on span "Mar 11, 2026" at bounding box center [641, 240] width 18 height 7
drag, startPoint x: 320, startPoint y: 242, endPoint x: 342, endPoint y: 241, distance: 22.7
click at [342, 241] on span "ez-toss" at bounding box center [331, 240] width 30 height 9
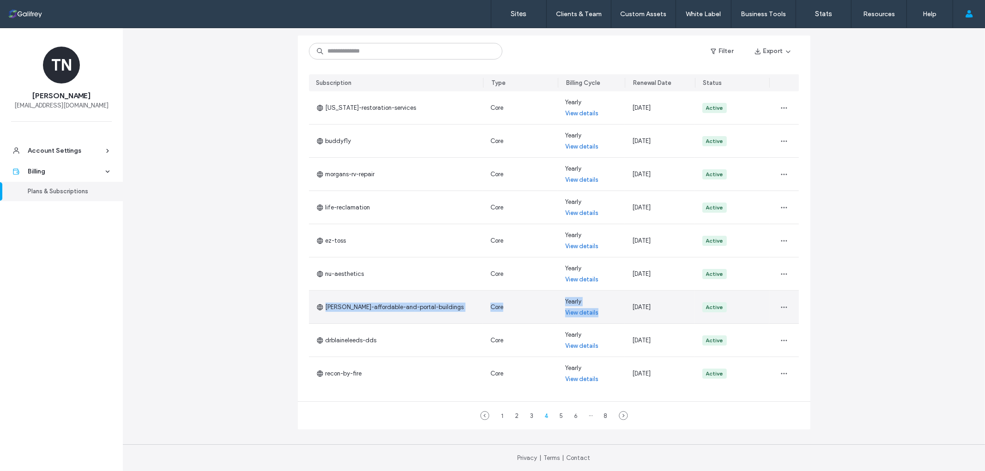
drag, startPoint x: 320, startPoint y: 307, endPoint x: 620, endPoint y: 316, distance: 300.7
click at [620, 316] on section "arkansas-restoration-services Core Yearly View details Jan 11, 2026 Active budd…" at bounding box center [554, 240] width 490 height 299
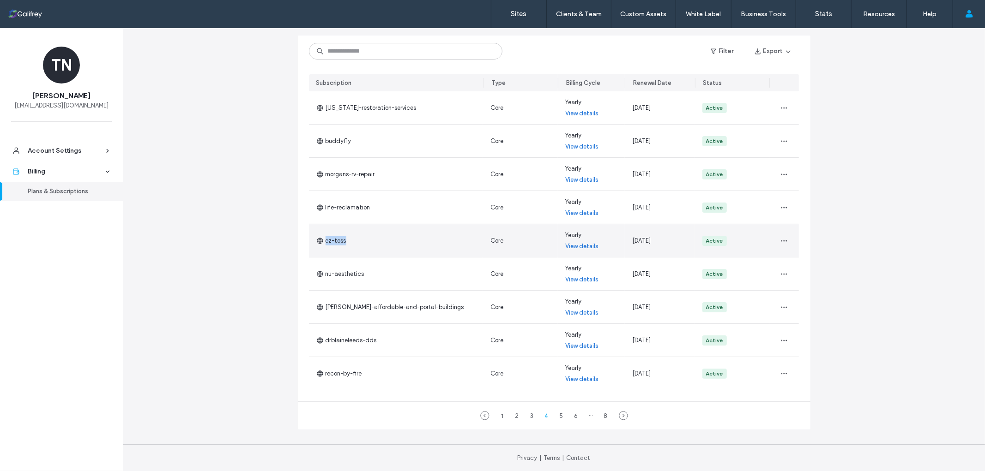
drag, startPoint x: 321, startPoint y: 239, endPoint x: 384, endPoint y: 247, distance: 63.3
click at [384, 247] on div "ez-toss" at bounding box center [396, 240] width 175 height 33
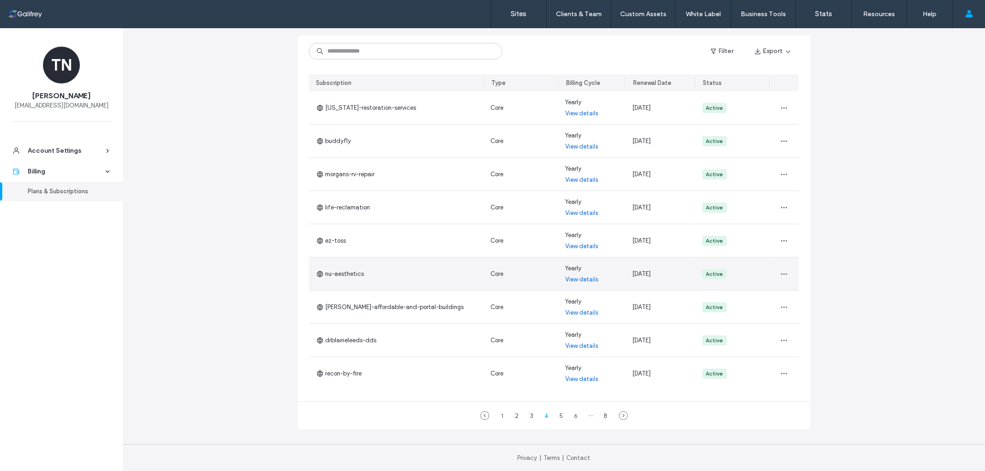
drag, startPoint x: 308, startPoint y: 278, endPoint x: 372, endPoint y: 275, distance: 63.3
click at [421, 267] on div "nu-aesthetics" at bounding box center [396, 274] width 175 height 33
drag, startPoint x: 324, startPoint y: 280, endPoint x: 585, endPoint y: 270, distance: 261.5
click at [585, 270] on section "arkansas-restoration-services Core Yearly View details Jan 11, 2026 Active budd…" at bounding box center [554, 240] width 490 height 299
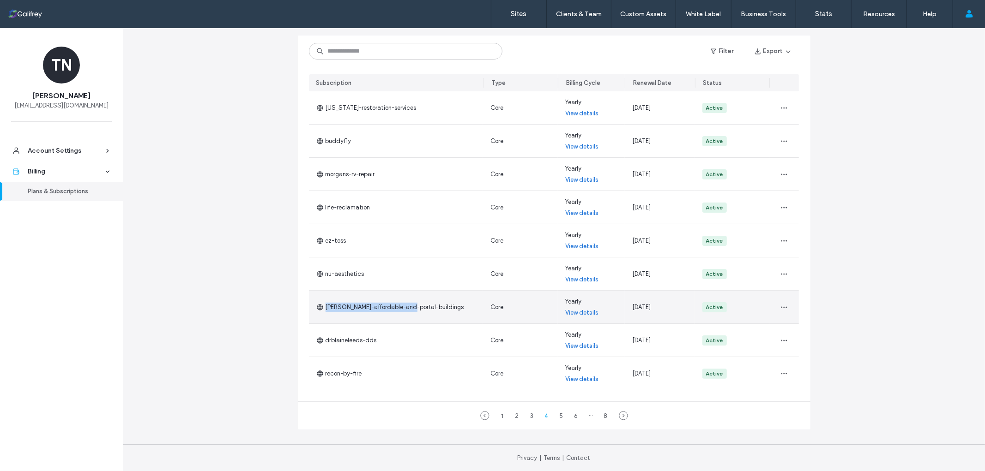
drag, startPoint x: 315, startPoint y: 314, endPoint x: 408, endPoint y: 308, distance: 93.0
click at [405, 308] on div "duvall-affordable-and-portal-buildings" at bounding box center [396, 307] width 175 height 33
click at [562, 416] on div "5" at bounding box center [561, 415] width 11 height 11
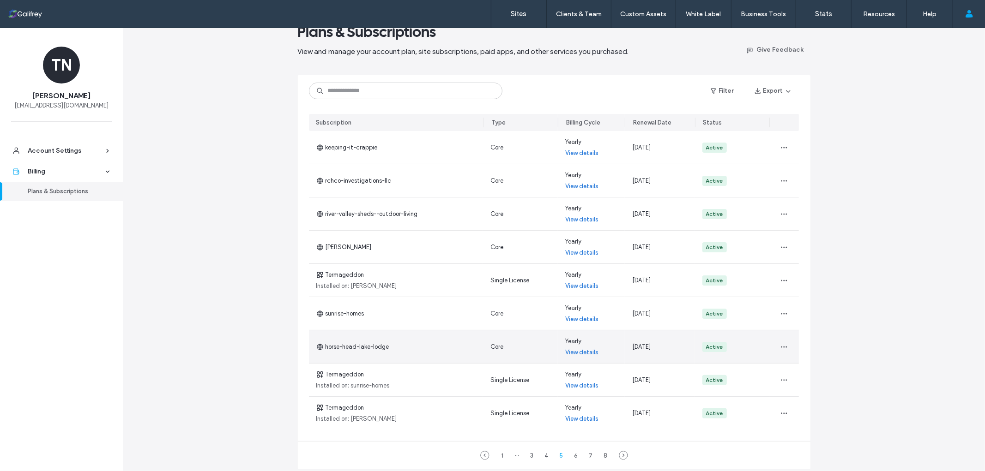
scroll to position [12, 0]
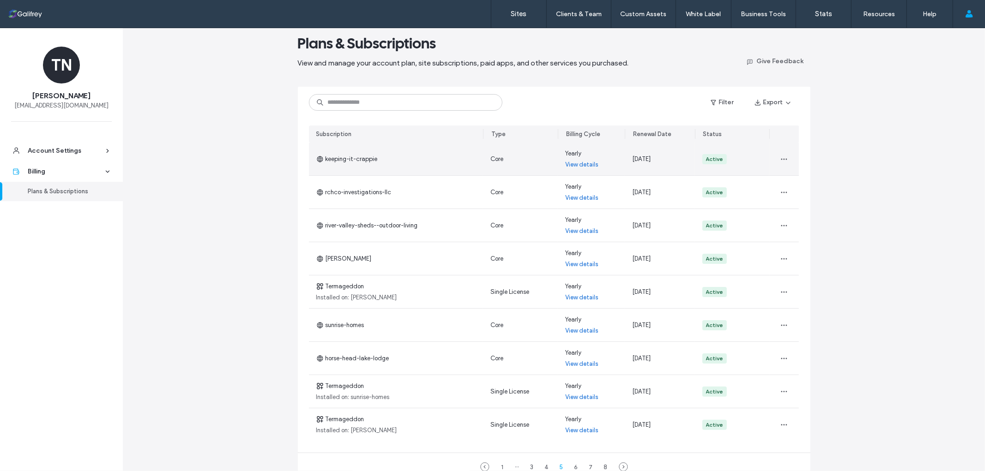
drag, startPoint x: 321, startPoint y: 164, endPoint x: 432, endPoint y: 159, distance: 110.9
click at [432, 159] on div "keeping-it-crappie" at bounding box center [396, 159] width 175 height 33
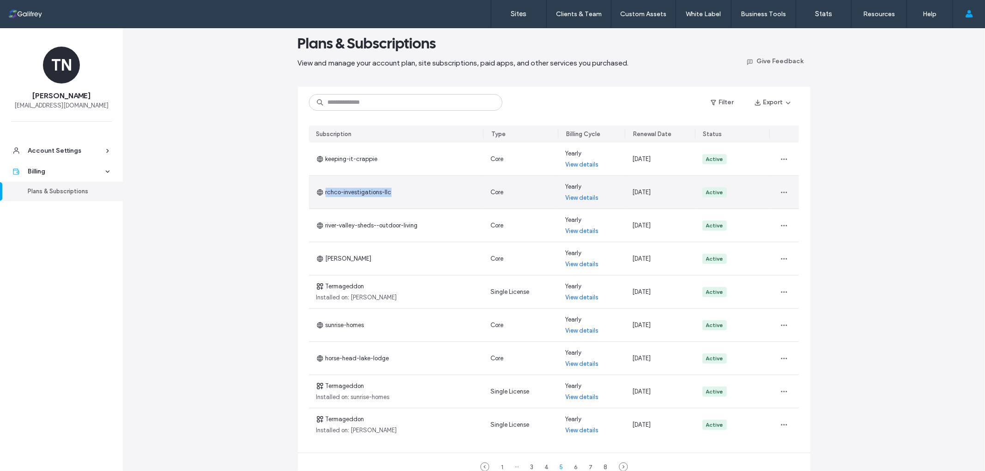
drag, startPoint x: 322, startPoint y: 199, endPoint x: 396, endPoint y: 198, distance: 73.4
click at [396, 198] on div "rchco-investigations-llc" at bounding box center [396, 192] width 175 height 33
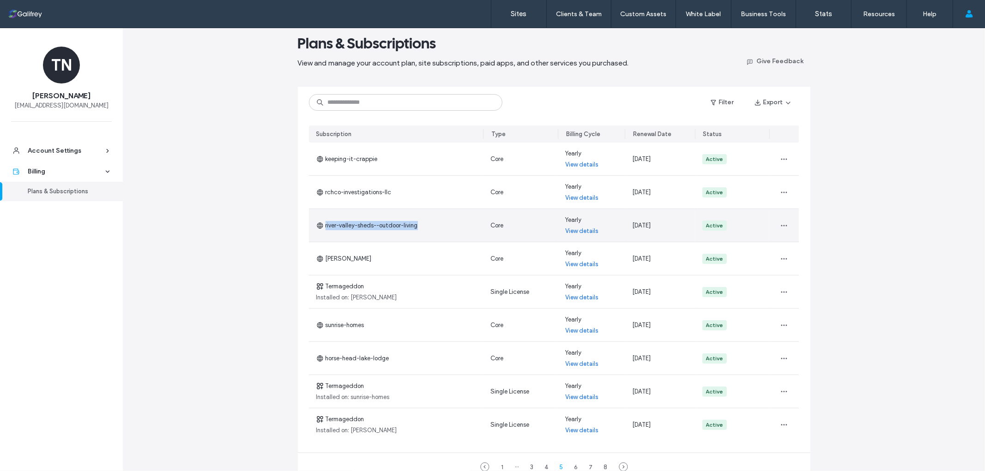
drag, startPoint x: 320, startPoint y: 232, endPoint x: 459, endPoint y: 232, distance: 139.0
click at [459, 232] on div "river-valley-sheds--outdoor-living" at bounding box center [396, 225] width 175 height 33
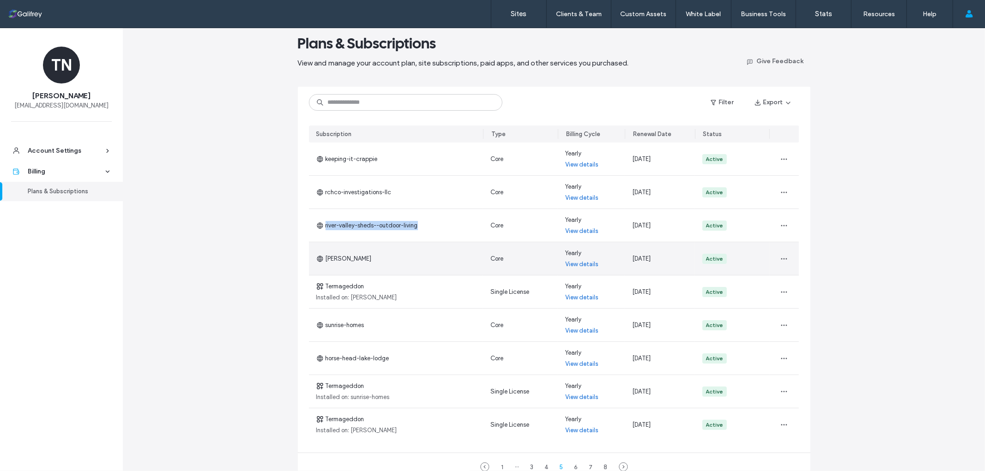
copy span "river-valley-sheds--outdoor-living"
drag, startPoint x: 320, startPoint y: 265, endPoint x: 596, endPoint y: 270, distance: 275.7
click at [596, 270] on section "keeping-it-crappie Core Yearly View details Apr 11, 2026 Active rchco-investiga…" at bounding box center [554, 292] width 490 height 299
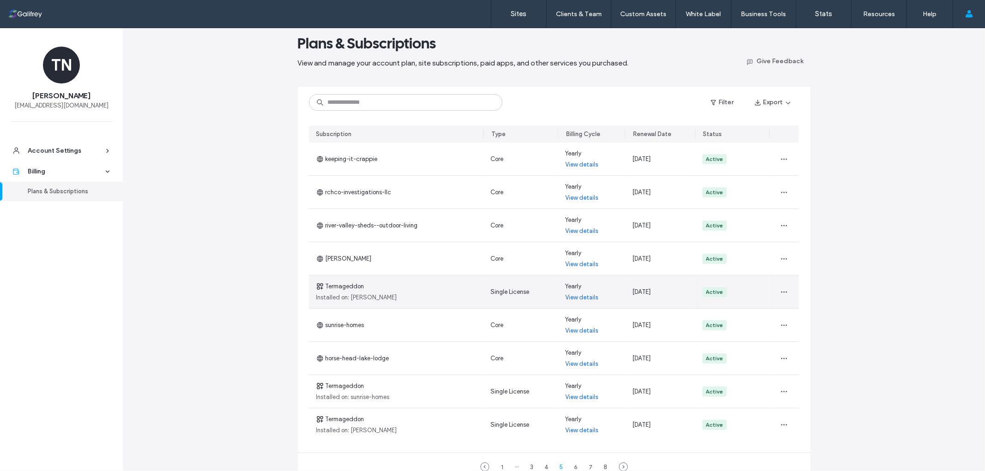
click at [576, 297] on link "View details" at bounding box center [581, 297] width 33 height 9
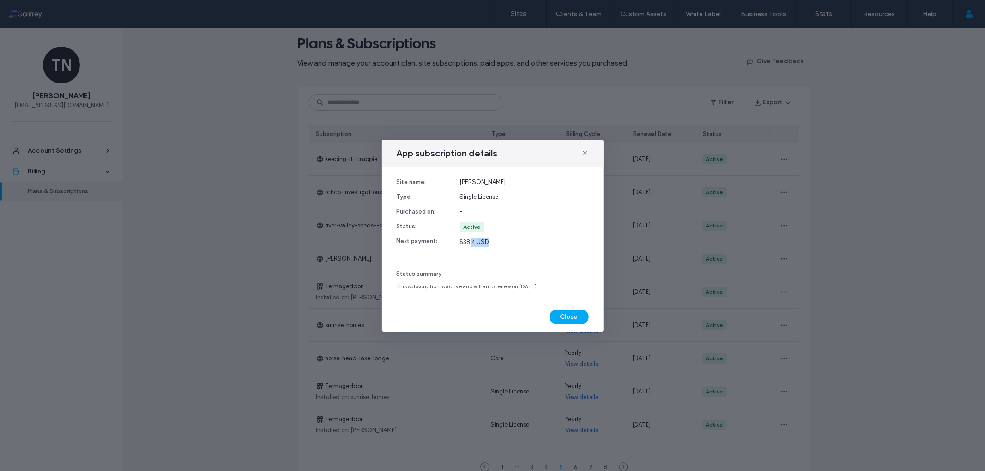
click at [469, 245] on span "$38.4 USD" at bounding box center [524, 242] width 129 height 9
click at [509, 245] on span "$38.4 USD" at bounding box center [524, 242] width 129 height 9
click at [585, 156] on icon at bounding box center [584, 153] width 7 height 7
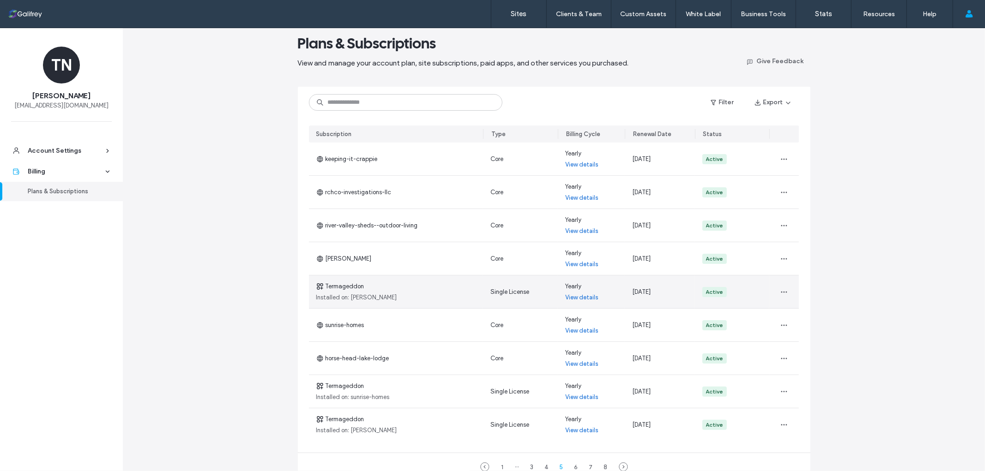
click at [585, 298] on link "View details" at bounding box center [581, 297] width 33 height 9
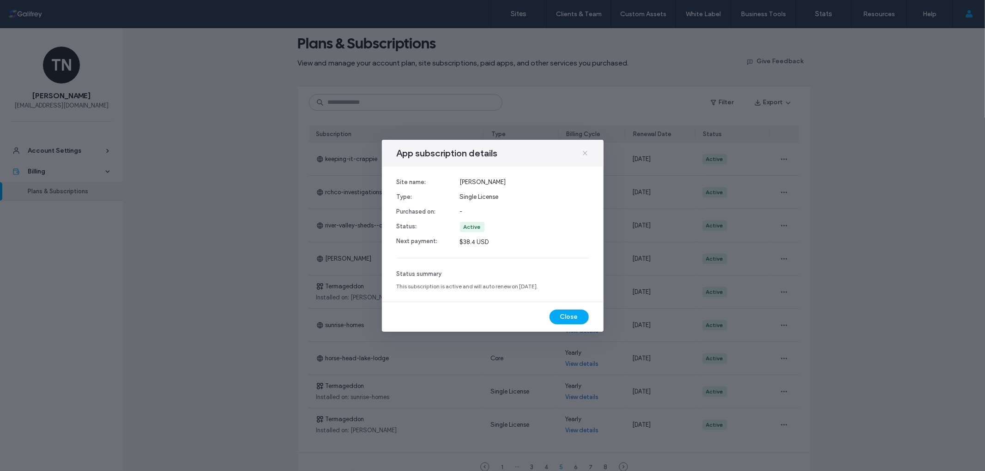
click at [585, 154] on icon at bounding box center [584, 153] width 7 height 7
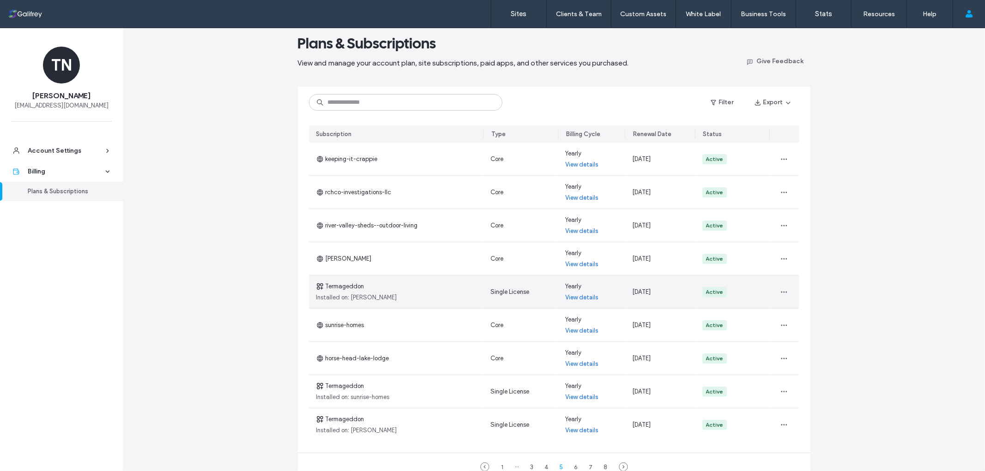
drag, startPoint x: 651, startPoint y: 289, endPoint x: 630, endPoint y: 291, distance: 21.3
click at [630, 291] on div "Jul 11, 2026" at bounding box center [660, 292] width 70 height 33
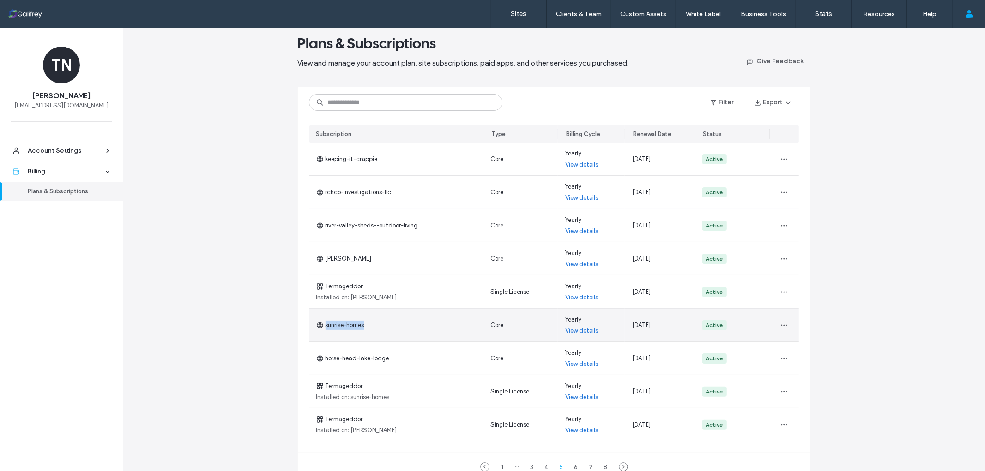
drag, startPoint x: 322, startPoint y: 330, endPoint x: 369, endPoint y: 330, distance: 47.6
click at [369, 330] on div "sunrise-homes" at bounding box center [396, 325] width 175 height 33
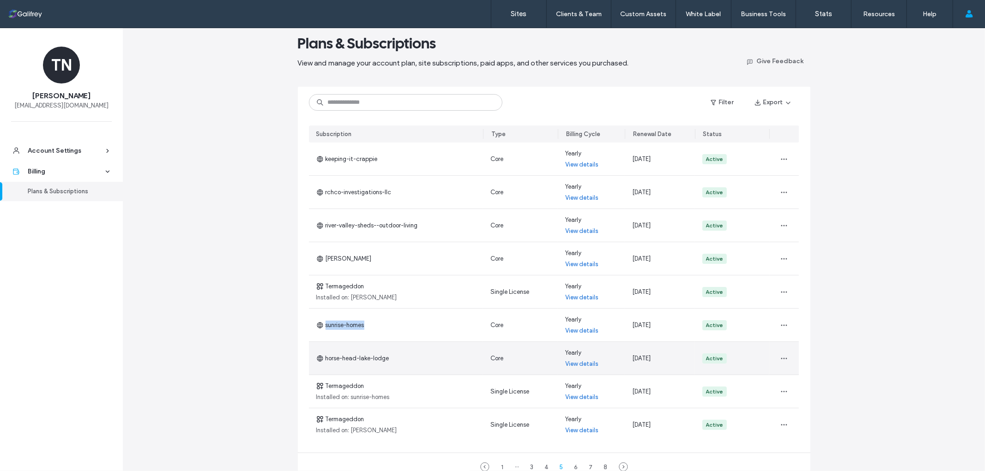
click at [422, 354] on div "horse-head-lake-lodge" at bounding box center [396, 358] width 175 height 33
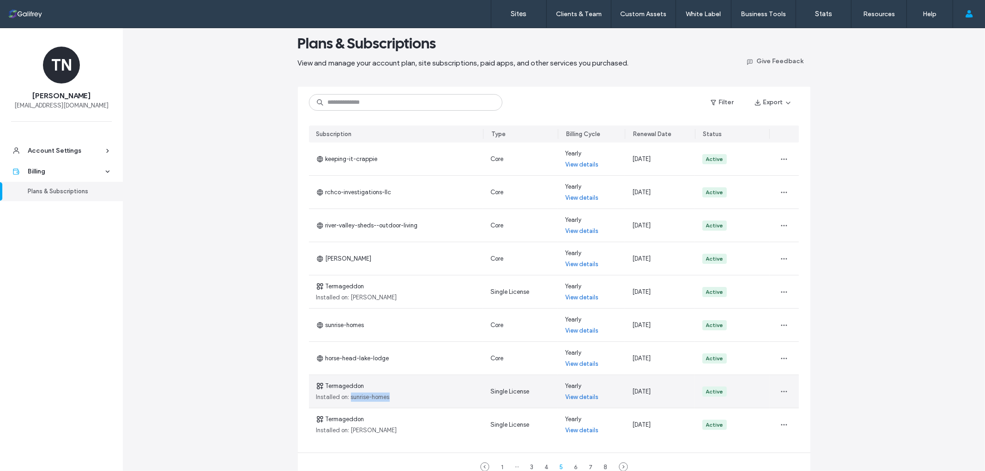
drag, startPoint x: 392, startPoint y: 396, endPoint x: 348, endPoint y: 401, distance: 43.7
click at [347, 402] on div "Termageddon Installed on: sunrise-homes" at bounding box center [396, 391] width 175 height 33
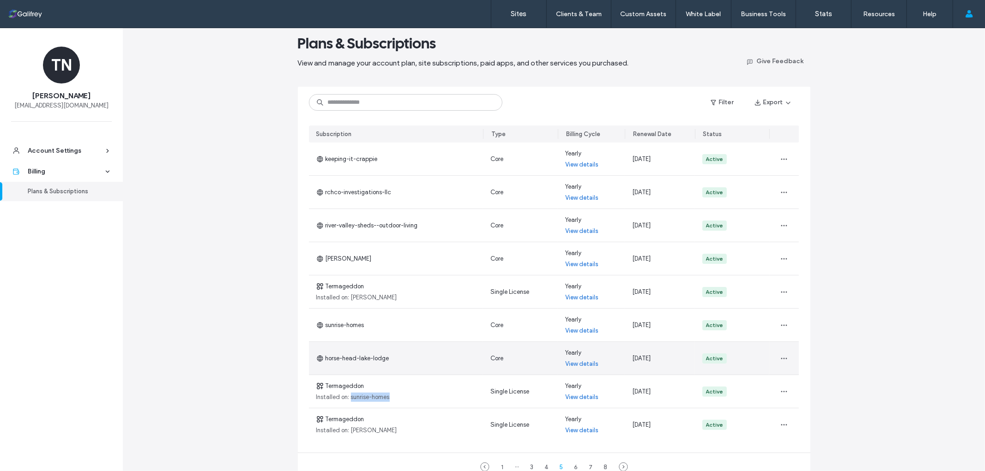
copy span "sunrise-homes"
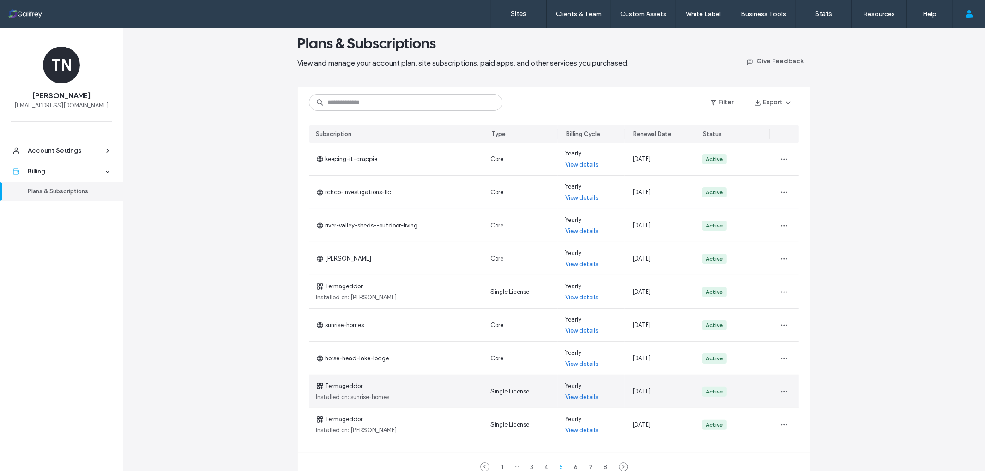
click at [585, 398] on link "View details" at bounding box center [581, 397] width 33 height 9
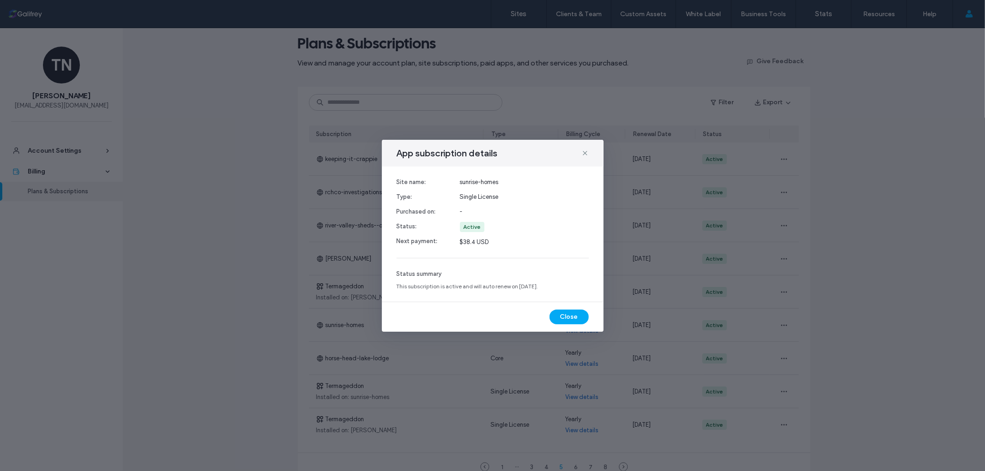
click at [576, 310] on button "Close" at bounding box center [568, 317] width 39 height 15
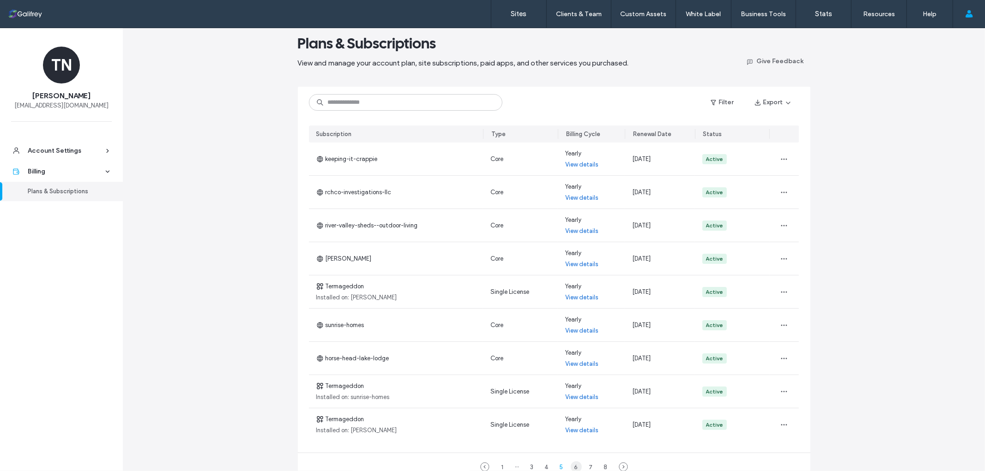
click at [573, 467] on div "6" at bounding box center [576, 467] width 11 height 11
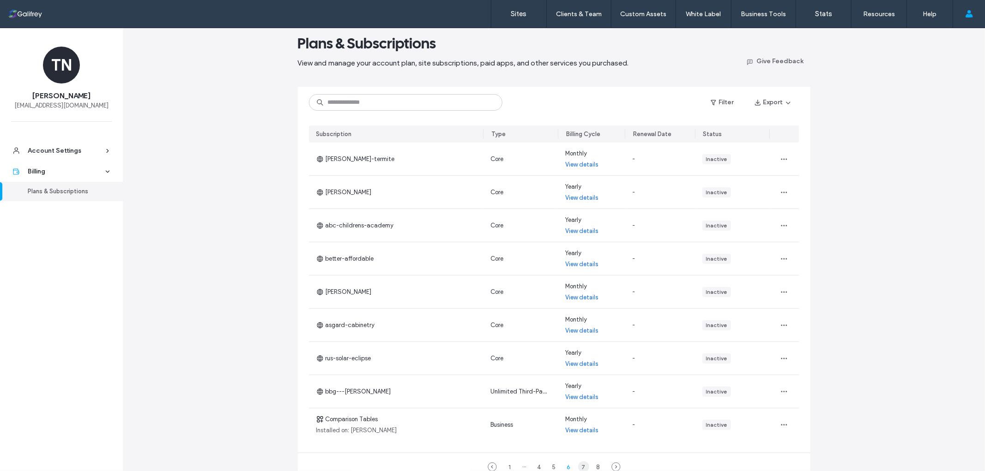
click at [578, 465] on div "7" at bounding box center [583, 467] width 11 height 11
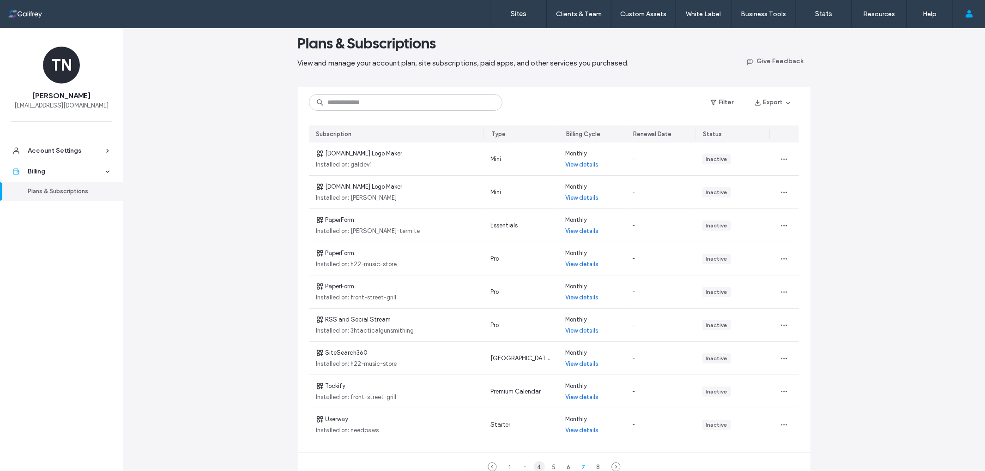
click at [534, 469] on div "4" at bounding box center [539, 467] width 11 height 11
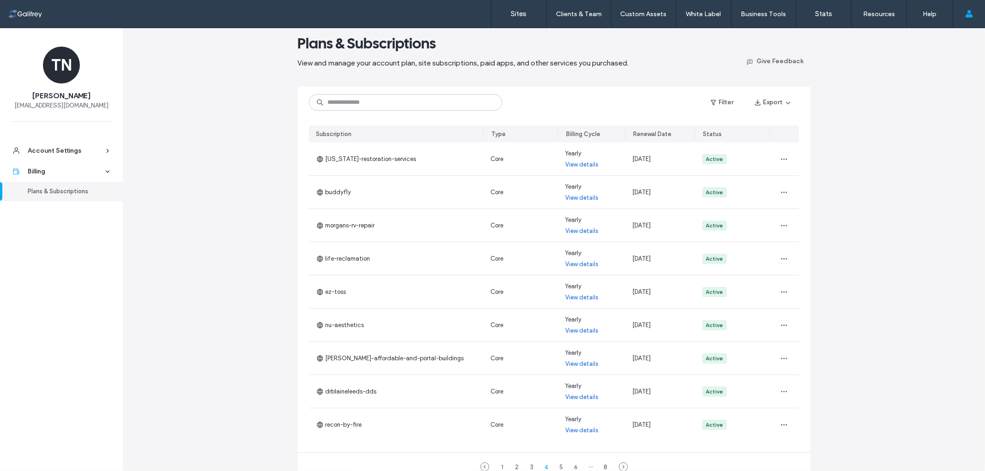
click at [282, 265] on div "Plans & Subscriptions View and manage your account plan, site subscriptions, pa…" at bounding box center [554, 269] width 862 height 507
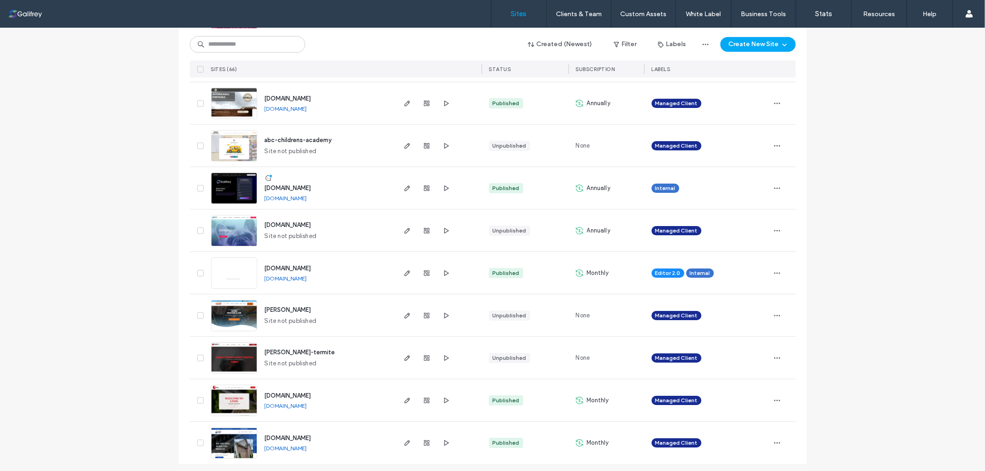
scroll to position [2525, 0]
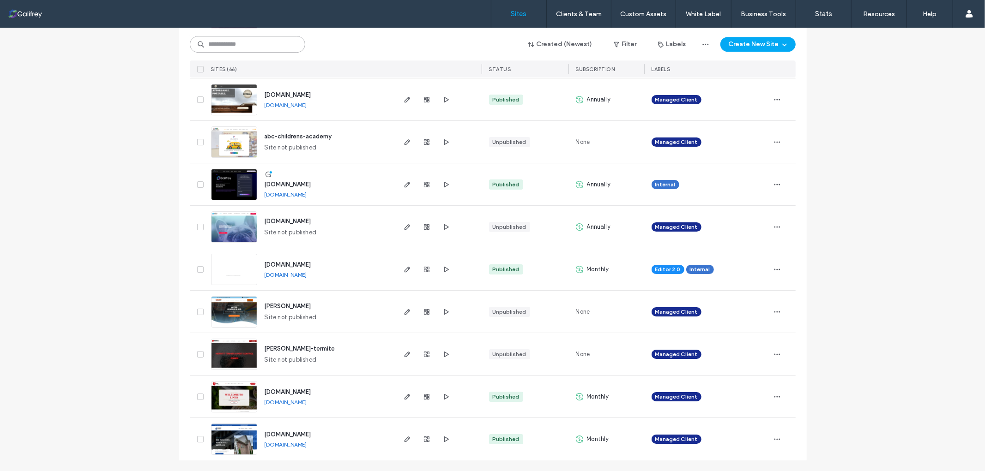
click at [269, 51] on input at bounding box center [247, 44] width 115 height 17
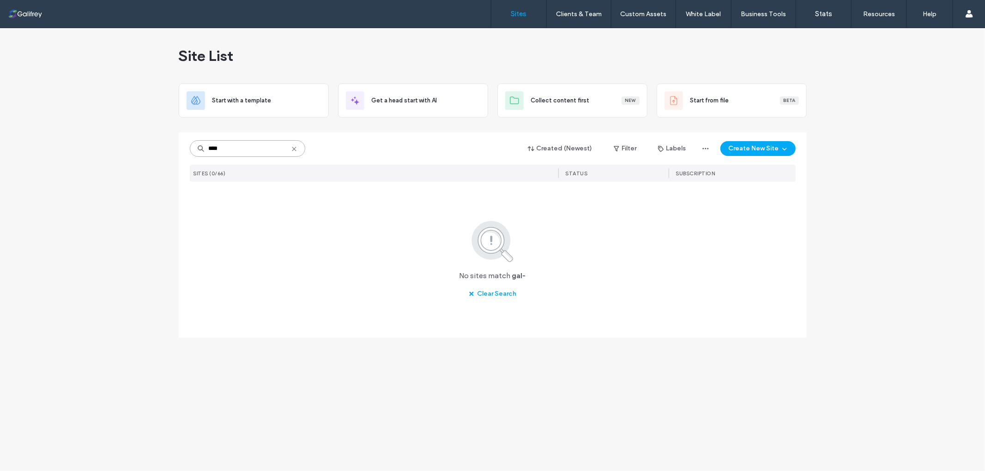
scroll to position [0, 0]
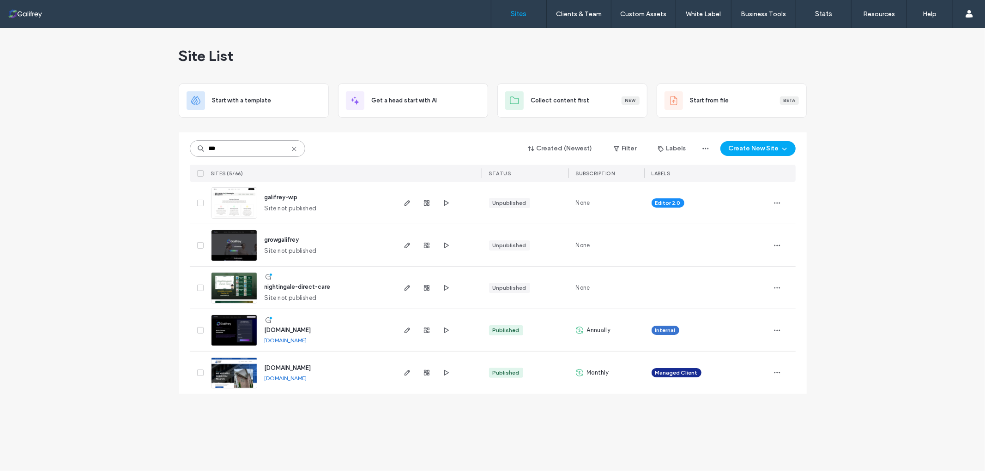
drag, startPoint x: 193, startPoint y: 145, endPoint x: 167, endPoint y: 148, distance: 26.5
click at [167, 148] on div "Site List Start with a template Get a head start with AI Collect content first …" at bounding box center [492, 249] width 985 height 443
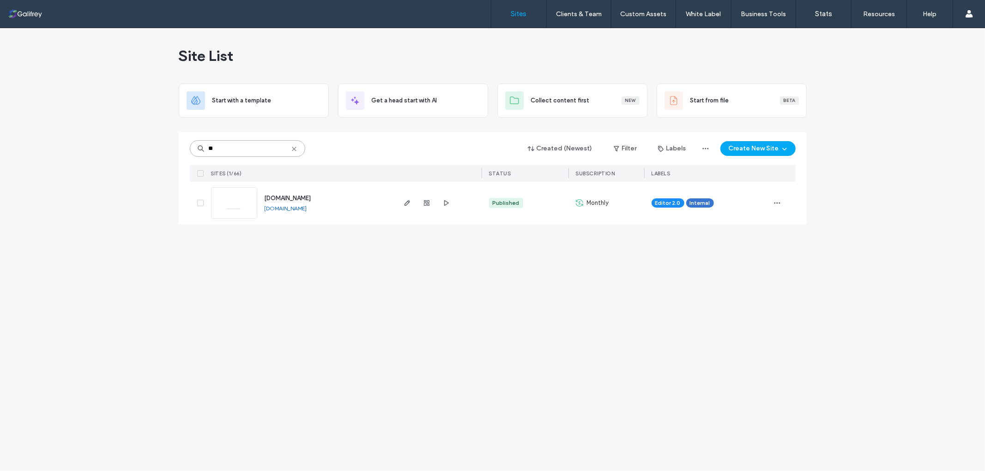
type input "*"
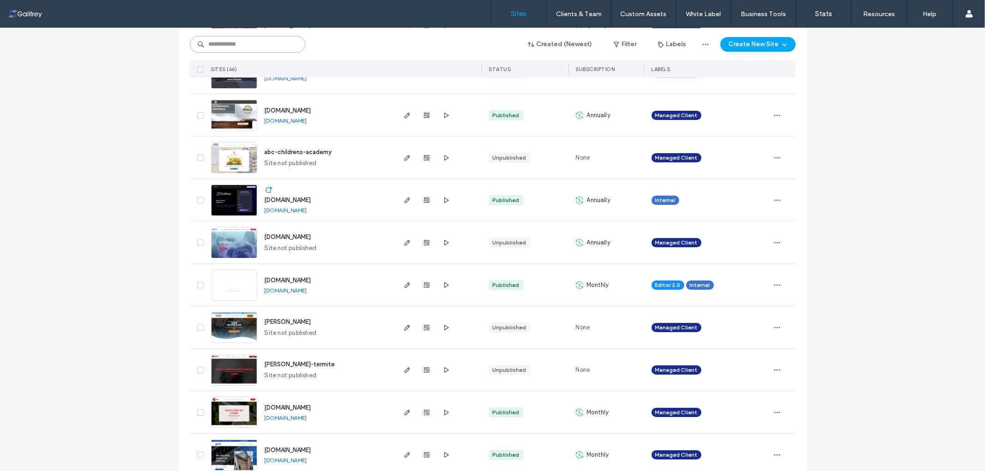
scroll to position [2525, 0]
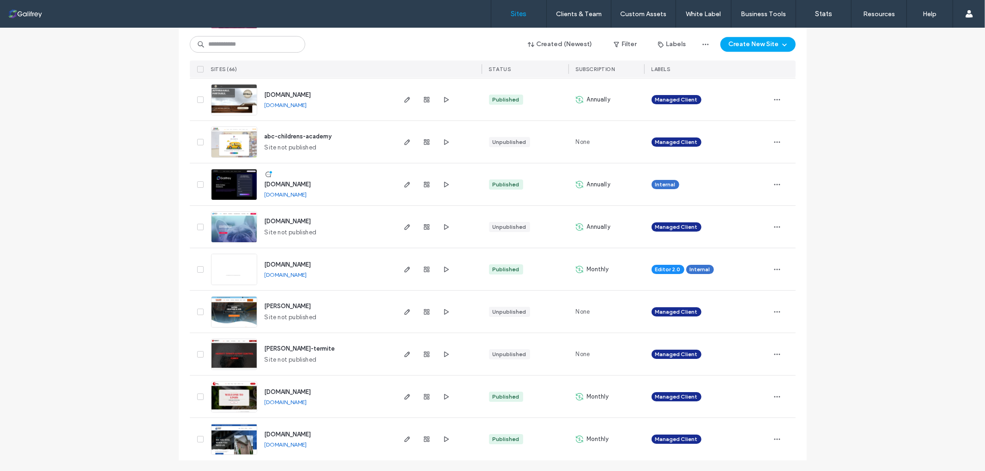
click at [776, 355] on icon "button" at bounding box center [776, 354] width 7 height 7
click at [665, 350] on span "Managed Client" at bounding box center [676, 354] width 42 height 8
click at [699, 348] on icon at bounding box center [701, 348] width 4 height 4
click at [688, 312] on span "Managed Client" at bounding box center [676, 312] width 42 height 8
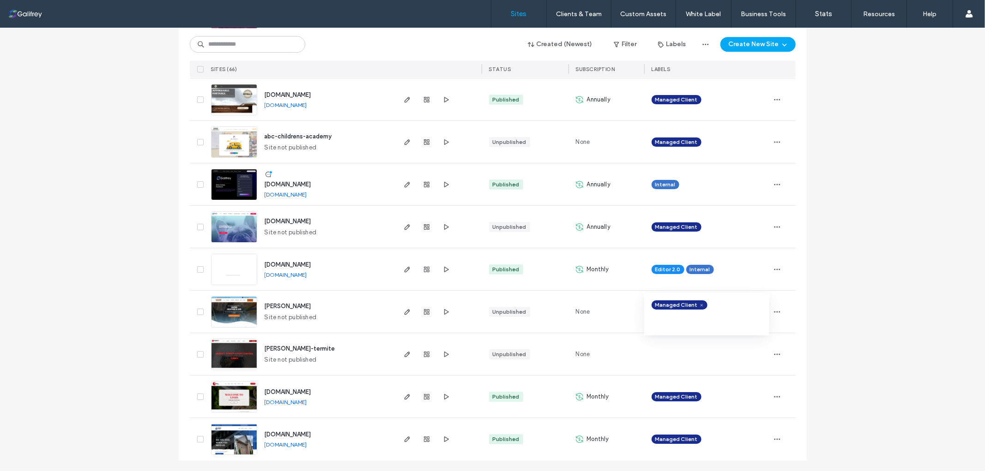
click at [700, 304] on use at bounding box center [701, 305] width 2 height 2
click at [307, 445] on link "[DOMAIN_NAME]" at bounding box center [286, 444] width 42 height 7
click at [576, 226] on icon at bounding box center [579, 226] width 7 height 7
click at [579, 227] on icon at bounding box center [579, 226] width 7 height 7
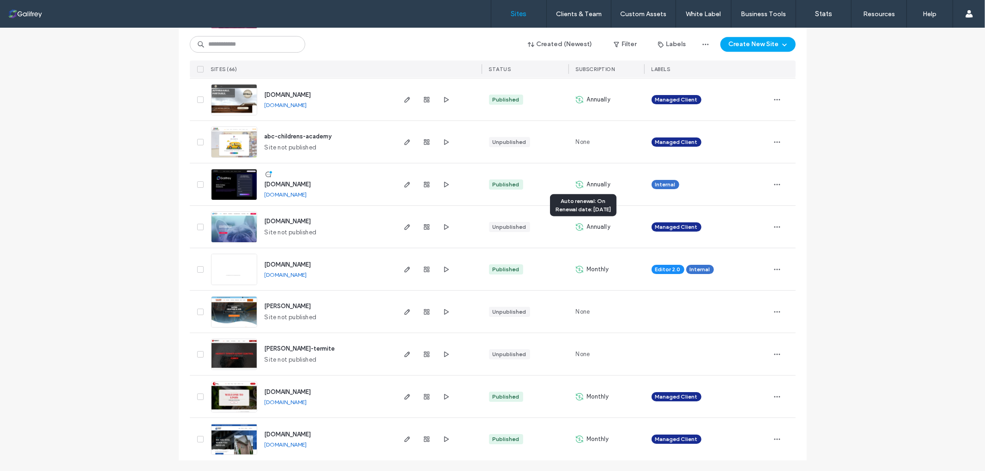
click at [576, 229] on icon at bounding box center [579, 226] width 7 height 7
click at [311, 221] on span "[DOMAIN_NAME]" at bounding box center [288, 221] width 47 height 7
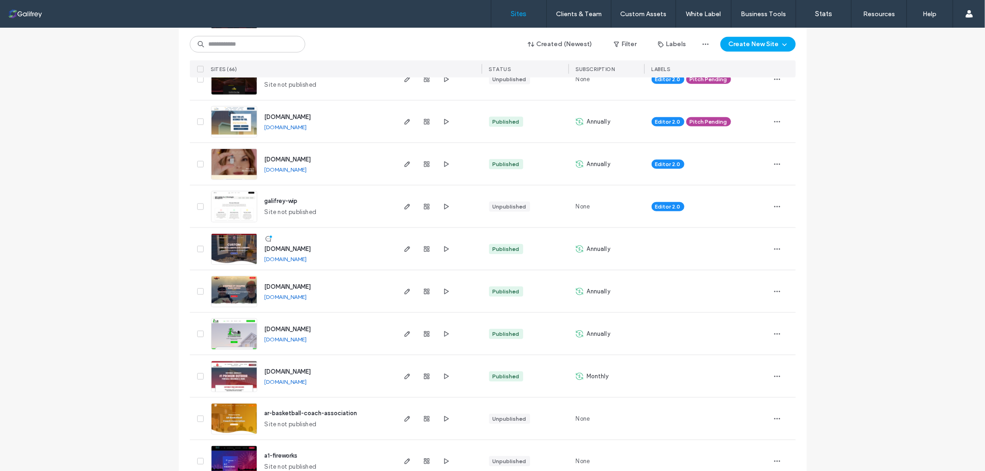
scroll to position [718, 0]
drag, startPoint x: 321, startPoint y: 213, endPoint x: 273, endPoint y: 199, distance: 50.0
click at [273, 199] on div "galifrey-wip Site not published" at bounding box center [325, 207] width 137 height 42
click at [348, 206] on div "galifrey-wip Site not published" at bounding box center [325, 207] width 137 height 42
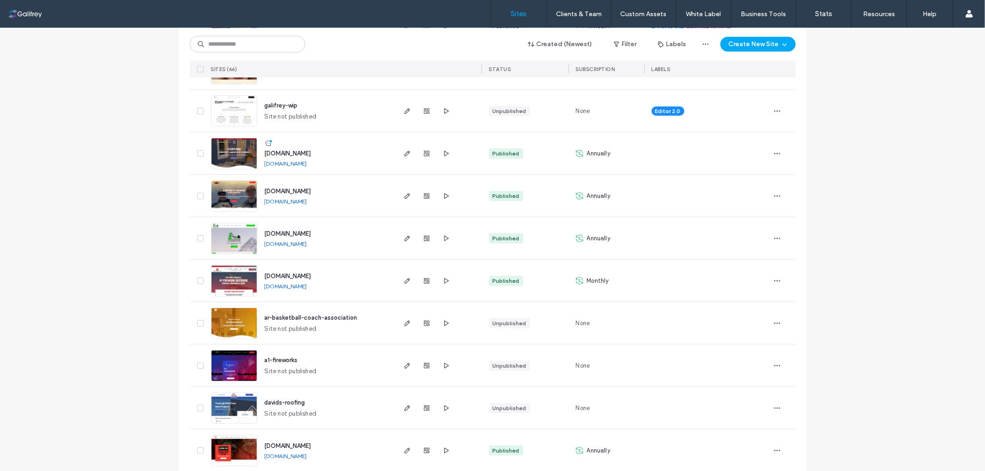
scroll to position [820, 0]
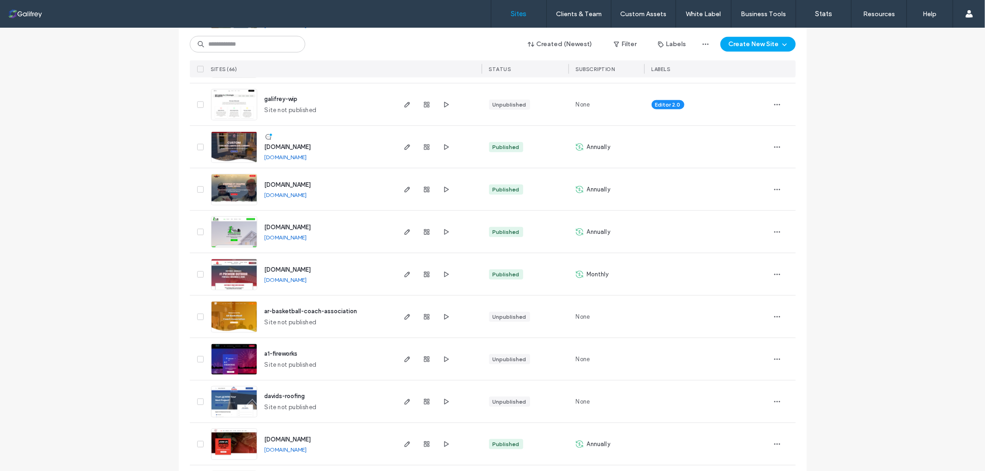
click at [367, 148] on div "[DOMAIN_NAME] [DOMAIN_NAME]" at bounding box center [325, 147] width 137 height 42
click at [376, 145] on div "[DOMAIN_NAME] [DOMAIN_NAME]" at bounding box center [325, 147] width 137 height 42
click at [372, 191] on div "[DOMAIN_NAME] [DOMAIN_NAME]" at bounding box center [325, 190] width 137 height 42
click at [373, 231] on div "[DOMAIN_NAME] [DOMAIN_NAME]" at bounding box center [325, 232] width 137 height 42
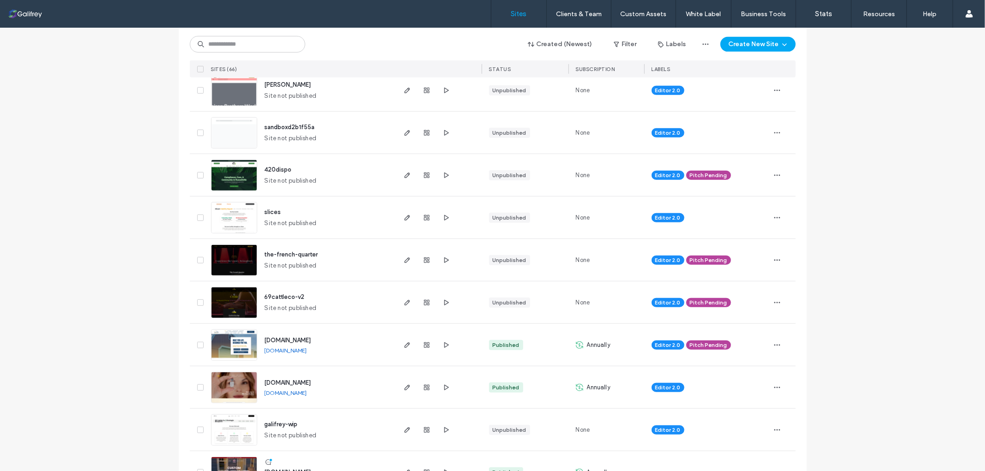
scroll to position [513, 0]
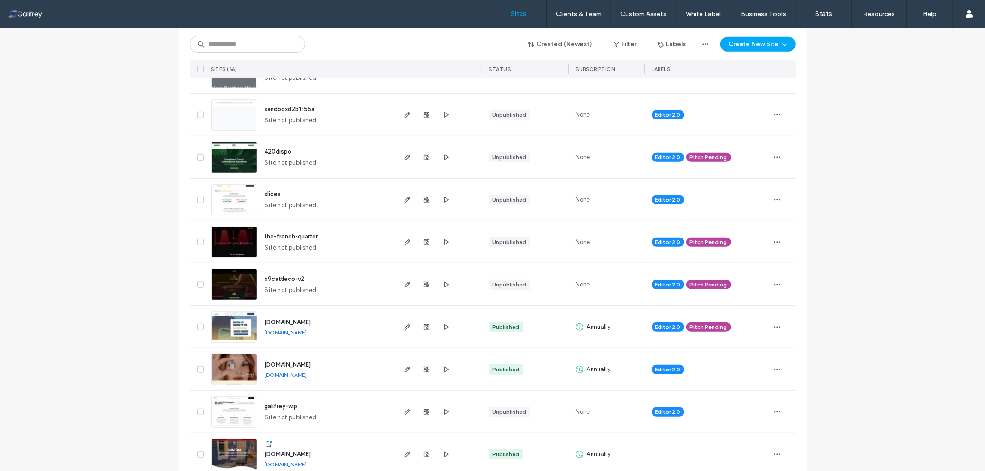
drag, startPoint x: 407, startPoint y: 366, endPoint x: 316, endPoint y: 377, distance: 91.1
click at [307, 377] on link "[DOMAIN_NAME]" at bounding box center [286, 375] width 42 height 7
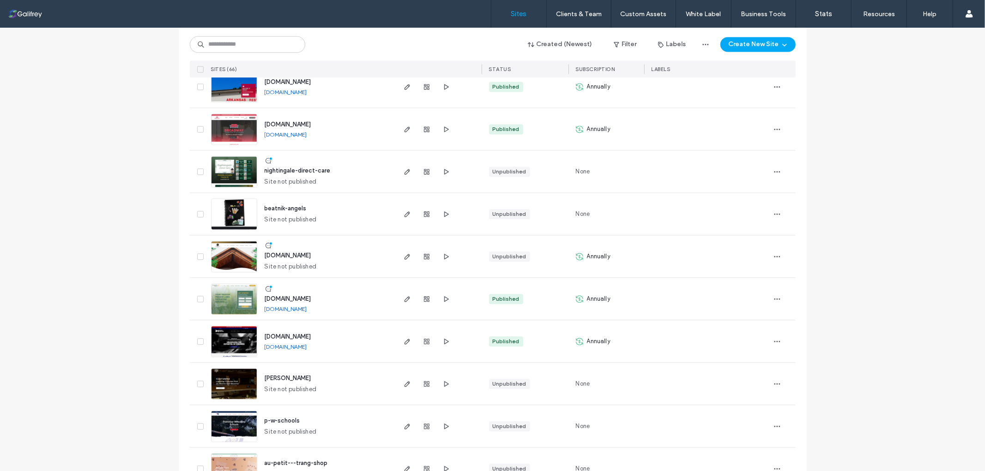
scroll to position [1693, 0]
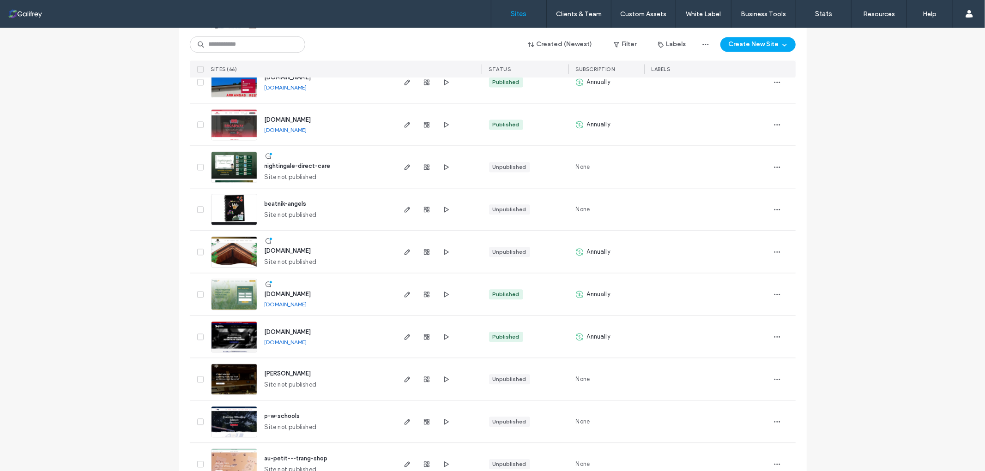
click at [302, 344] on link "[DOMAIN_NAME]" at bounding box center [286, 342] width 42 height 7
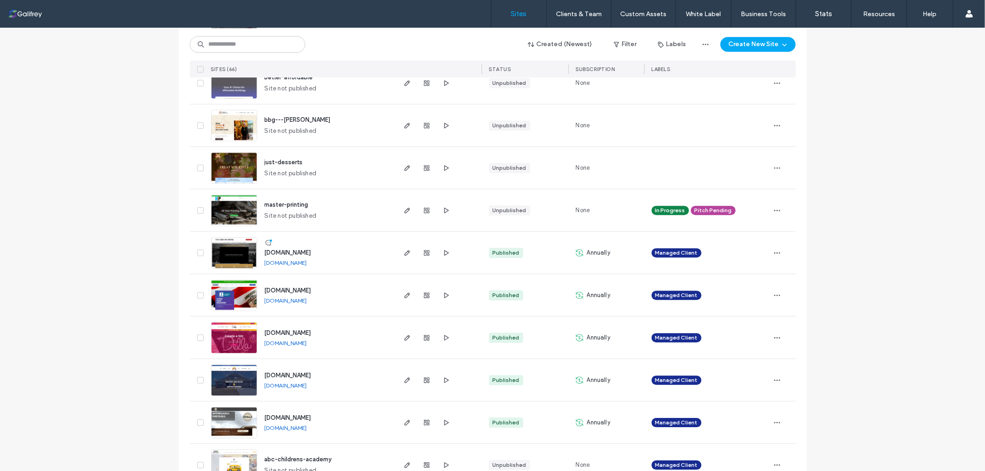
scroll to position [2206, 0]
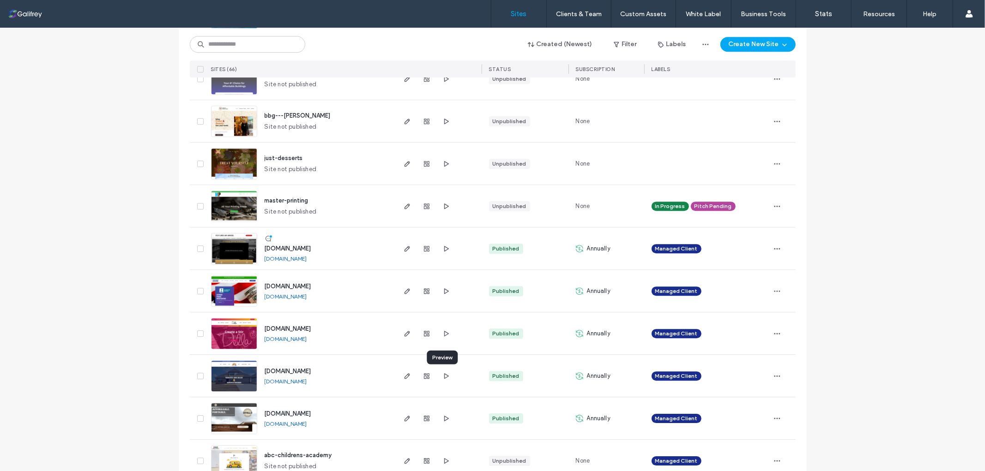
drag, startPoint x: 445, startPoint y: 378, endPoint x: 312, endPoint y: 380, distance: 133.0
click at [307, 380] on link "[DOMAIN_NAME]" at bounding box center [286, 381] width 42 height 7
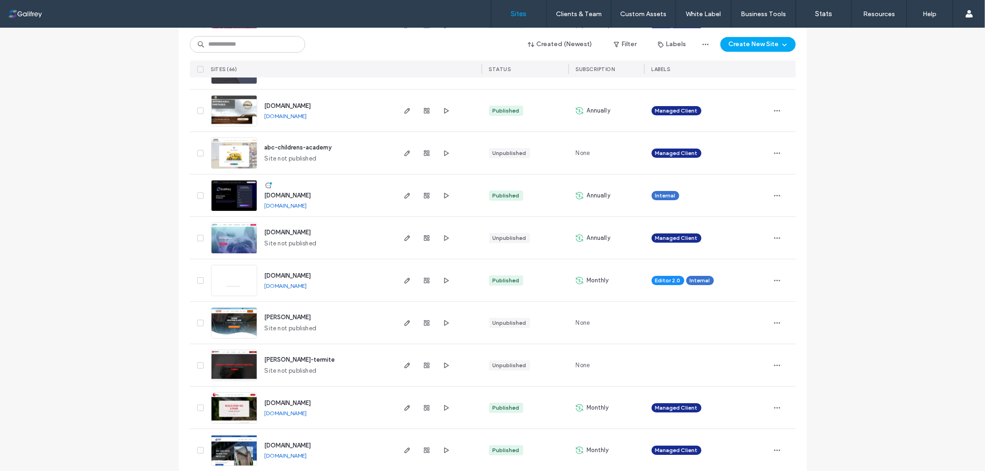
scroll to position [2525, 0]
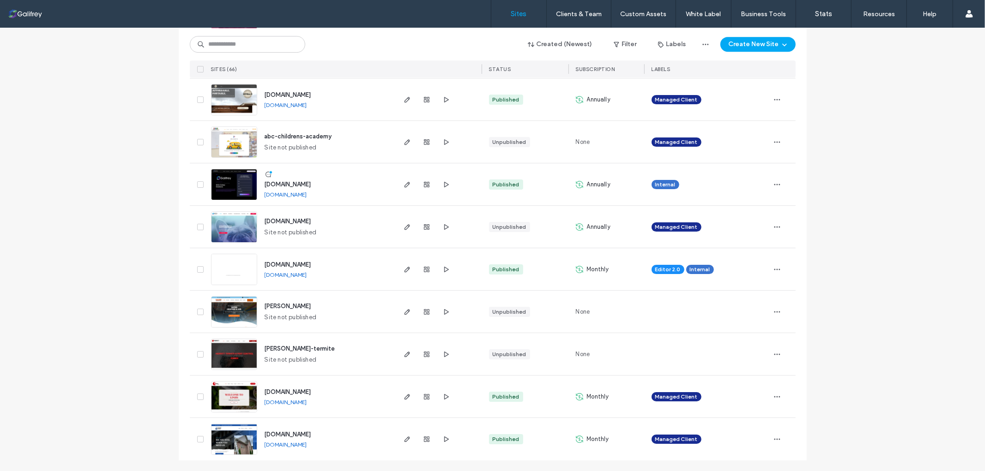
click at [272, 399] on link "[DOMAIN_NAME]" at bounding box center [286, 402] width 42 height 7
